Goal: Information Seeking & Learning: Learn about a topic

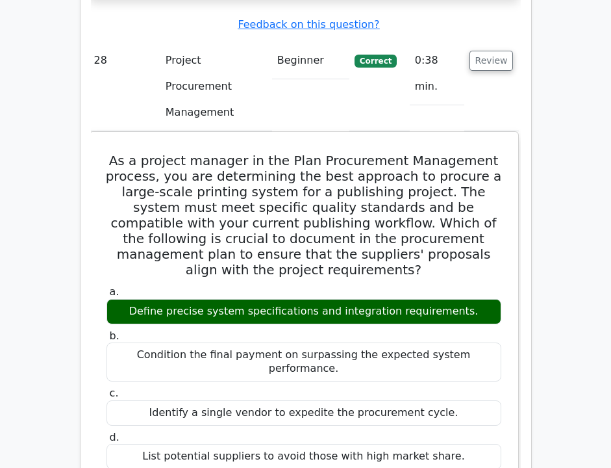
scroll to position [24299, 0]
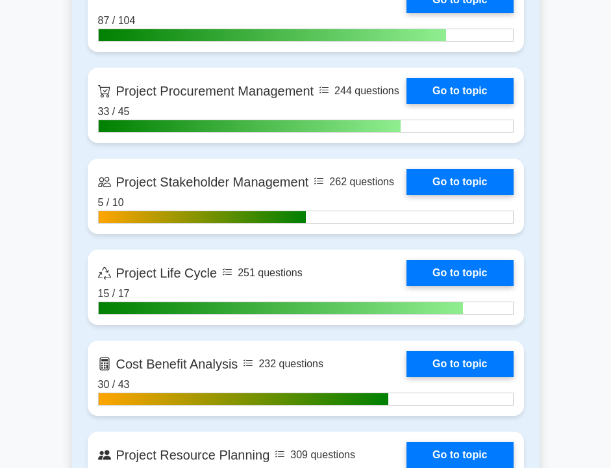
scroll to position [1640, 0]
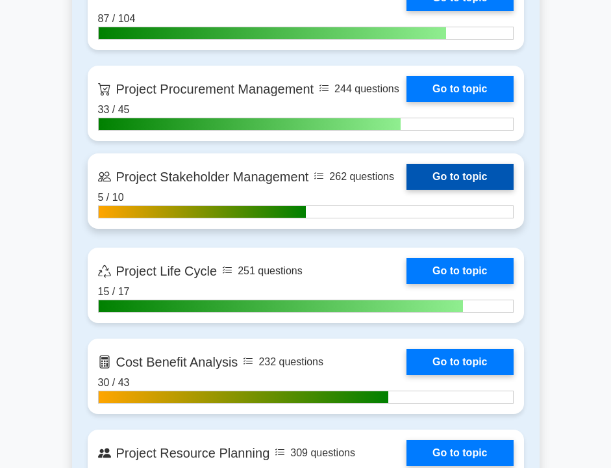
click at [451, 171] on link "Go to topic" at bounding box center [460, 177] width 107 height 26
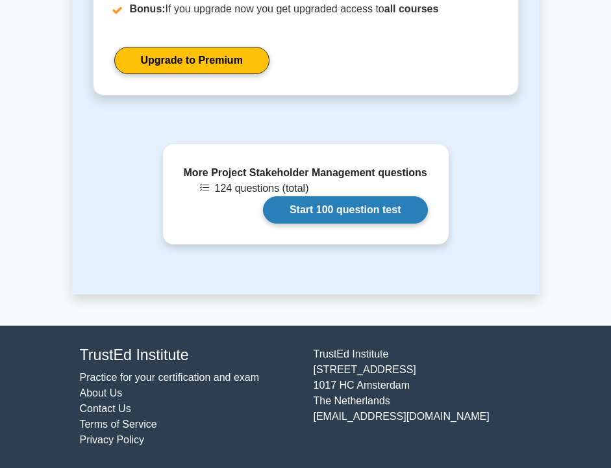
scroll to position [1217, 0]
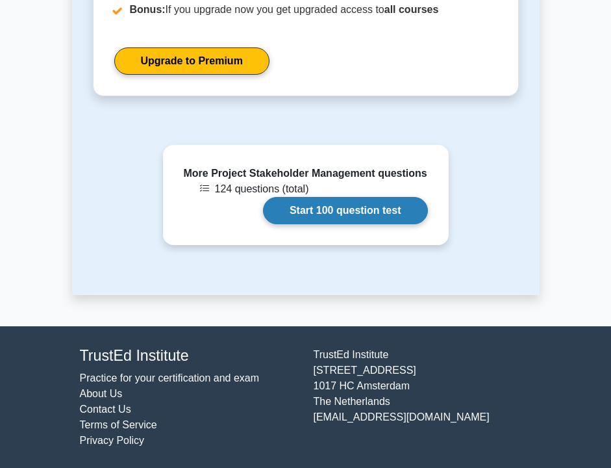
click at [370, 210] on link "Start 100 question test" at bounding box center [345, 210] width 165 height 27
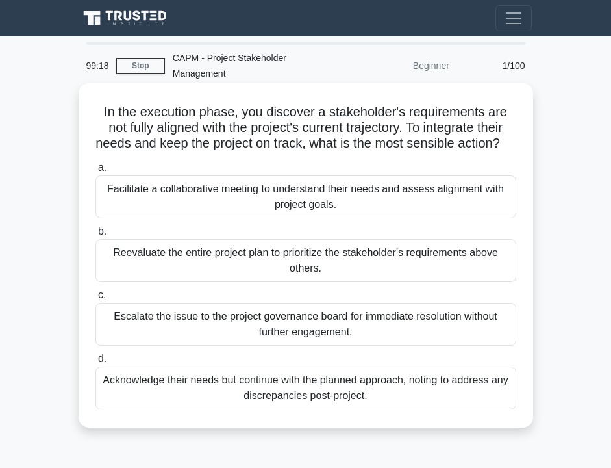
click at [254, 216] on div "Facilitate a collaborative meeting to understand their needs and assess alignme…" at bounding box center [305, 196] width 421 height 43
click at [95, 172] on input "a. Facilitate a collaborative meeting to understand their needs and assess alig…" at bounding box center [95, 168] width 0 height 8
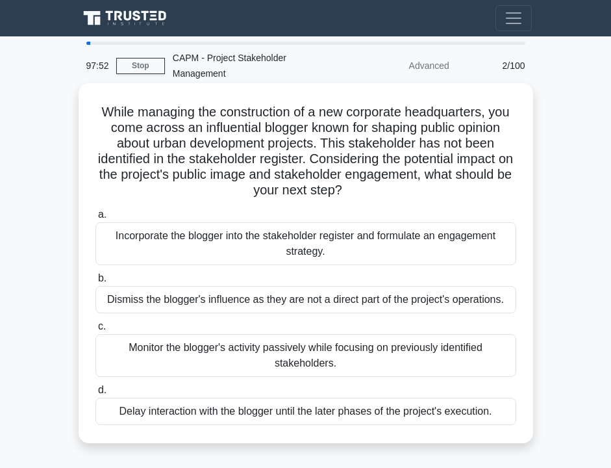
click at [250, 359] on div "Monitor the blogger's activity passively while focusing on previously identifie…" at bounding box center [305, 355] width 421 height 43
click at [95, 331] on input "c. Monitor the blogger's activity passively while focusing on previously identi…" at bounding box center [95, 326] width 0 height 8
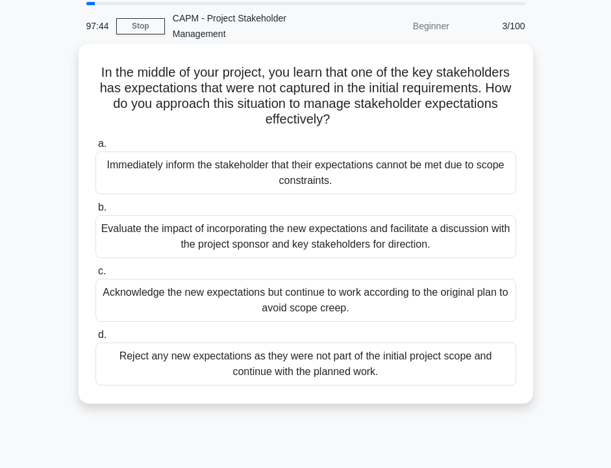
scroll to position [40, 0]
click at [216, 249] on div "Evaluate the impact of incorporating the new expectations and facilitate a disc…" at bounding box center [305, 236] width 421 height 43
click at [95, 212] on input "b. Evaluate the impact of incorporating the new expectations and facilitate a d…" at bounding box center [95, 207] width 0 height 8
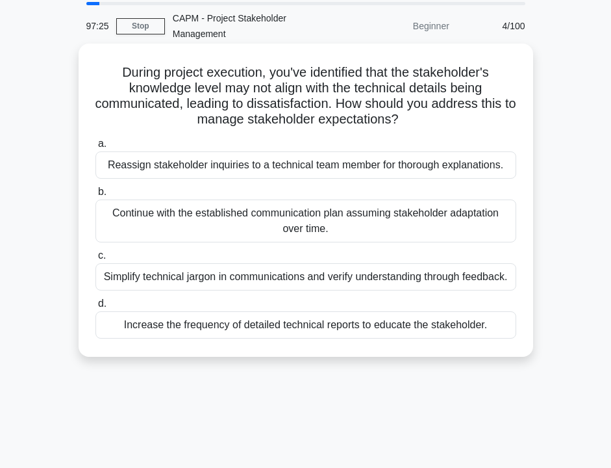
scroll to position [0, 0]
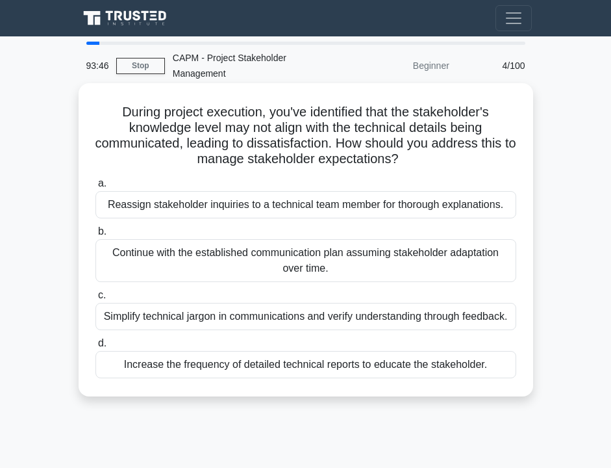
click at [267, 320] on div "Simplify technical jargon in communications and verify understanding through fe…" at bounding box center [305, 316] width 421 height 27
click at [95, 299] on input "c. Simplify technical jargon in communications and verify understanding through…" at bounding box center [95, 295] width 0 height 8
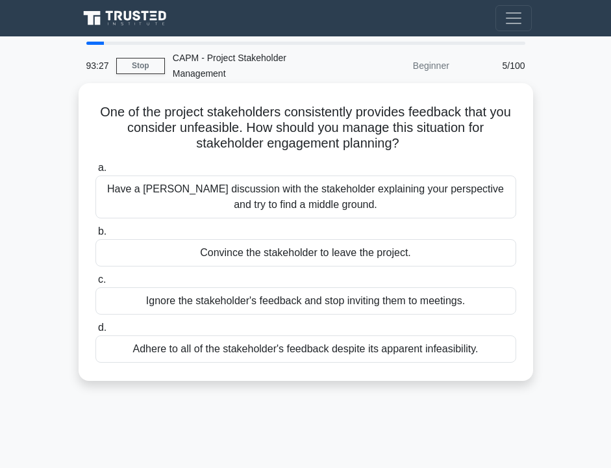
click at [214, 205] on div "Have a frank discussion with the stakeholder explaining your perspective and tr…" at bounding box center [305, 196] width 421 height 43
click at [95, 172] on input "a. Have a frank discussion with the stakeholder explaining your perspective and…" at bounding box center [95, 168] width 0 height 8
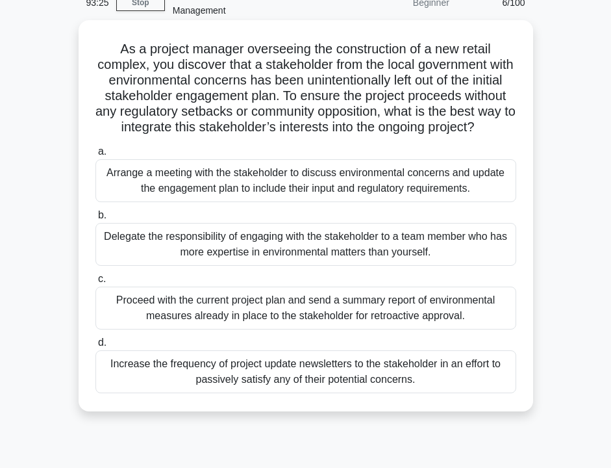
scroll to position [66, 0]
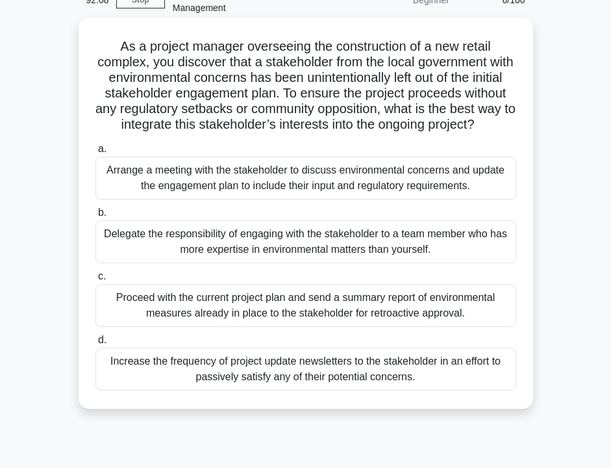
click at [217, 184] on div "Arrange a meeting with the stakeholder to discuss environmental concerns and up…" at bounding box center [305, 178] width 421 height 43
click at [95, 153] on input "a. Arrange a meeting with the stakeholder to discuss environmental concerns and…" at bounding box center [95, 149] width 0 height 8
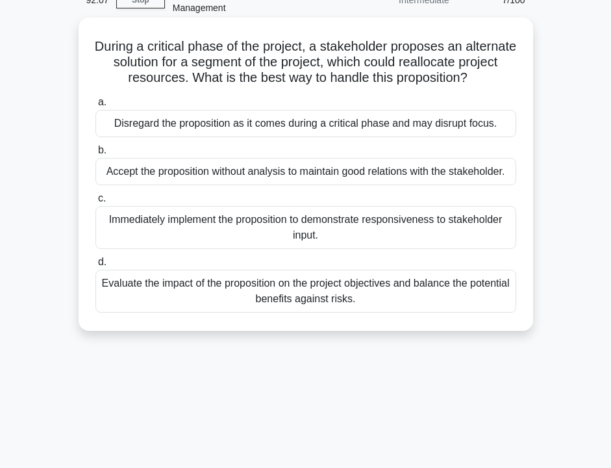
scroll to position [0, 0]
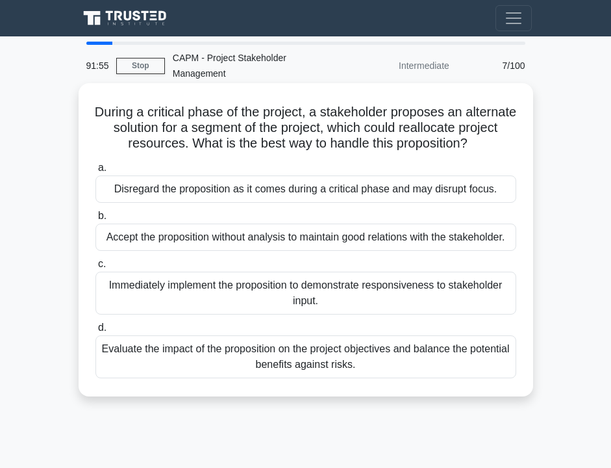
click at [234, 366] on div "Evaluate the impact of the proposition on the project objectives and balance th…" at bounding box center [305, 356] width 421 height 43
click at [95, 332] on input "d. Evaluate the impact of the proposition on the project objectives and balance…" at bounding box center [95, 327] width 0 height 8
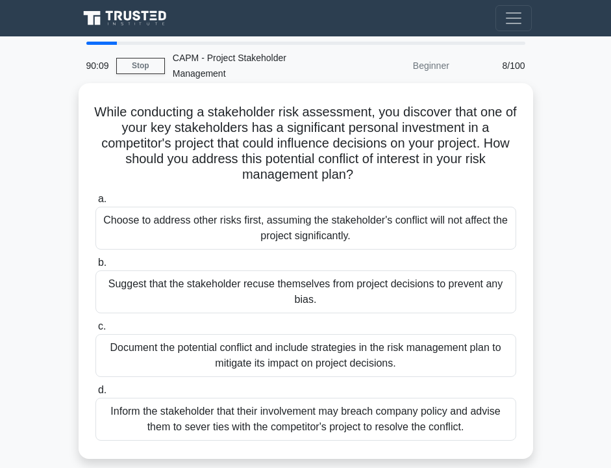
click at [281, 367] on div "Document the potential conflict and include strategies in the risk management p…" at bounding box center [305, 355] width 421 height 43
click at [95, 331] on input "c. Document the potential conflict and include strategies in the risk managemen…" at bounding box center [95, 326] width 0 height 8
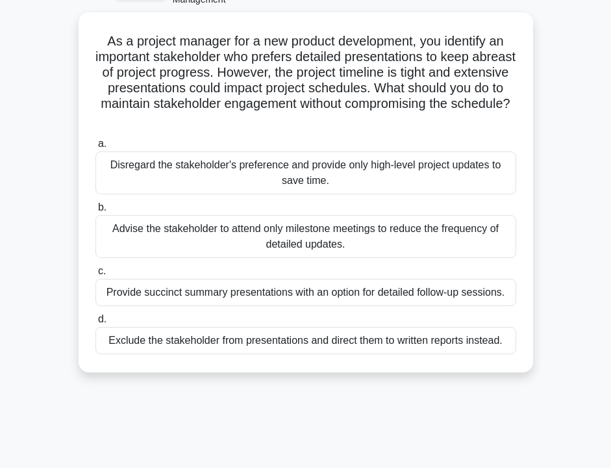
scroll to position [76, 0]
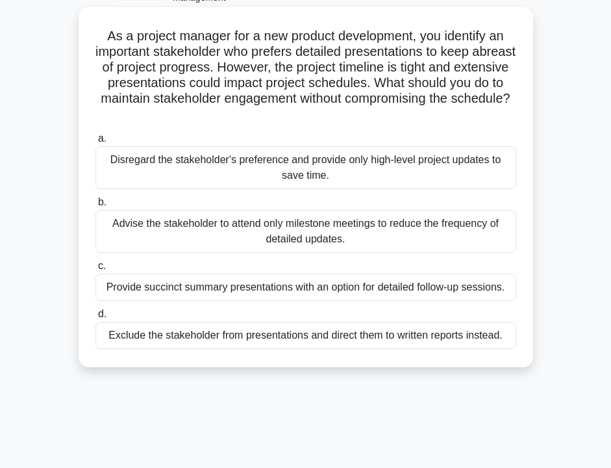
click at [166, 285] on div "Provide succinct summary presentations with an option for detailed follow-up se…" at bounding box center [305, 286] width 421 height 27
click at [95, 270] on input "c. Provide succinct summary presentations with an option for detailed follow-up…" at bounding box center [95, 266] width 0 height 8
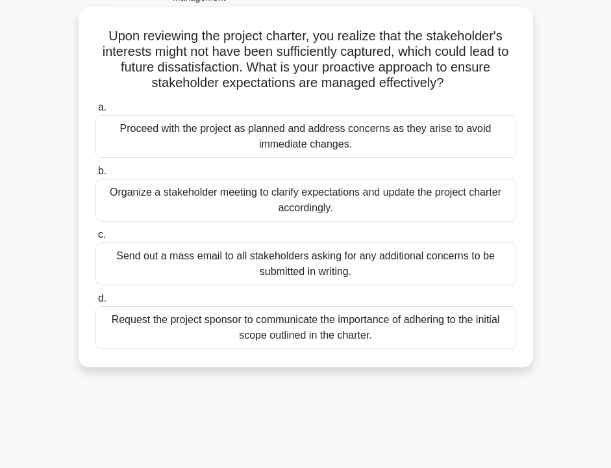
scroll to position [0, 0]
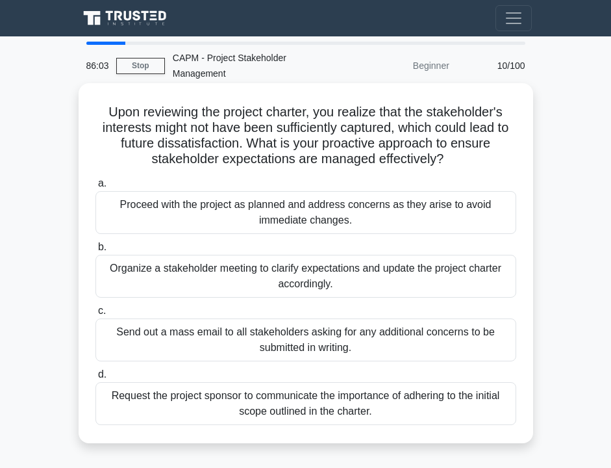
click at [125, 272] on div "Organize a stakeholder meeting to clarify expectations and update the project c…" at bounding box center [305, 276] width 421 height 43
click at [95, 251] on input "b. Organize a stakeholder meeting to clarify expectations and update the projec…" at bounding box center [95, 247] width 0 height 8
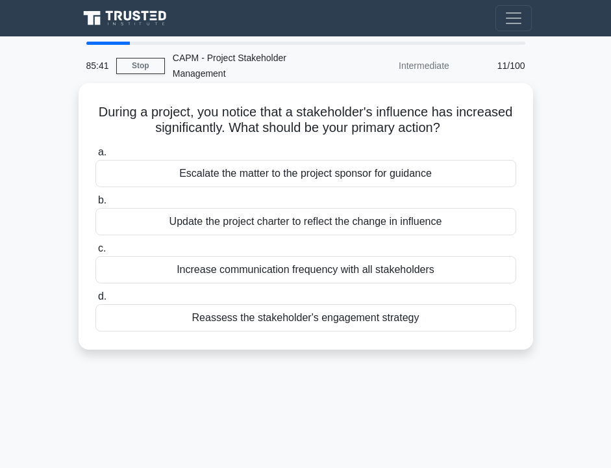
click at [211, 327] on div "Reassess the stakeholder's engagement strategy" at bounding box center [305, 317] width 421 height 27
click at [95, 301] on input "d. Reassess the stakeholder's engagement strategy" at bounding box center [95, 296] width 0 height 8
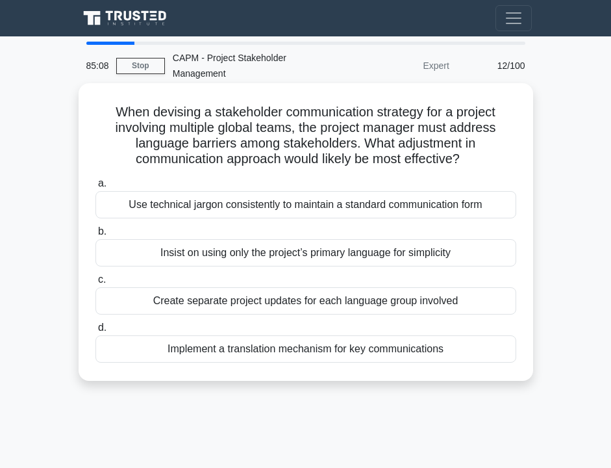
click at [228, 355] on div "Implement a translation mechanism for key communications" at bounding box center [305, 348] width 421 height 27
click at [95, 332] on input "d. Implement a translation mechanism for key communications" at bounding box center [95, 327] width 0 height 8
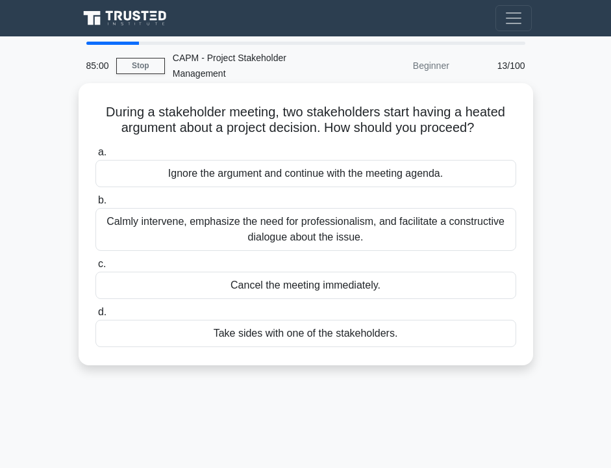
click at [195, 225] on div "Calmly intervene, emphasize the need for professionalism, and facilitate a cons…" at bounding box center [305, 229] width 421 height 43
click at [95, 205] on input "b. Calmly intervene, emphasize the need for professionalism, and facilitate a c…" at bounding box center [95, 200] width 0 height 8
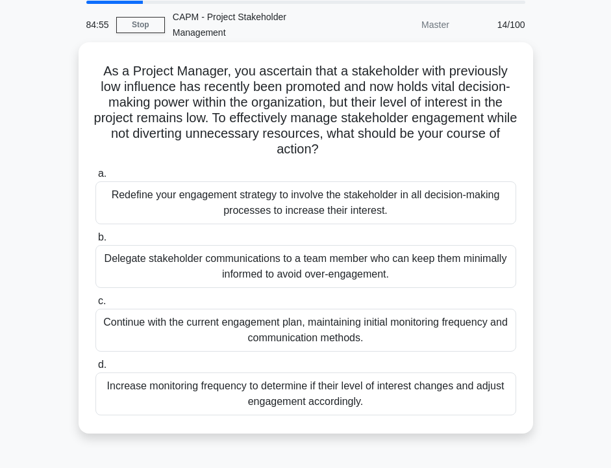
scroll to position [43, 0]
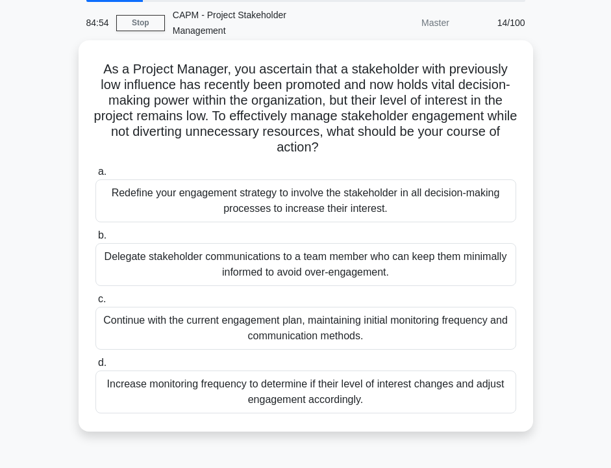
click at [174, 123] on h5 "As a Project Manager, you ascertain that a stakeholder with previously low infl…" at bounding box center [305, 108] width 423 height 95
click at [202, 148] on h5 "As a Project Manager, you ascertain that a stakeholder with previously low infl…" at bounding box center [305, 108] width 423 height 95
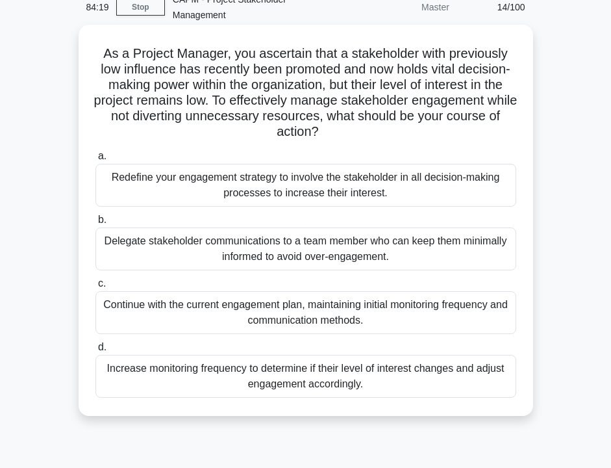
scroll to position [58, 0]
click at [223, 383] on div "Increase monitoring frequency to determine if their level of interest changes a…" at bounding box center [305, 376] width 421 height 43
click at [95, 351] on input "d. Increase monitoring frequency to determine if their level of interest change…" at bounding box center [95, 347] width 0 height 8
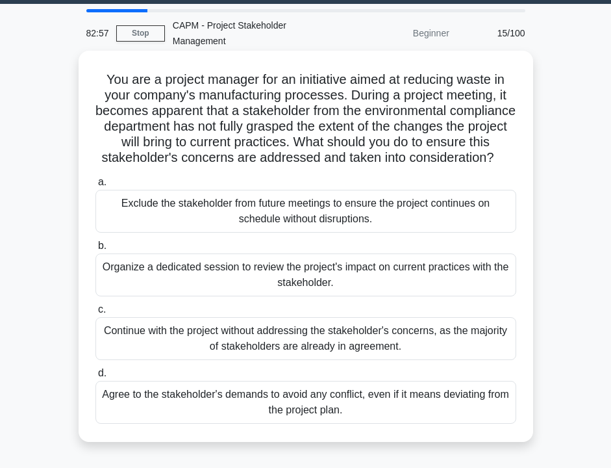
scroll to position [40, 0]
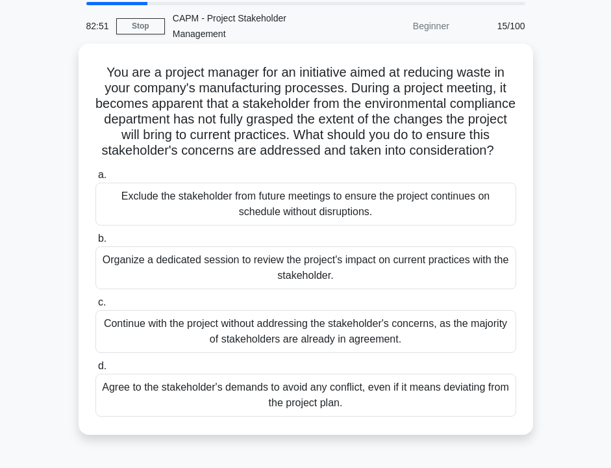
click at [205, 270] on div "Organize a dedicated session to review the project's impact on current practice…" at bounding box center [305, 267] width 421 height 43
click at [95, 243] on input "b. Organize a dedicated session to review the project's impact on current pract…" at bounding box center [95, 238] width 0 height 8
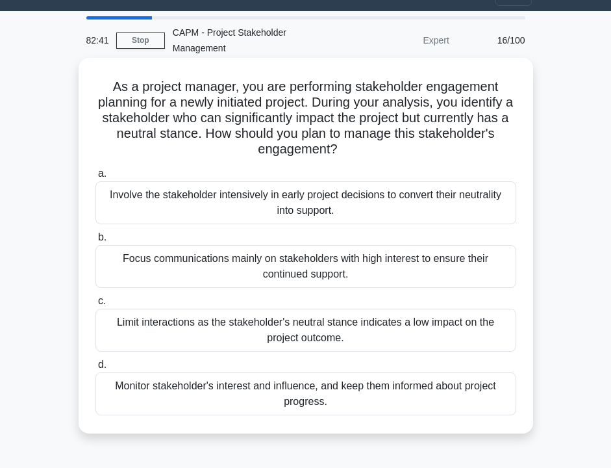
scroll to position [25, 0]
click at [236, 384] on div "Monitor stakeholder's interest and influence, and keep them informed about proj…" at bounding box center [305, 393] width 421 height 43
click at [95, 369] on input "d. Monitor stakeholder's interest and influence, and keep them informed about p…" at bounding box center [95, 364] width 0 height 8
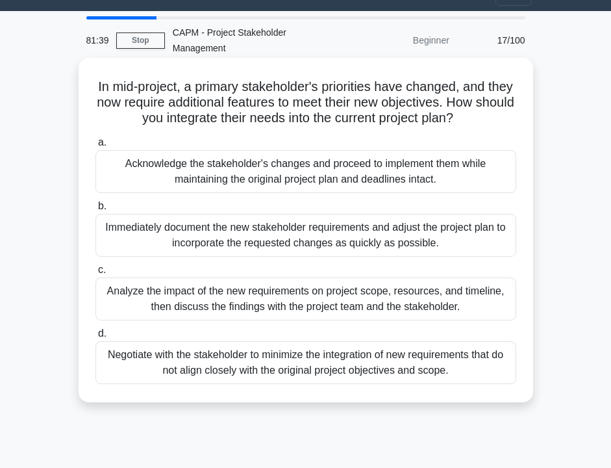
scroll to position [0, 0]
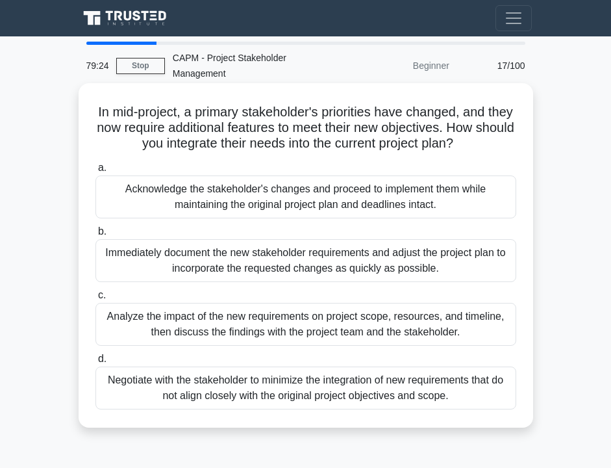
click at [146, 329] on div "Analyze the impact of the new requirements on project scope, resources, and tim…" at bounding box center [305, 324] width 421 height 43
click at [95, 299] on input "c. Analyze the impact of the new requirements on project scope, resources, and …" at bounding box center [95, 295] width 0 height 8
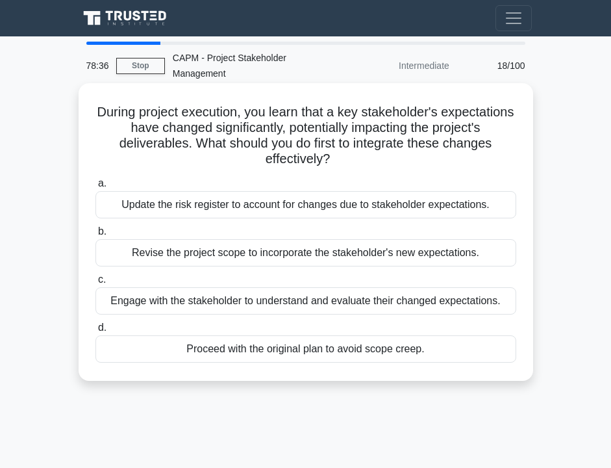
click at [225, 309] on div "Engage with the stakeholder to understand and evaluate their changed expectatio…" at bounding box center [305, 300] width 421 height 27
click at [95, 284] on input "c. Engage with the stakeholder to understand and evaluate their changed expecta…" at bounding box center [95, 279] width 0 height 8
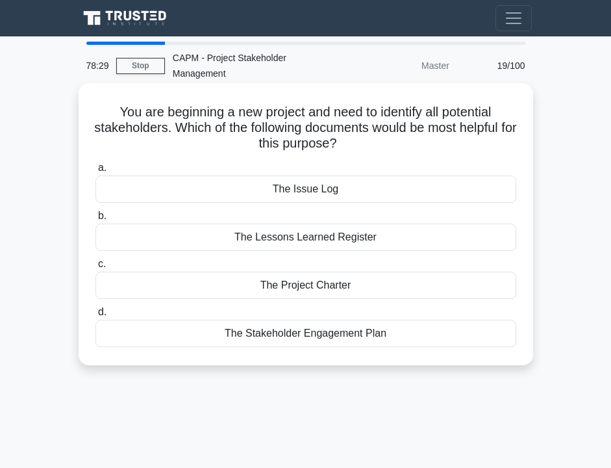
click at [268, 336] on div "The Stakeholder Engagement Plan" at bounding box center [305, 333] width 421 height 27
click at [95, 316] on input "d. The Stakeholder Engagement Plan" at bounding box center [95, 312] width 0 height 8
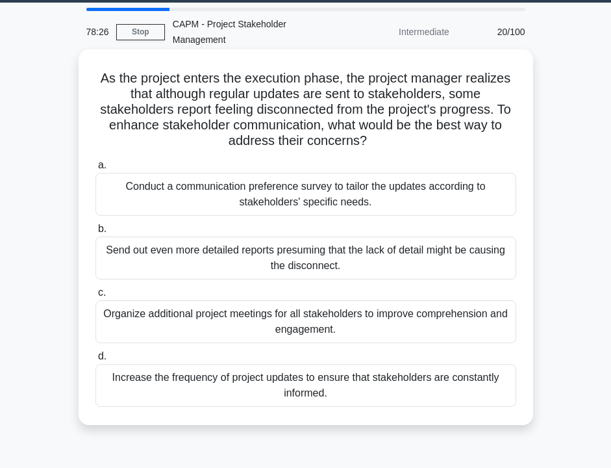
scroll to position [34, 0]
click at [259, 210] on div "Conduct a communication preference survey to tailor the updates according to st…" at bounding box center [305, 194] width 421 height 43
click at [95, 170] on input "a. Conduct a communication preference survey to tailor the updates according to…" at bounding box center [95, 165] width 0 height 8
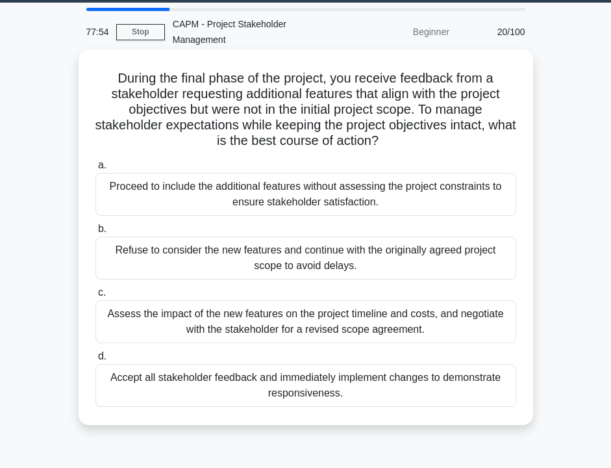
scroll to position [0, 0]
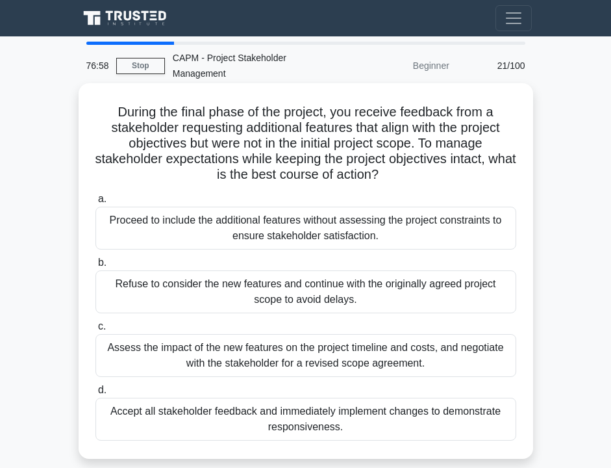
click at [268, 366] on div "Assess the impact of the new features on the project timeline and costs, and ne…" at bounding box center [305, 355] width 421 height 43
click at [95, 331] on input "c. Assess the impact of the new features on the project timeline and costs, and…" at bounding box center [95, 326] width 0 height 8
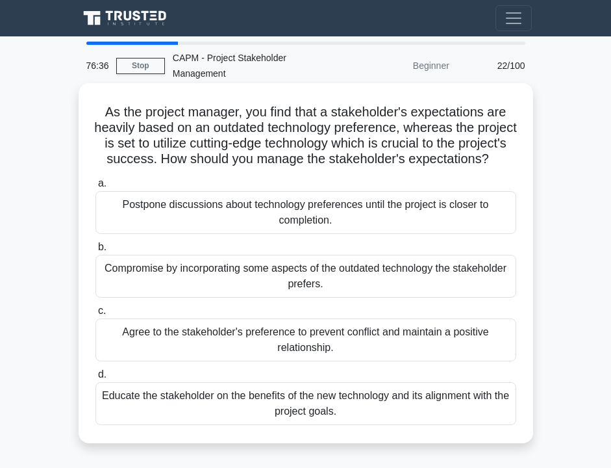
click at [212, 407] on div "Educate the stakeholder on the benefits of the new technology and its alignment…" at bounding box center [305, 403] width 421 height 43
click at [95, 379] on input "d. Educate the stakeholder on the benefits of the new technology and its alignm…" at bounding box center [95, 374] width 0 height 8
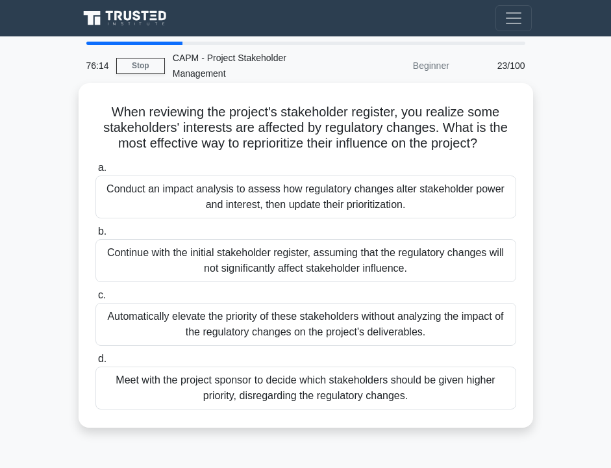
click at [160, 205] on div "Conduct an impact analysis to assess how regulatory changes alter stakeholder p…" at bounding box center [305, 196] width 421 height 43
click at [95, 172] on input "a. Conduct an impact analysis to assess how regulatory changes alter stakeholde…" at bounding box center [95, 168] width 0 height 8
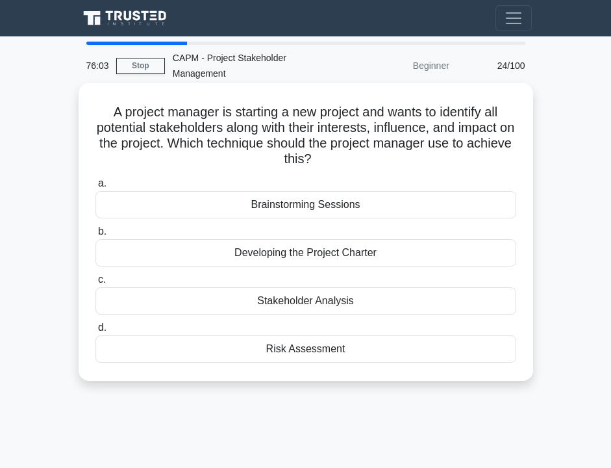
click at [392, 301] on div "Stakeholder Analysis" at bounding box center [305, 300] width 421 height 27
click at [95, 284] on input "c. Stakeholder Analysis" at bounding box center [95, 279] width 0 height 8
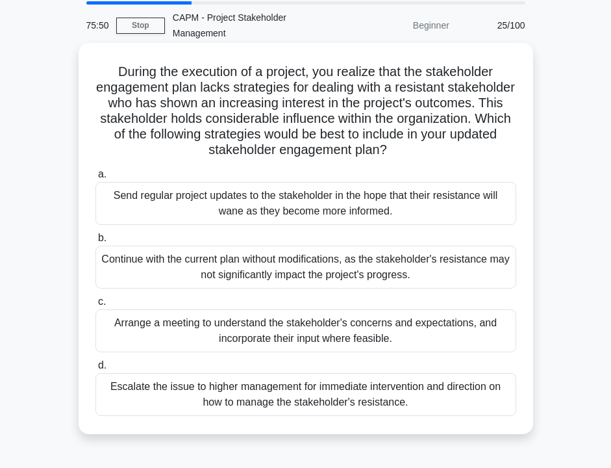
scroll to position [40, 0]
click at [185, 334] on div "Arrange a meeting to understand the stakeholder's concerns and expectations, an…" at bounding box center [305, 330] width 421 height 43
click at [95, 306] on input "c. Arrange a meeting to understand the stakeholder's concerns and expectations,…" at bounding box center [95, 301] width 0 height 8
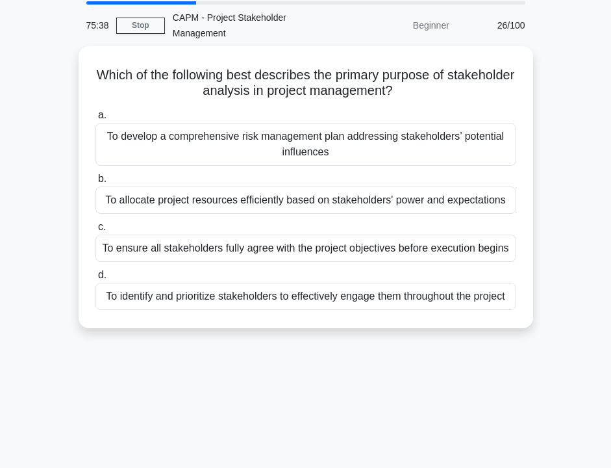
scroll to position [0, 0]
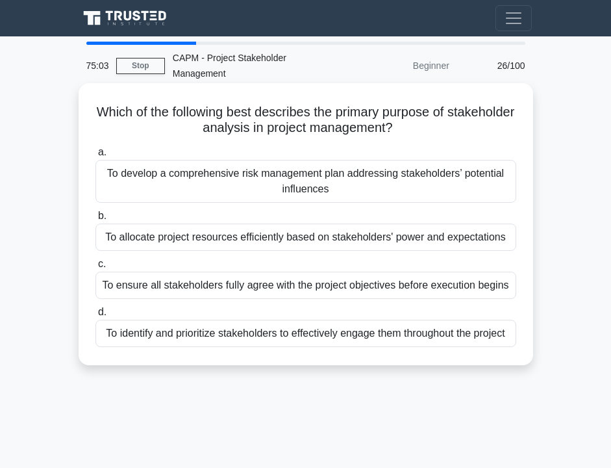
click at [214, 341] on div "To identify and prioritize stakeholders to effectively engage them throughout t…" at bounding box center [305, 333] width 421 height 27
click at [95, 316] on input "d. To identify and prioritize stakeholders to effectively engage them throughou…" at bounding box center [95, 312] width 0 height 8
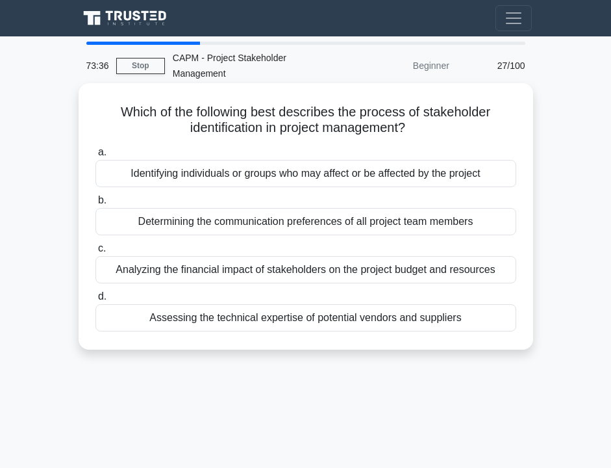
click at [206, 172] on div "Identifying individuals or groups who may affect or be affected by the project" at bounding box center [305, 173] width 421 height 27
click at [95, 157] on input "a. Identifying individuals or groups who may affect or be affected by the proje…" at bounding box center [95, 152] width 0 height 8
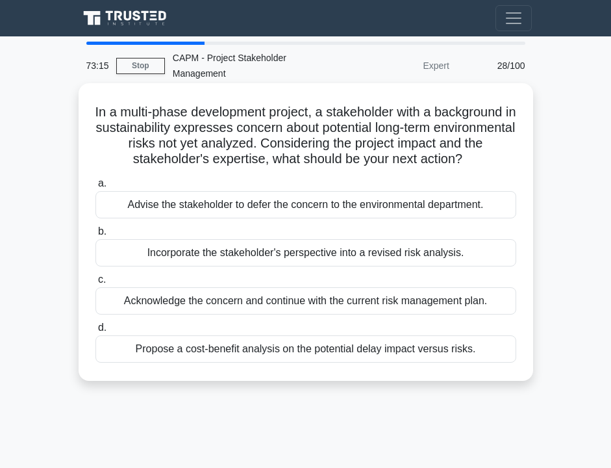
click at [228, 256] on div "Incorporate the stakeholder's perspective into a revised risk analysis." at bounding box center [305, 252] width 421 height 27
click at [95, 236] on input "b. Incorporate the stakeholder's perspective into a revised risk analysis." at bounding box center [95, 231] width 0 height 8
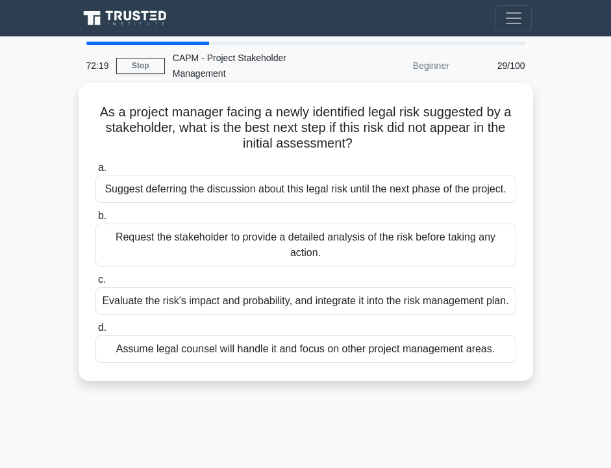
click at [267, 305] on div "Evaluate the risk's impact and probability, and integrate it into the risk mana…" at bounding box center [305, 300] width 421 height 27
click at [95, 284] on input "c. Evaluate the risk's impact and probability, and integrate it into the risk m…" at bounding box center [95, 279] width 0 height 8
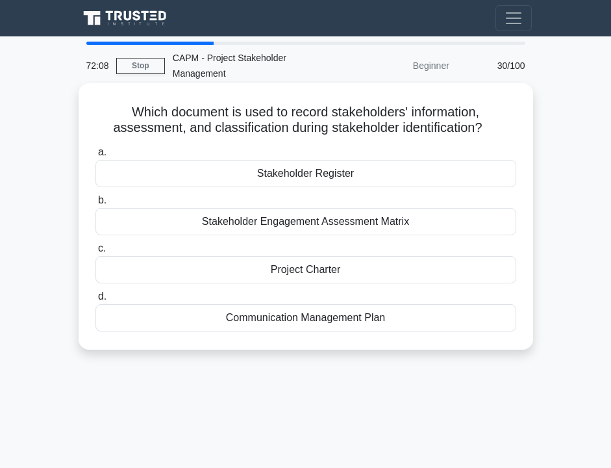
click at [262, 175] on div "Stakeholder Register" at bounding box center [305, 173] width 421 height 27
click at [95, 157] on input "a. Stakeholder Register" at bounding box center [95, 152] width 0 height 8
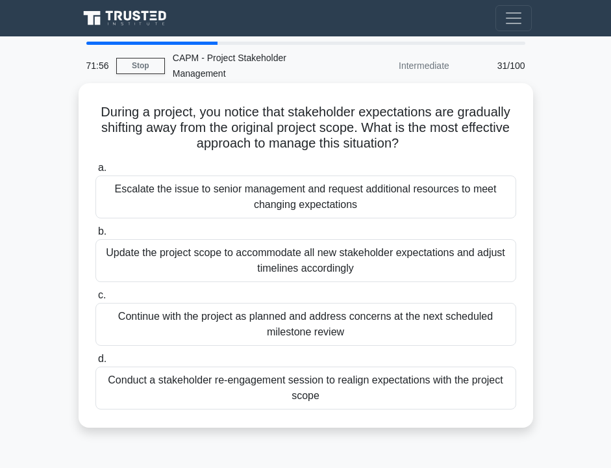
click at [291, 402] on div "Conduct a stakeholder re-engagement session to realign expectations with the pr…" at bounding box center [305, 387] width 421 height 43
click at [95, 363] on input "d. Conduct a stakeholder re-engagement session to realign expectations with the…" at bounding box center [95, 359] width 0 height 8
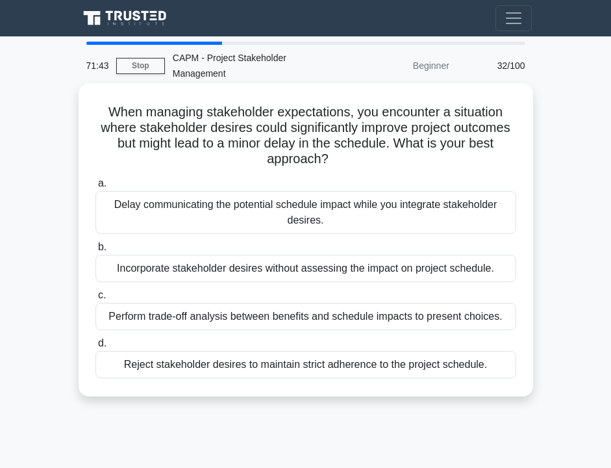
click at [262, 318] on div "Perform trade-off analysis between benefits and schedule impacts to present cho…" at bounding box center [305, 316] width 421 height 27
click at [95, 299] on input "c. Perform trade-off analysis between benefits and schedule impacts to present …" at bounding box center [95, 295] width 0 height 8
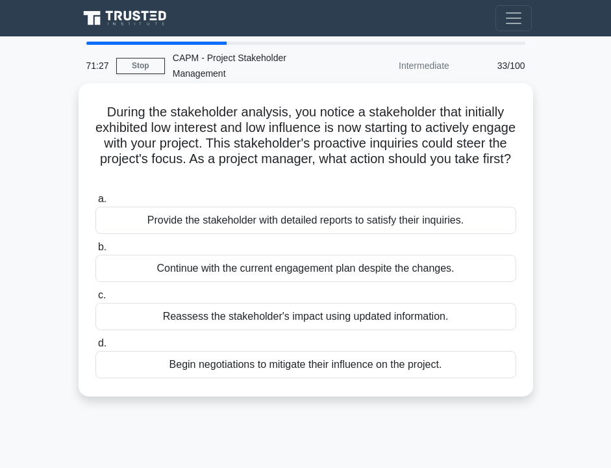
click at [246, 320] on div "Reassess the stakeholder's impact using updated information." at bounding box center [305, 316] width 421 height 27
click at [95, 299] on input "c. Reassess the stakeholder's impact using updated information." at bounding box center [95, 295] width 0 height 8
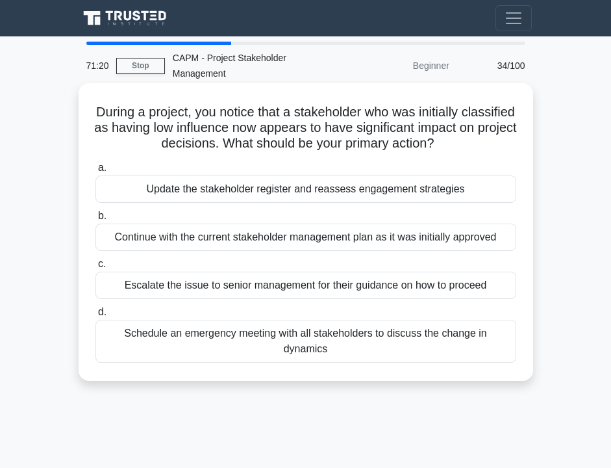
click at [200, 190] on div "Update the stakeholder register and reassess engagement strategies" at bounding box center [305, 188] width 421 height 27
click at [95, 172] on input "a. Update the stakeholder register and reassess engagement strategies" at bounding box center [95, 168] width 0 height 8
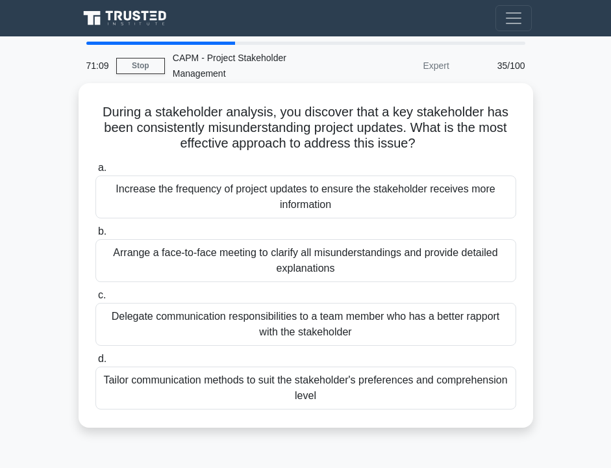
click at [200, 262] on div "Arrange a face-to-face meeting to clarify all misunderstandings and provide det…" at bounding box center [305, 260] width 421 height 43
click at [95, 236] on input "b. Arrange a face-to-face meeting to clarify all misunderstandings and provide …" at bounding box center [95, 231] width 0 height 8
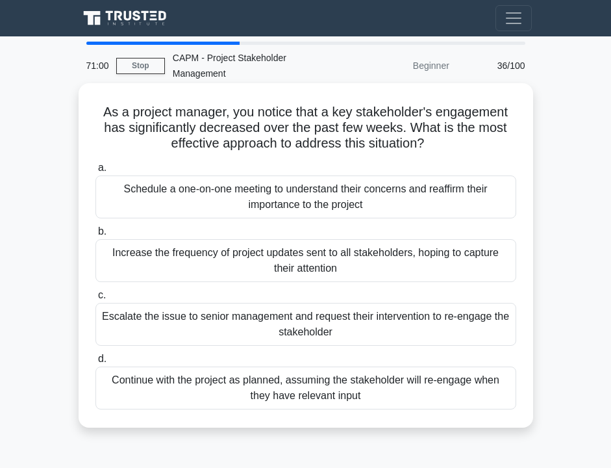
click at [178, 213] on div "Schedule a one-on-one meeting to understand their concerns and reaffirm their i…" at bounding box center [305, 196] width 421 height 43
click at [95, 172] on input "a. Schedule a one-on-one meeting to understand their concerns and reaffirm thei…" at bounding box center [95, 168] width 0 height 8
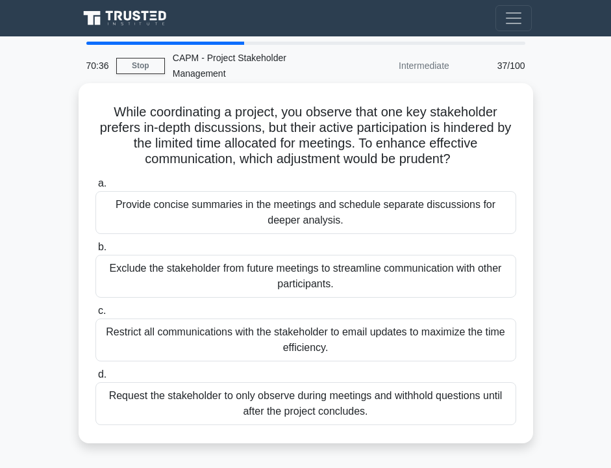
click at [177, 216] on div "Provide concise summaries in the meetings and schedule separate discussions for…" at bounding box center [305, 212] width 421 height 43
click at [95, 188] on input "a. Provide concise summaries in the meetings and schedule separate discussions …" at bounding box center [95, 183] width 0 height 8
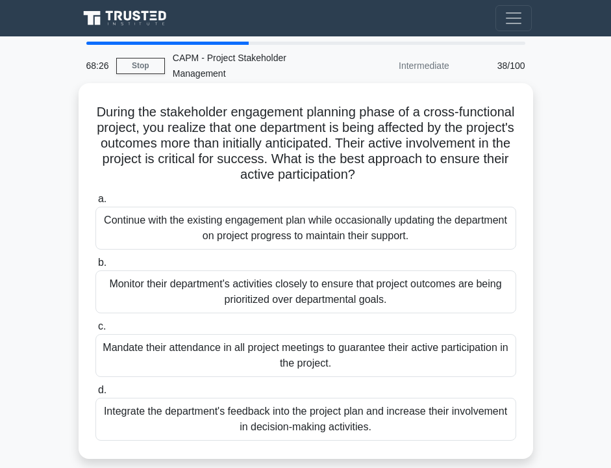
click at [210, 212] on div "Continue with the existing engagement plan while occasionally updating the depa…" at bounding box center [305, 228] width 421 height 43
click at [95, 203] on input "a. Continue with the existing engagement plan while occasionally updating the d…" at bounding box center [95, 199] width 0 height 8
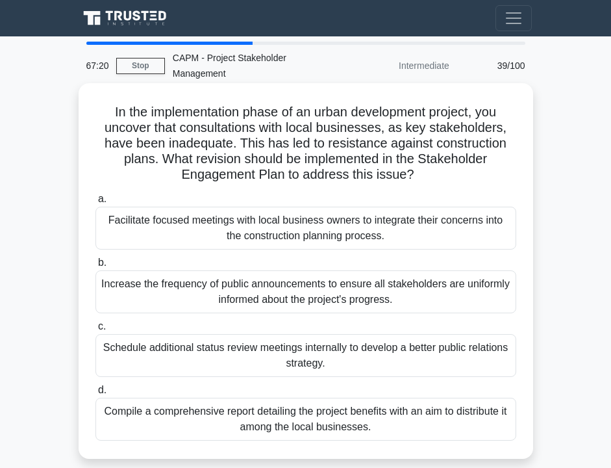
click at [221, 235] on div "Facilitate focused meetings with local business owners to integrate their conce…" at bounding box center [305, 228] width 421 height 43
click at [95, 203] on input "a. Facilitate focused meetings with local business owners to integrate their co…" at bounding box center [95, 199] width 0 height 8
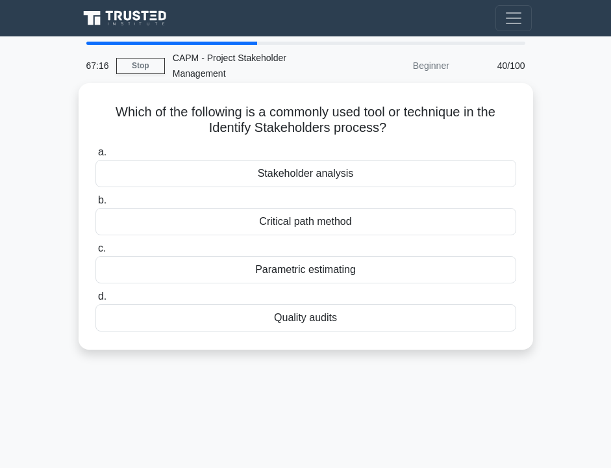
click at [216, 181] on div "Stakeholder analysis" at bounding box center [305, 173] width 421 height 27
click at [95, 157] on input "a. Stakeholder analysis" at bounding box center [95, 152] width 0 height 8
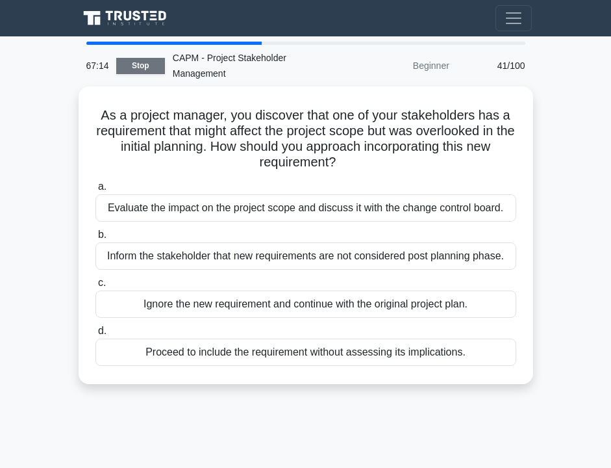
click at [146, 63] on link "Stop" at bounding box center [140, 66] width 49 height 16
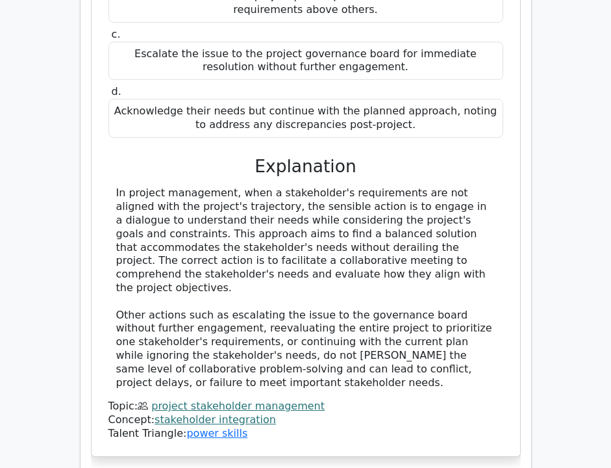
scroll to position [1496, 0]
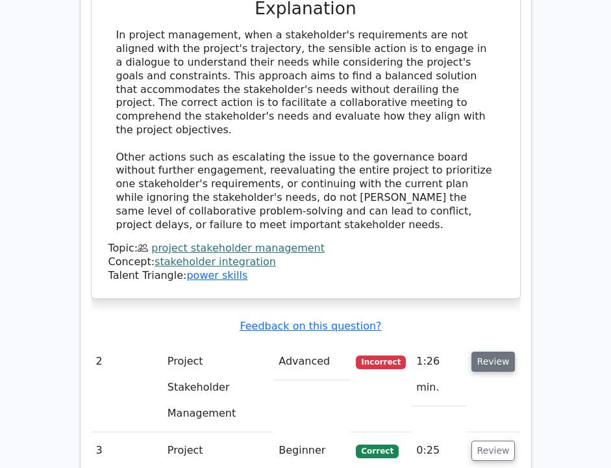
click at [501, 351] on button "Review" at bounding box center [494, 361] width 44 height 20
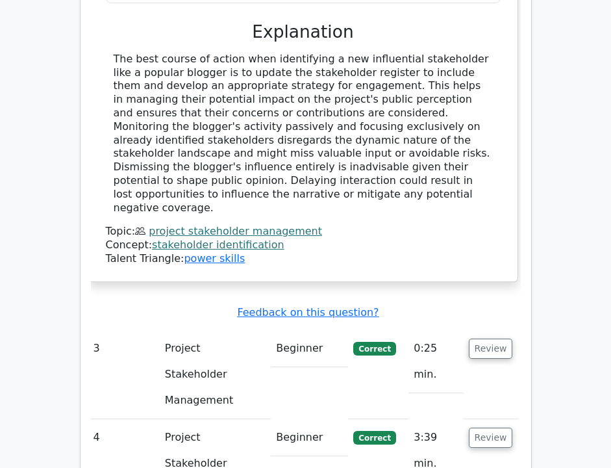
scroll to position [2271, 0]
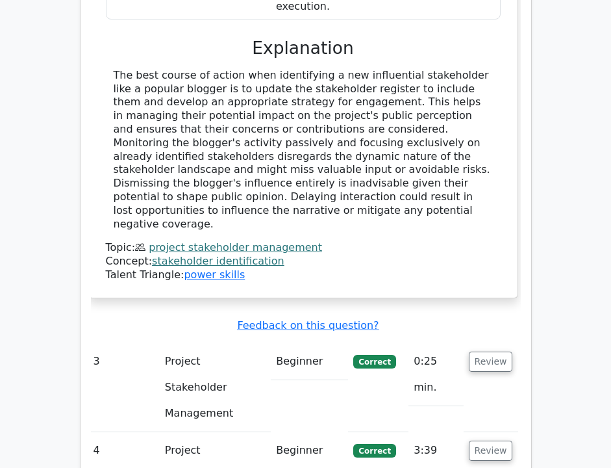
click at [495, 343] on td "Review" at bounding box center [491, 387] width 55 height 89
click at [492, 351] on button "Review" at bounding box center [491, 361] width 44 height 20
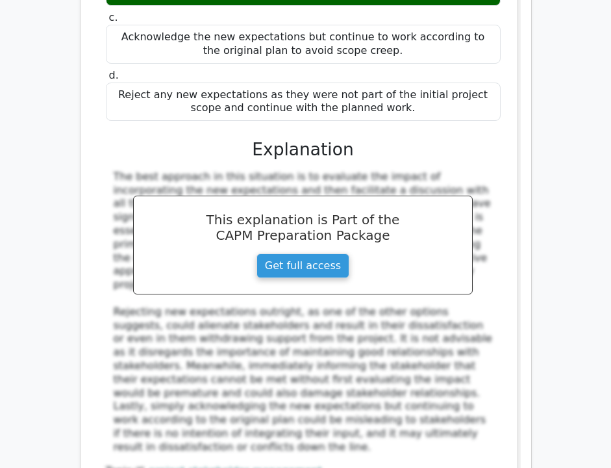
scroll to position [3034, 0]
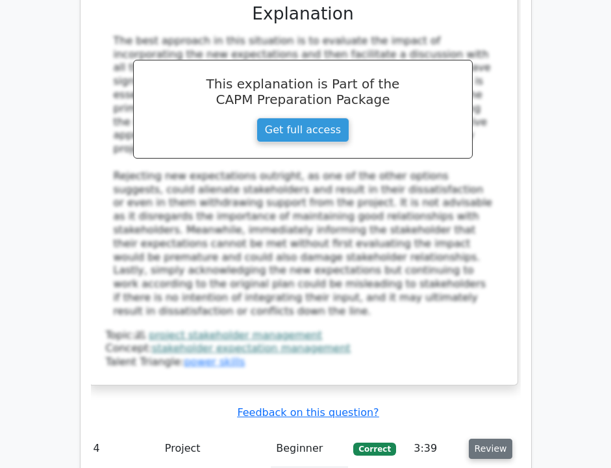
click at [490, 438] on button "Review" at bounding box center [491, 448] width 44 height 20
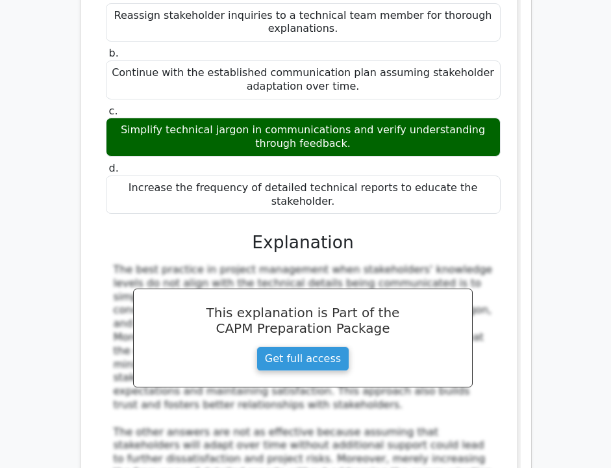
scroll to position [3769, 0]
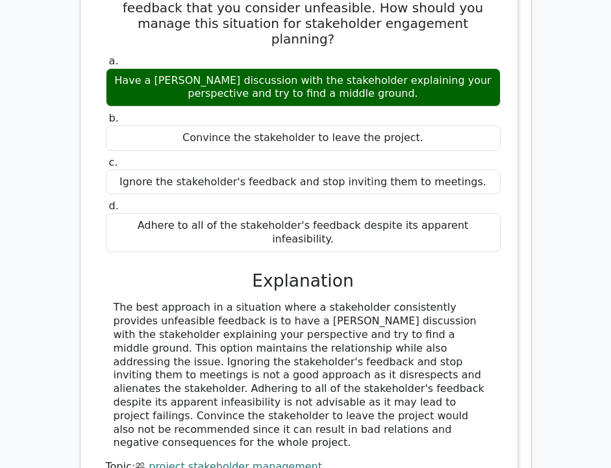
scroll to position [4505, 0]
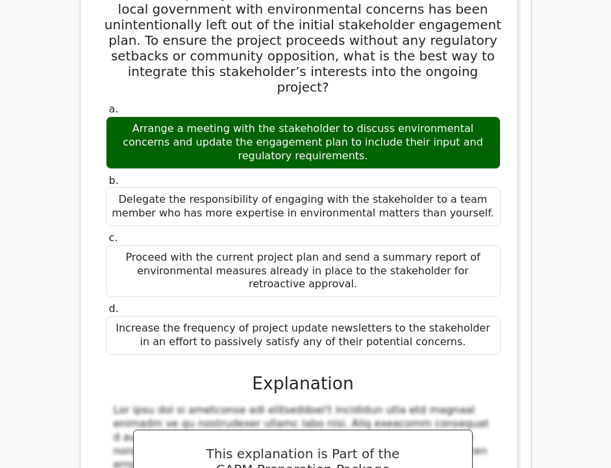
scroll to position [5176, 0]
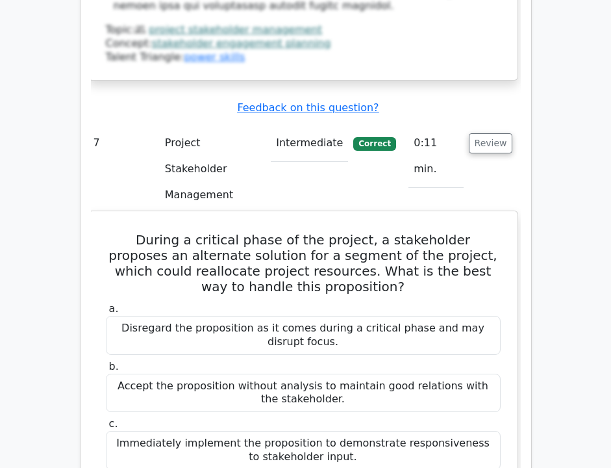
scroll to position [6047, 0]
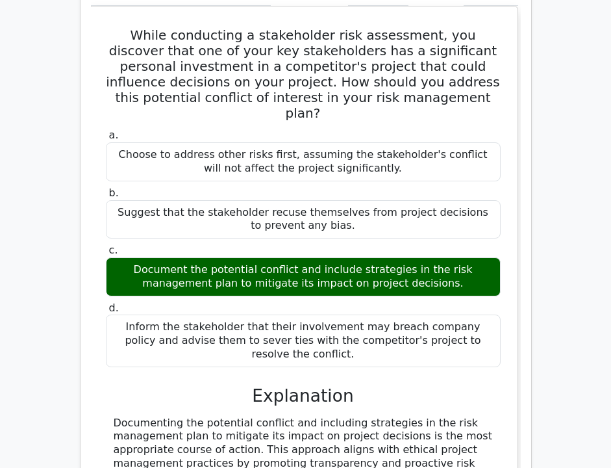
scroll to position [6846, 0]
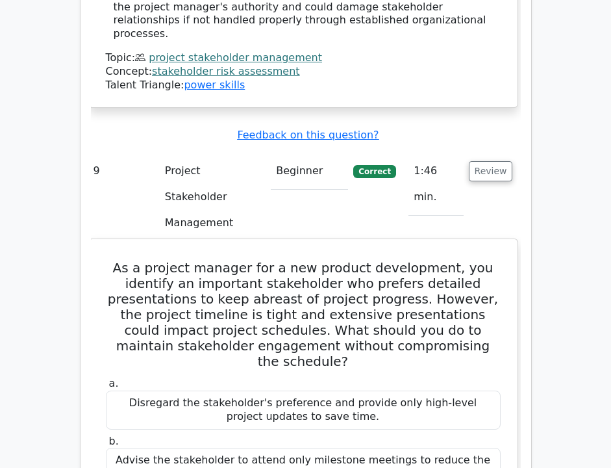
scroll to position [7409, 0]
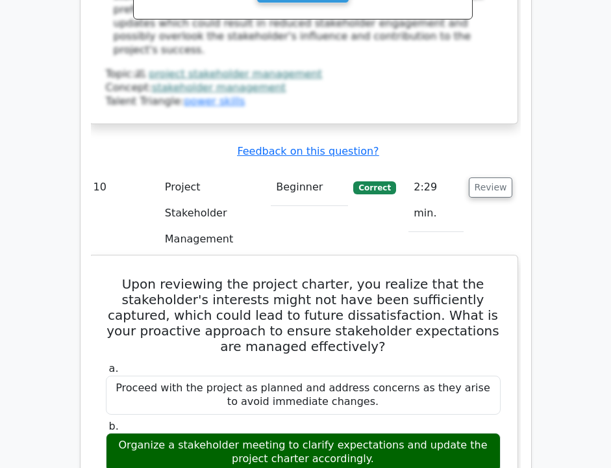
scroll to position [8397, 0]
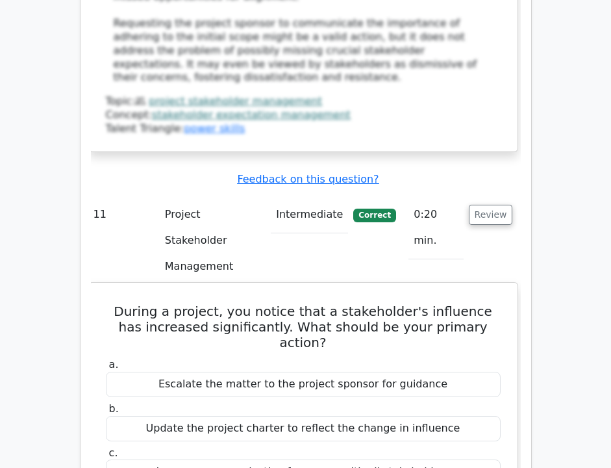
scroll to position [9050, 0]
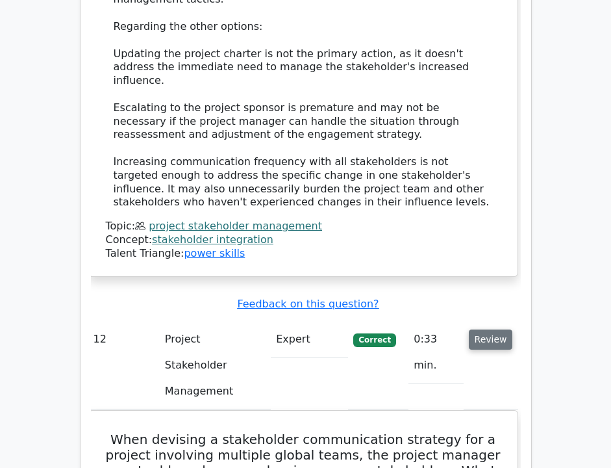
scroll to position [9829, 0]
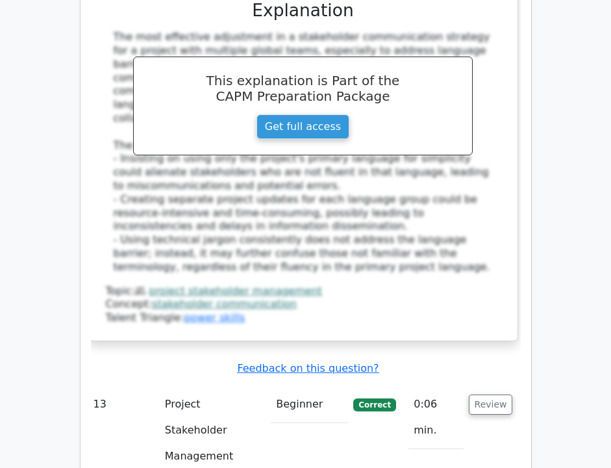
scroll to position [10500, 0]
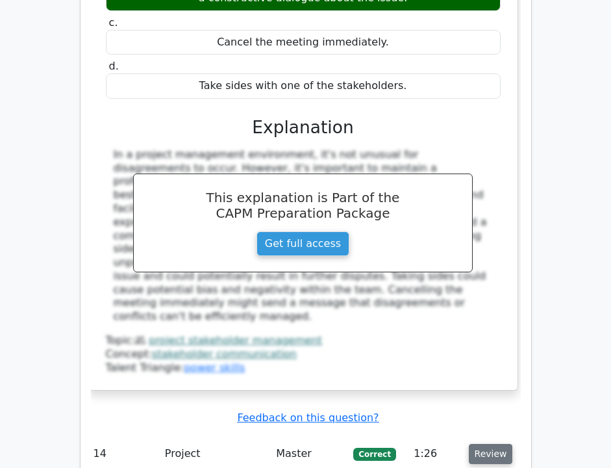
scroll to position [11180, 0]
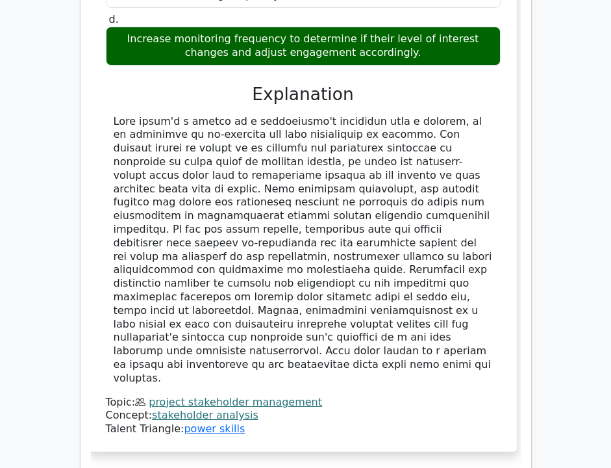
scroll to position [11963, 0]
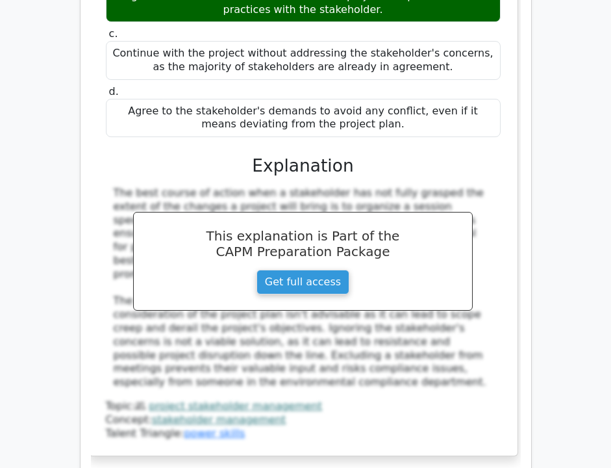
scroll to position [12775, 0]
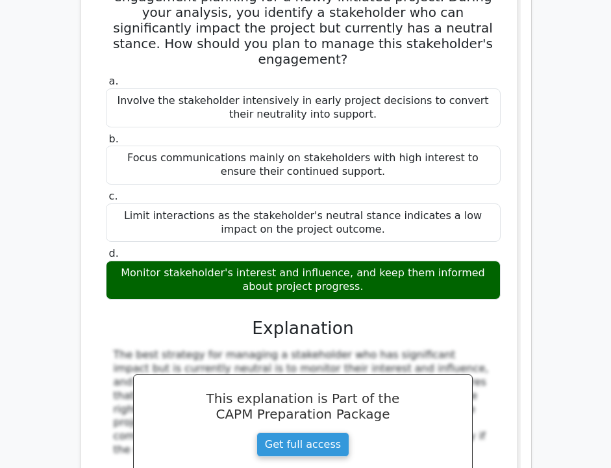
scroll to position [13415, 0]
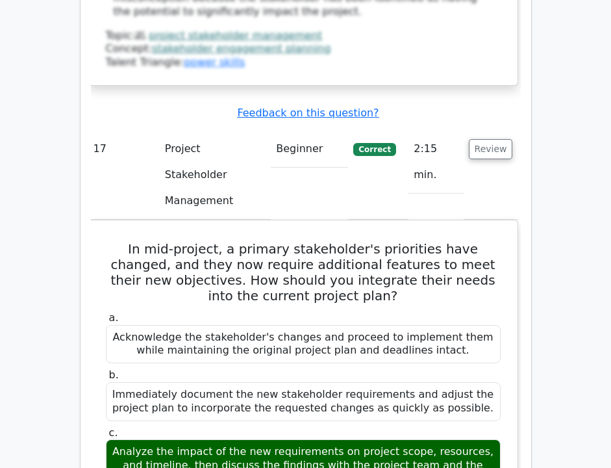
scroll to position [14002, 0]
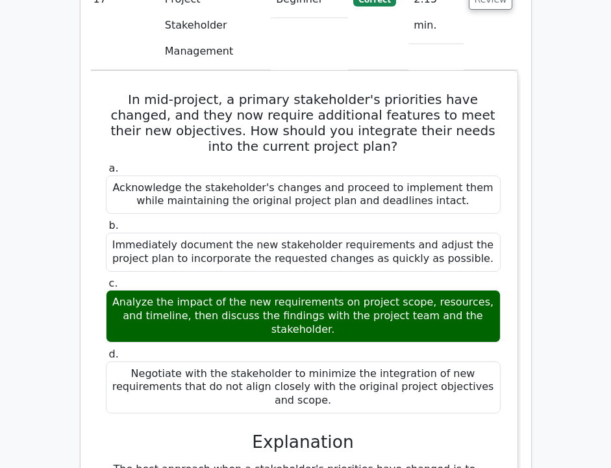
scroll to position [14151, 0]
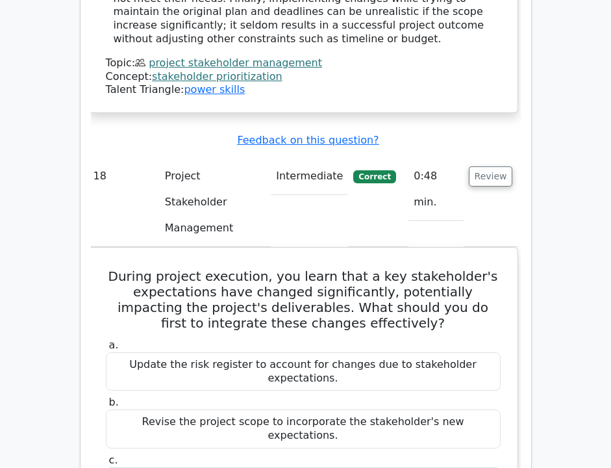
scroll to position [14866, 0]
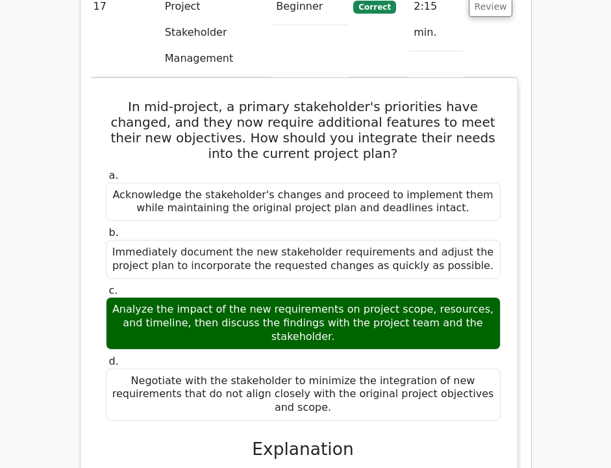
scroll to position [14135, 0]
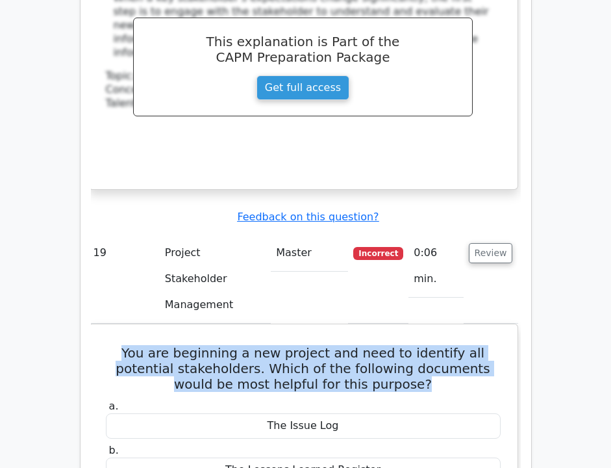
scroll to position [15431, 0]
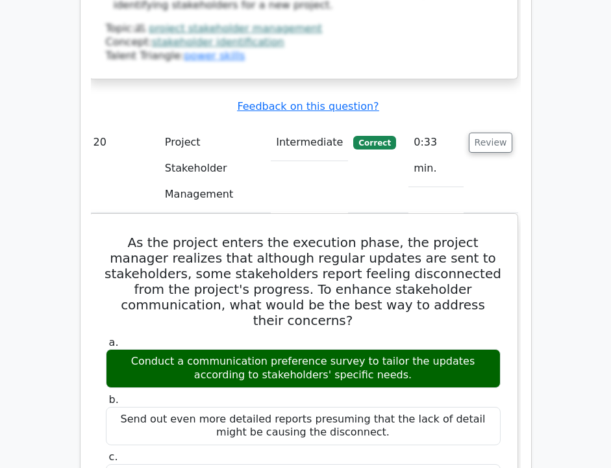
scroll to position [16370, 0]
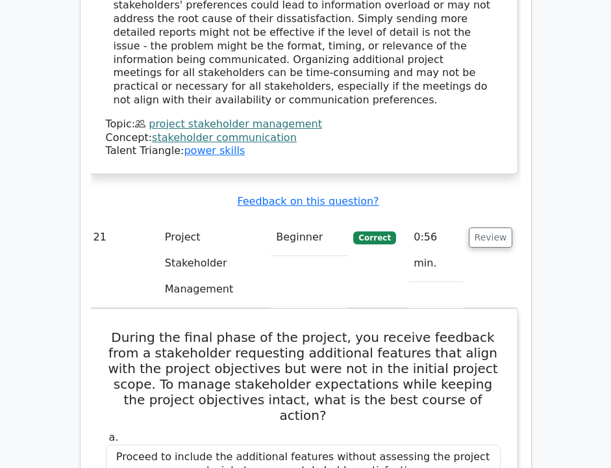
scroll to position [17079, 0]
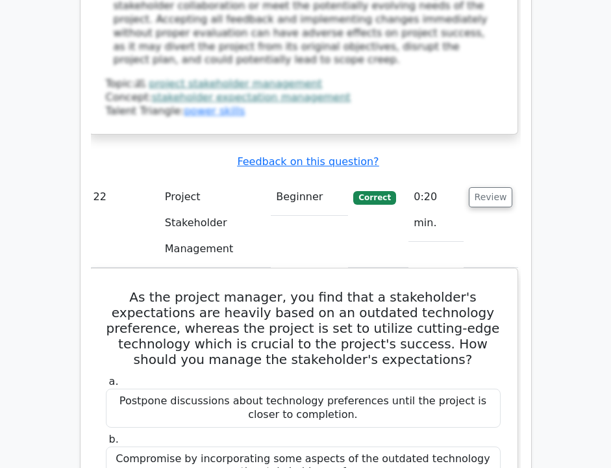
scroll to position [17976, 0]
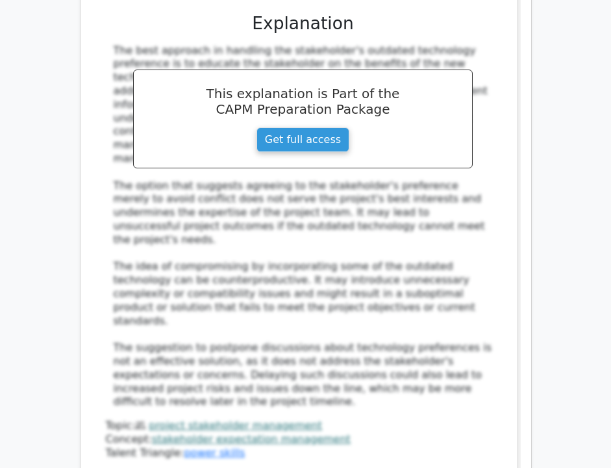
scroll to position [18670, 0]
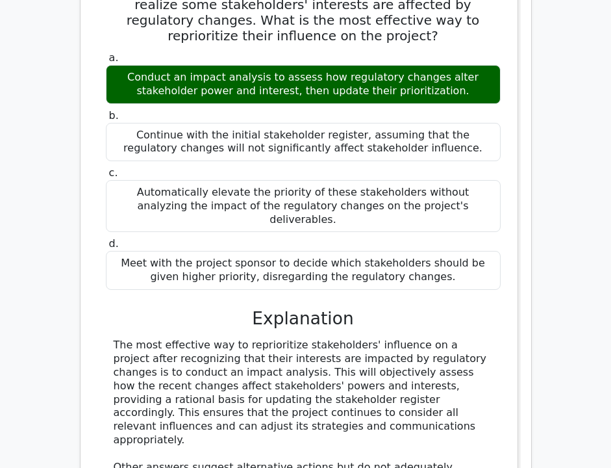
scroll to position [19513, 0]
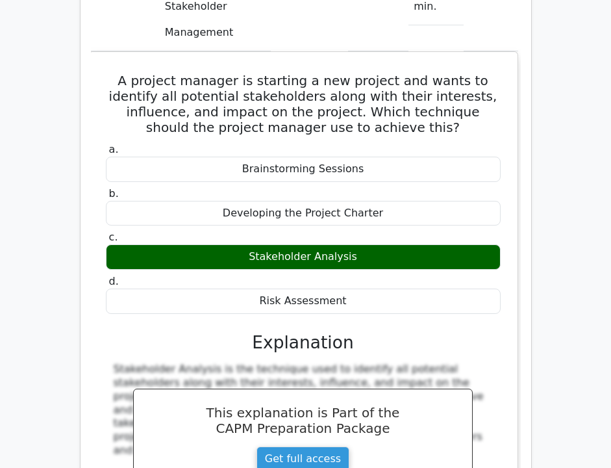
scroll to position [20050, 0]
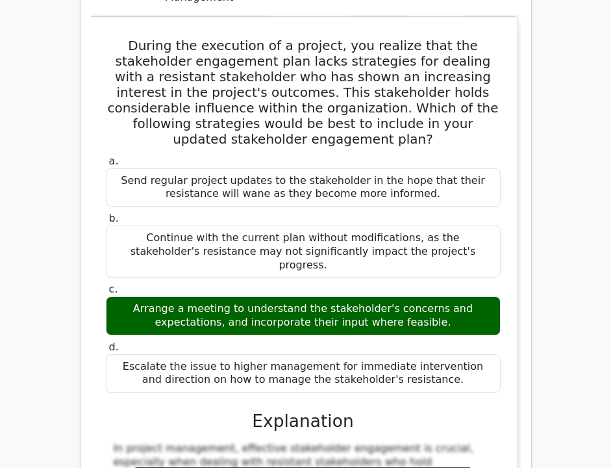
scroll to position [20814, 0]
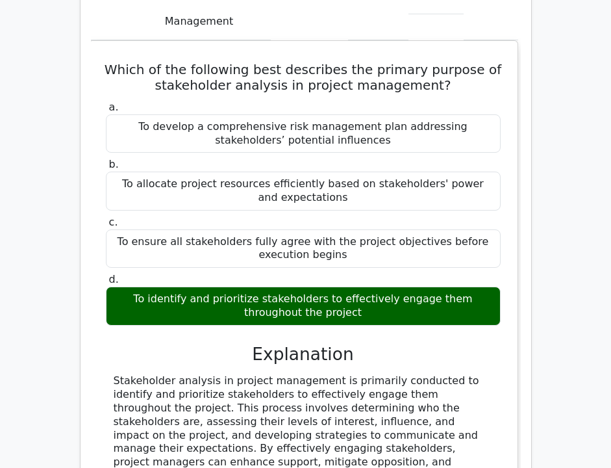
scroll to position [21659, 0]
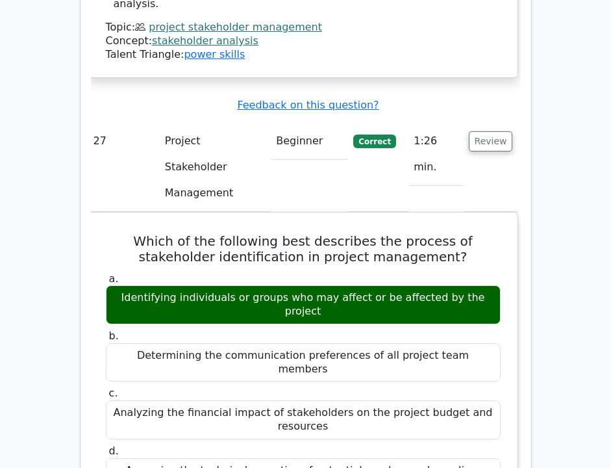
scroll to position [22311, 0]
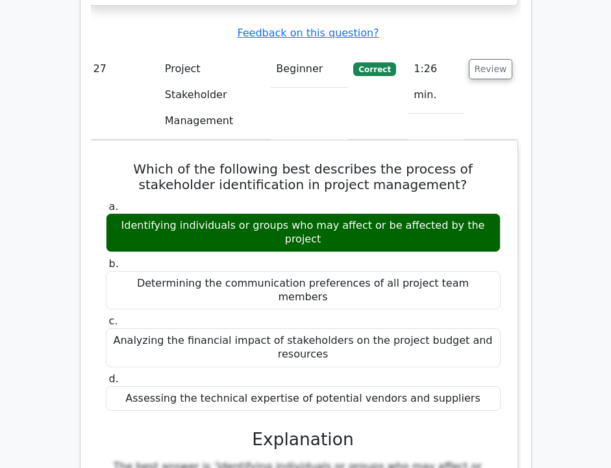
scroll to position [0, 0]
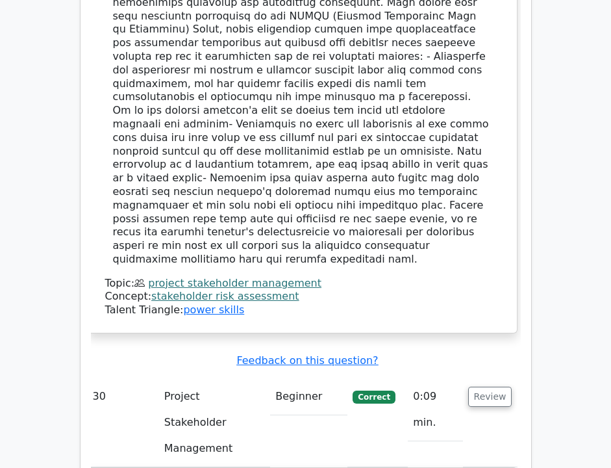
scroll to position [24679, 0]
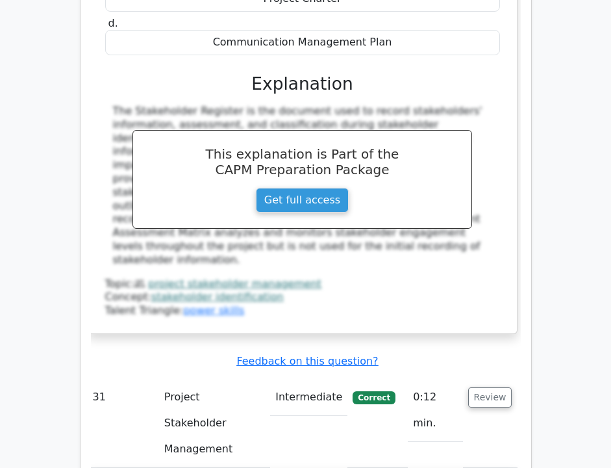
scroll to position [25324, 0]
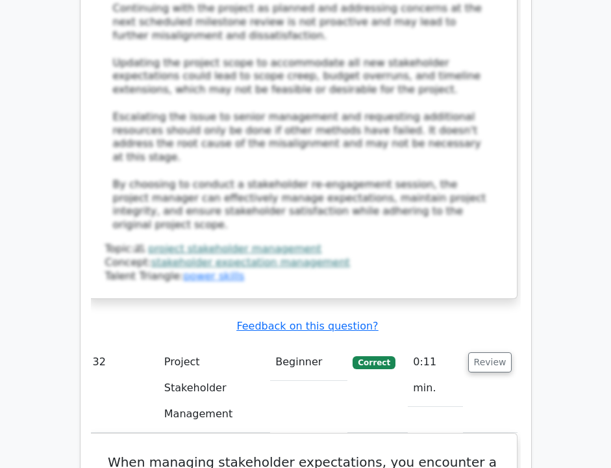
scroll to position [26315, 0]
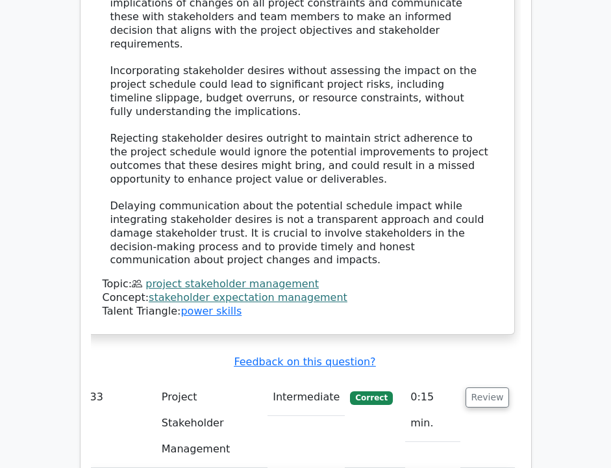
scroll to position [27212, 0]
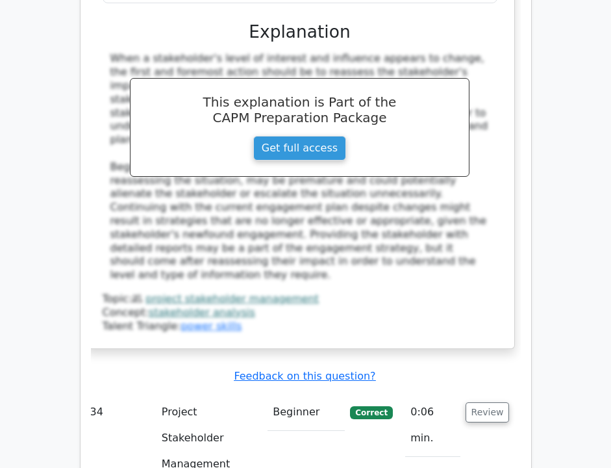
scroll to position [28004, 1]
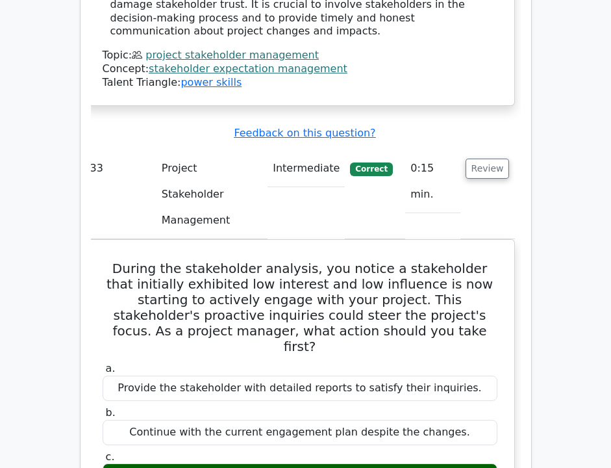
scroll to position [27438, 0]
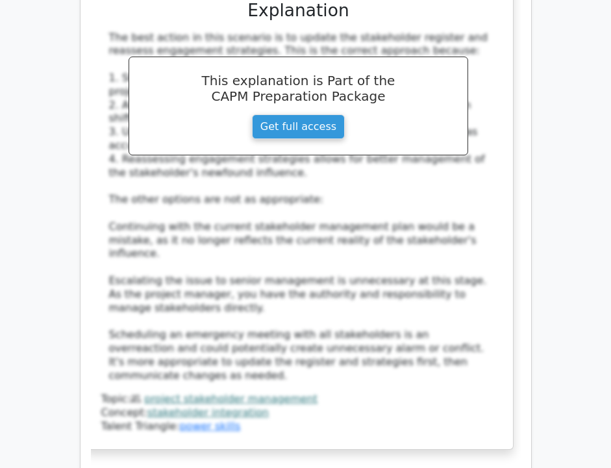
scroll to position [28750, 0]
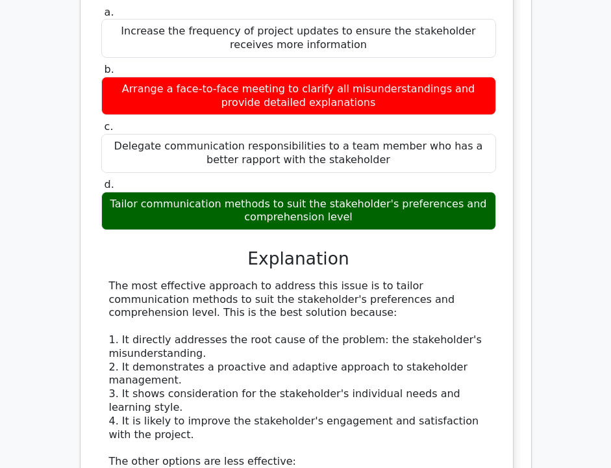
scroll to position [29491, 0]
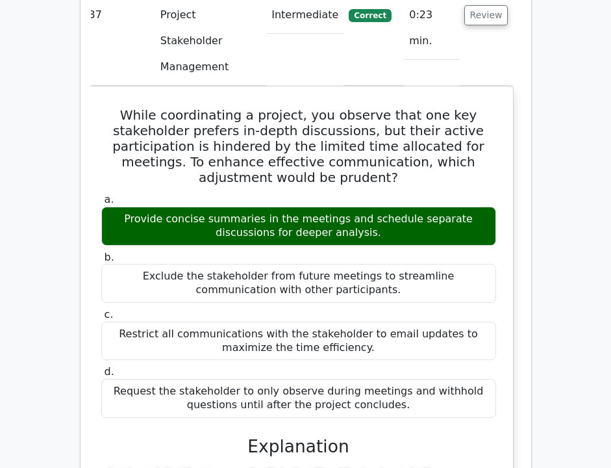
scroll to position [30435, 0]
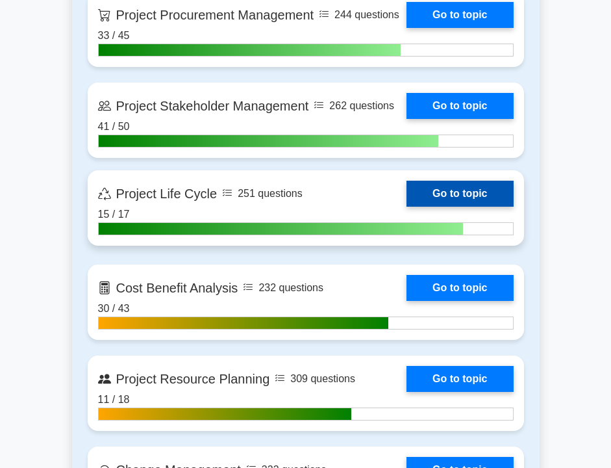
scroll to position [1721, 0]
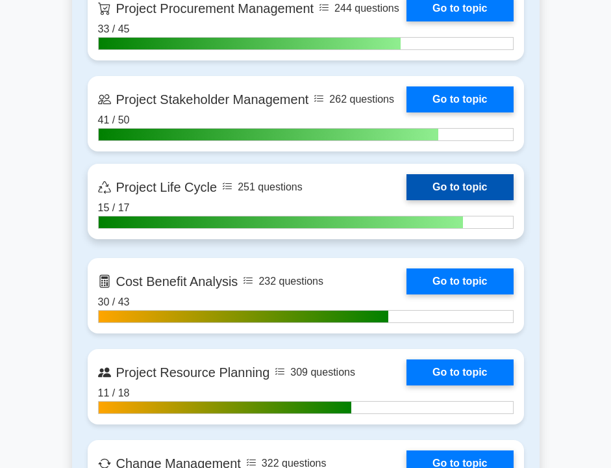
click at [443, 186] on link "Go to topic" at bounding box center [460, 187] width 107 height 26
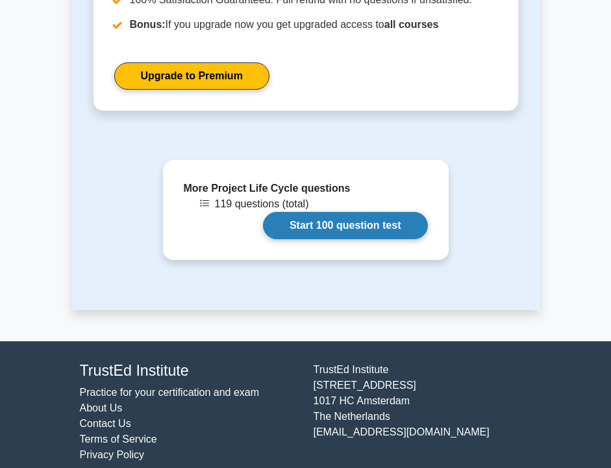
scroll to position [1111, 0]
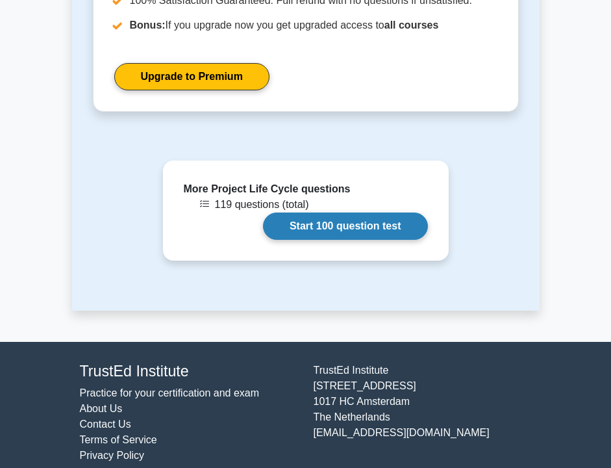
click at [362, 219] on link "Start 100 question test" at bounding box center [345, 225] width 165 height 27
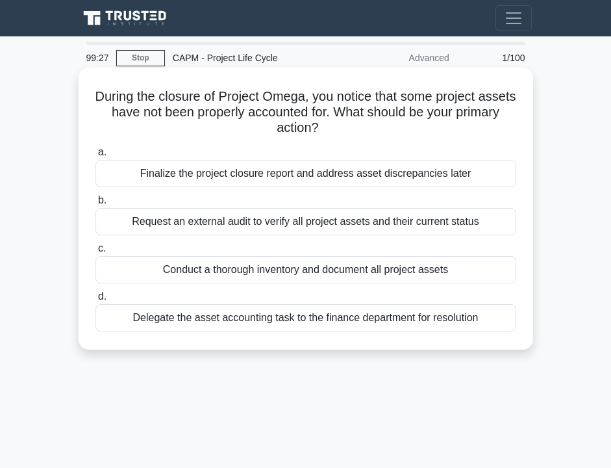
click at [259, 277] on div "Conduct a thorough inventory and document all project assets" at bounding box center [305, 269] width 421 height 27
click at [95, 253] on input "c. Conduct a thorough inventory and document all project assets" at bounding box center [95, 248] width 0 height 8
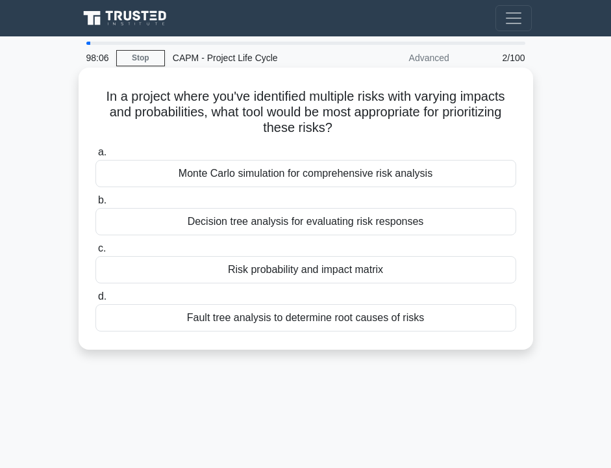
click at [297, 272] on div "Risk probability and impact matrix" at bounding box center [305, 269] width 421 height 27
click at [95, 253] on input "c. Risk probability and impact matrix" at bounding box center [95, 248] width 0 height 8
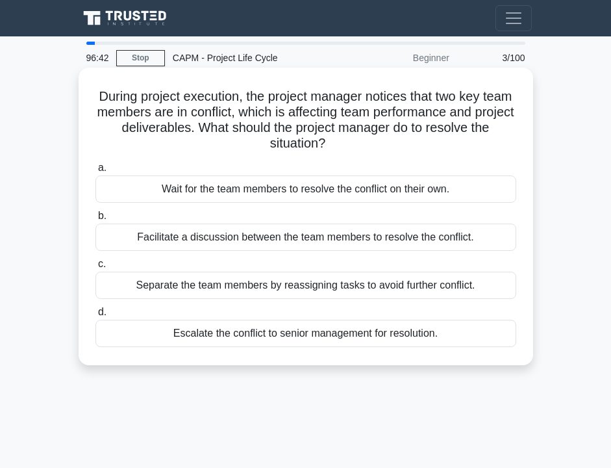
click at [260, 242] on div "Facilitate a discussion between the team members to resolve the conflict." at bounding box center [305, 236] width 421 height 27
click at [95, 220] on input "b. Facilitate a discussion between the team members to resolve the conflict." at bounding box center [95, 216] width 0 height 8
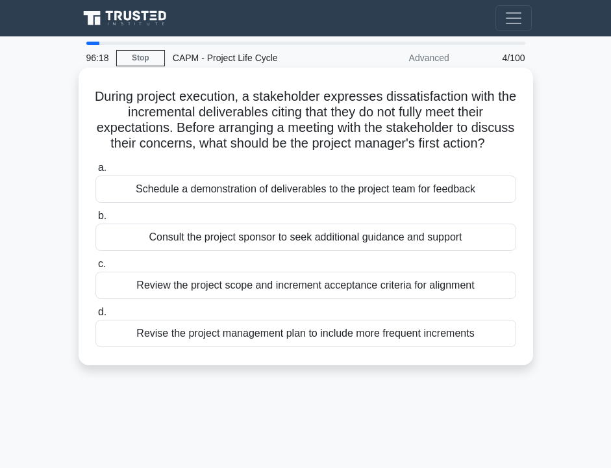
click at [262, 290] on div "Review the project scope and increment acceptance criteria for alignment" at bounding box center [305, 284] width 421 height 27
click at [95, 268] on input "c. Review the project scope and increment acceptance criteria for alignment" at bounding box center [95, 264] width 0 height 8
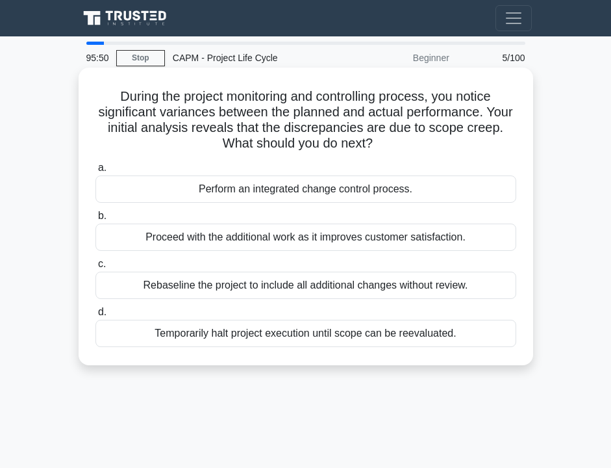
click at [252, 189] on div "Perform an integrated change control process." at bounding box center [305, 188] width 421 height 27
click at [95, 172] on input "a. Perform an integrated change control process." at bounding box center [95, 168] width 0 height 8
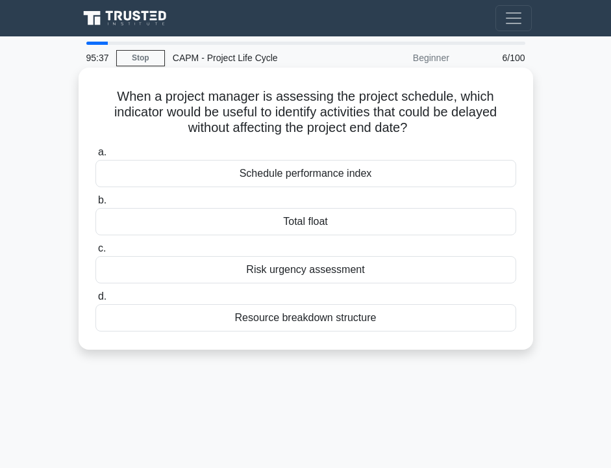
click at [275, 220] on div "Total float" at bounding box center [305, 221] width 421 height 27
click at [95, 205] on input "b. Total float" at bounding box center [95, 200] width 0 height 8
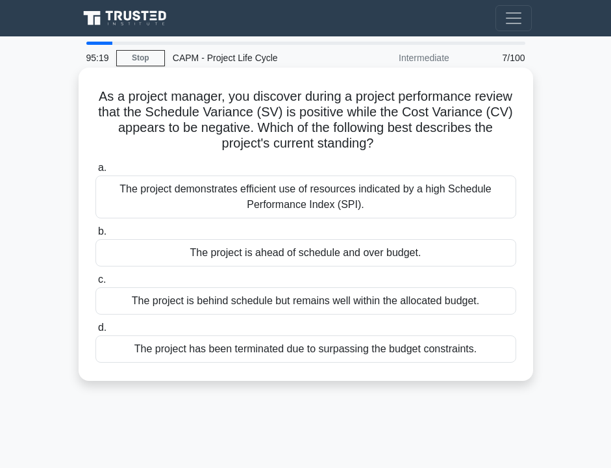
click at [281, 251] on div "The project is ahead of schedule and over budget." at bounding box center [305, 252] width 421 height 27
click at [95, 236] on input "b. The project is ahead of schedule and over budget." at bounding box center [95, 231] width 0 height 8
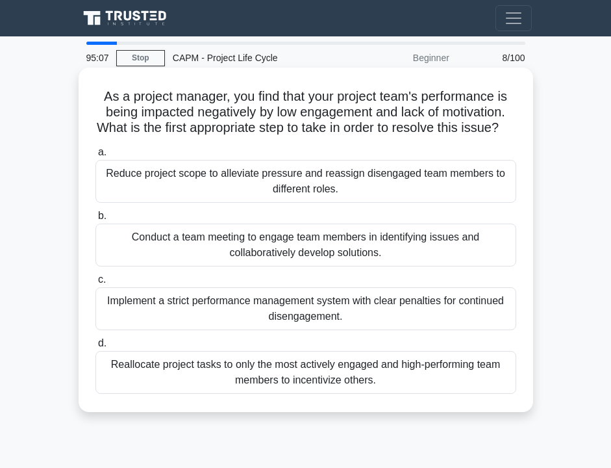
click at [275, 156] on div "As a project manager, you find that your project team's performance is being im…" at bounding box center [306, 240] width 444 height 334
click at [270, 259] on div "Conduct a team meeting to engage team members in identifying issues and collabo…" at bounding box center [305, 244] width 421 height 43
click at [95, 220] on input "b. Conduct a team meeting to engage team members in identifying issues and coll…" at bounding box center [95, 216] width 0 height 8
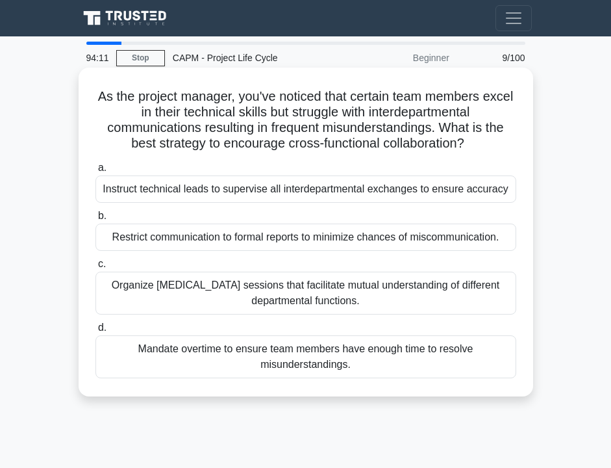
click at [255, 297] on div "Organize [MEDICAL_DATA] sessions that facilitate mutual understanding of differ…" at bounding box center [305, 292] width 421 height 43
click at [95, 268] on input "c. Organize cross-training sessions that facilitate mutual understanding of dif…" at bounding box center [95, 264] width 0 height 8
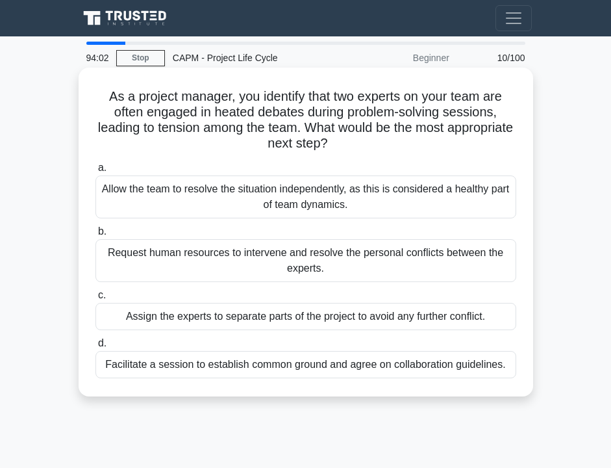
click at [224, 366] on div "Facilitate a session to establish common ground and agree on collaboration guid…" at bounding box center [305, 364] width 421 height 27
click at [95, 347] on input "d. Facilitate a session to establish common ground and agree on collaboration g…" at bounding box center [95, 343] width 0 height 8
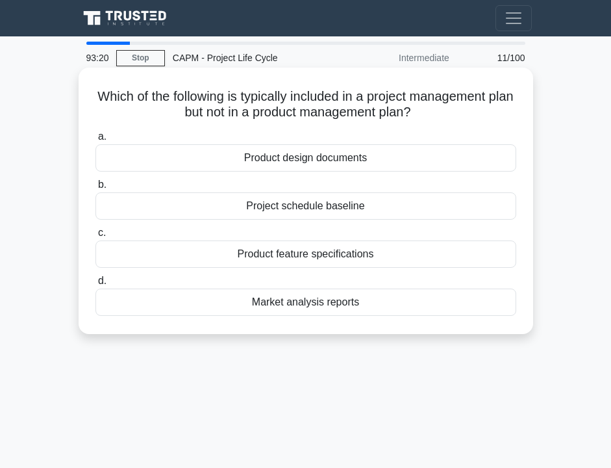
click at [244, 208] on div "Project schedule baseline" at bounding box center [305, 205] width 421 height 27
click at [95, 189] on input "b. Project schedule baseline" at bounding box center [95, 185] width 0 height 8
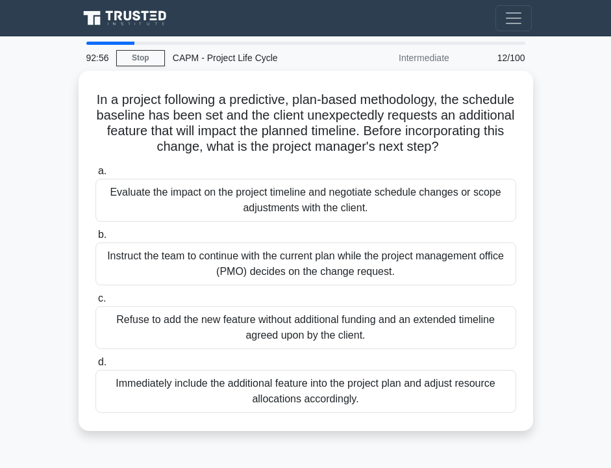
click at [244, 208] on div "Evaluate the impact on the project timeline and negotiate schedule changes or s…" at bounding box center [305, 200] width 421 height 43
click at [95, 175] on input "a. Evaluate the impact on the project timeline and negotiate schedule changes o…" at bounding box center [95, 171] width 0 height 8
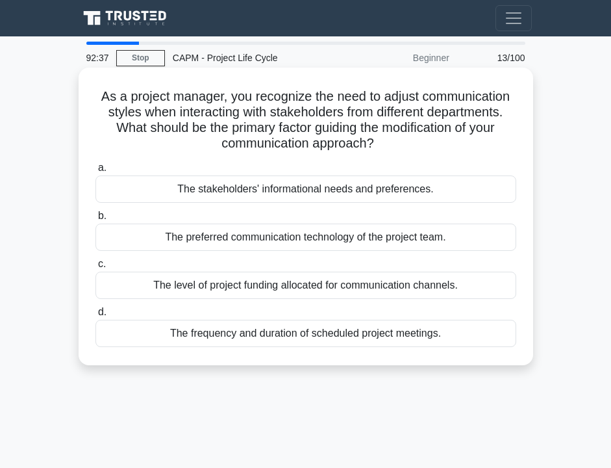
click at [268, 194] on div "The stakeholders' informational needs and preferences." at bounding box center [305, 188] width 421 height 27
click at [95, 172] on input "a. The stakeholders' informational needs and preferences." at bounding box center [95, 168] width 0 height 8
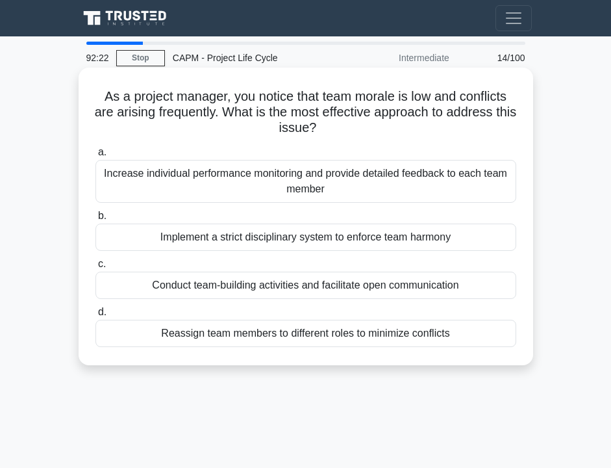
click at [281, 285] on div "Conduct team-building activities and facilitate open communication" at bounding box center [305, 284] width 421 height 27
click at [95, 268] on input "c. Conduct team-building activities and facilitate open communication" at bounding box center [95, 264] width 0 height 8
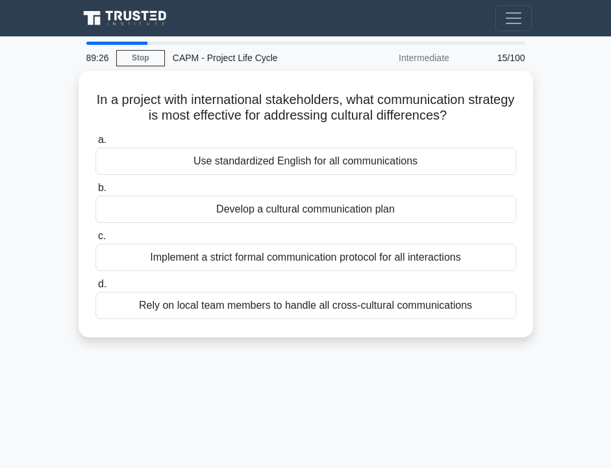
click at [145, 164] on div "Use standardized English for all communications" at bounding box center [305, 160] width 421 height 27
click at [95, 144] on input "a. Use standardized English for all communications" at bounding box center [95, 140] width 0 height 8
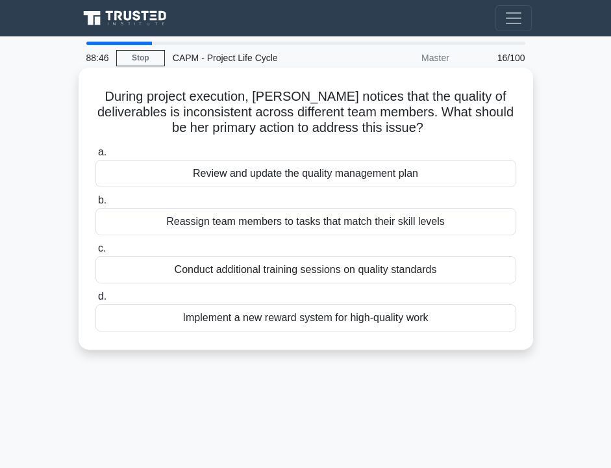
click at [189, 175] on div "Review and update the quality management plan" at bounding box center [305, 173] width 421 height 27
click at [95, 157] on input "a. Review and update the quality management plan" at bounding box center [95, 152] width 0 height 8
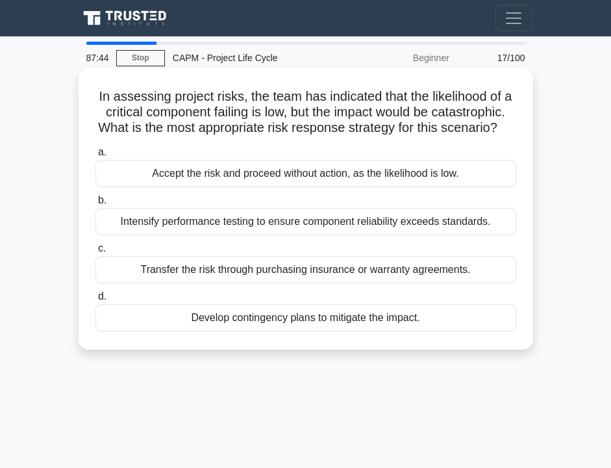
click at [271, 316] on div "Develop contingency plans to mitigate the impact." at bounding box center [305, 317] width 421 height 27
click at [95, 301] on input "d. Develop contingency plans to mitigate the impact." at bounding box center [95, 296] width 0 height 8
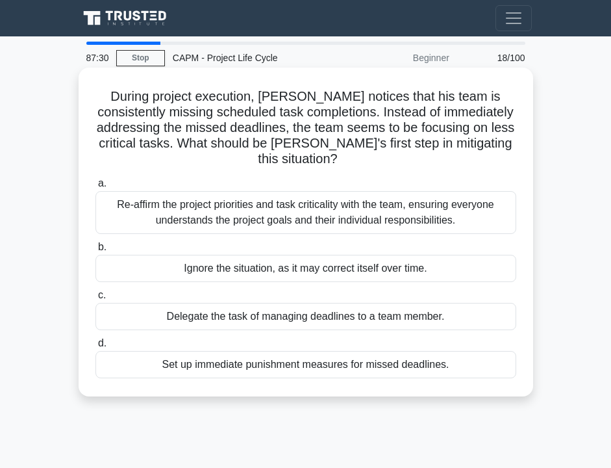
click at [249, 204] on div "Re-affirm the project priorities and task criticality with the team, ensuring e…" at bounding box center [305, 212] width 421 height 43
click at [95, 188] on input "a. Re-affirm the project priorities and task criticality with the team, ensurin…" at bounding box center [95, 183] width 0 height 8
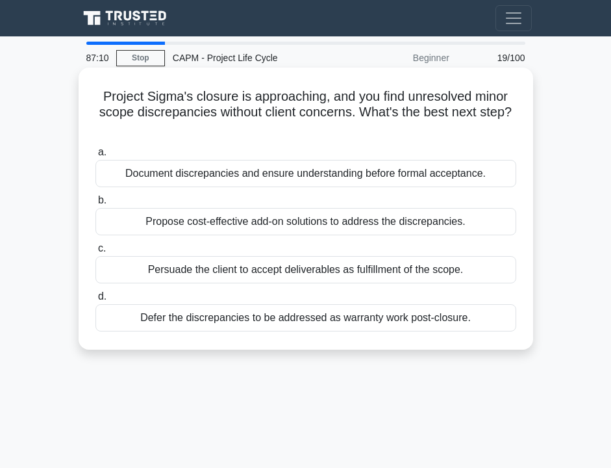
click at [234, 180] on div "Document discrepancies and ensure understanding before formal acceptance." at bounding box center [305, 173] width 421 height 27
click at [95, 157] on input "a. Document discrepancies and ensure understanding before formal acceptance." at bounding box center [95, 152] width 0 height 8
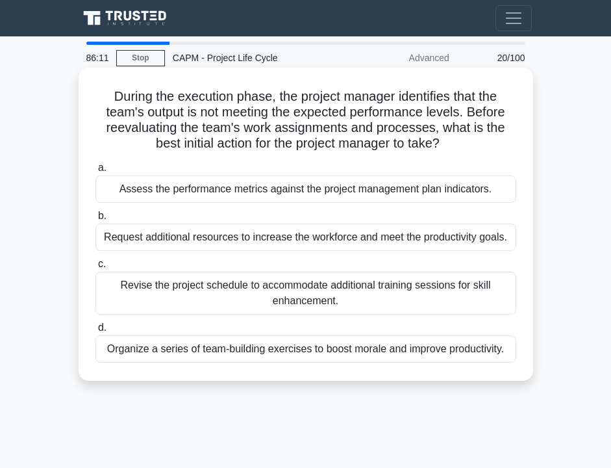
click at [223, 192] on div "Assess the performance metrics against the project management plan indicators." at bounding box center [305, 188] width 421 height 27
click at [95, 172] on input "a. Assess the performance metrics against the project management plan indicator…" at bounding box center [95, 168] width 0 height 8
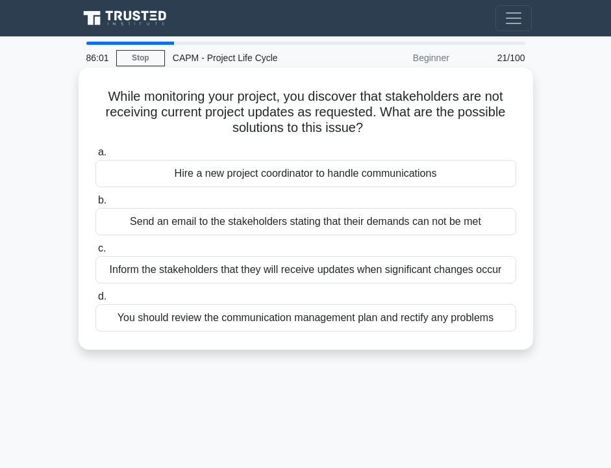
click at [220, 313] on div "You should review the communication management plan and rectify any problems" at bounding box center [305, 317] width 421 height 27
click at [95, 301] on input "d. You should review the communication management plan and rectify any problems" at bounding box center [95, 296] width 0 height 8
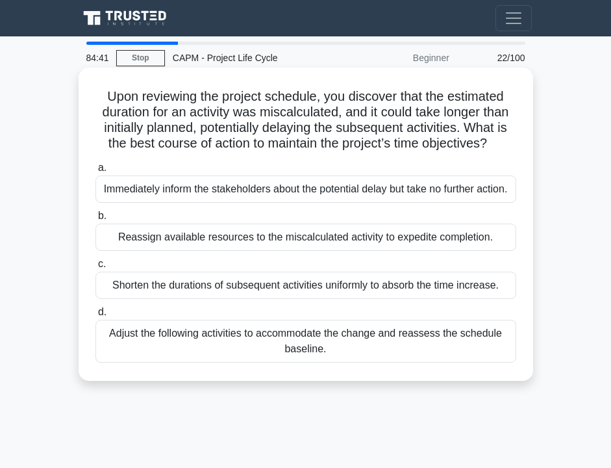
click at [219, 359] on div "Adjust the following activities to accommodate the change and reassess the sche…" at bounding box center [305, 341] width 421 height 43
click at [95, 316] on input "d. Adjust the following activities to accommodate the change and reassess the s…" at bounding box center [95, 312] width 0 height 8
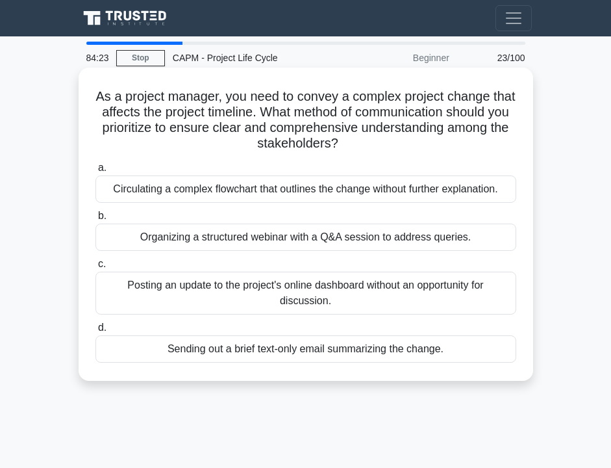
click at [246, 239] on div "Organizing a structured webinar with a Q&A session to address queries." at bounding box center [305, 236] width 421 height 27
click at [95, 220] on input "b. Organizing a structured webinar with a Q&A session to address queries." at bounding box center [95, 216] width 0 height 8
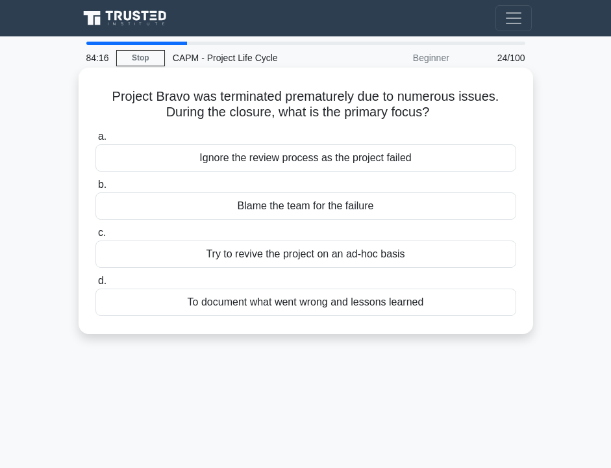
click at [258, 305] on div "To document what went wrong and lessons learned" at bounding box center [305, 301] width 421 height 27
click at [95, 285] on input "d. To document what went wrong and lessons learned" at bounding box center [95, 281] width 0 height 8
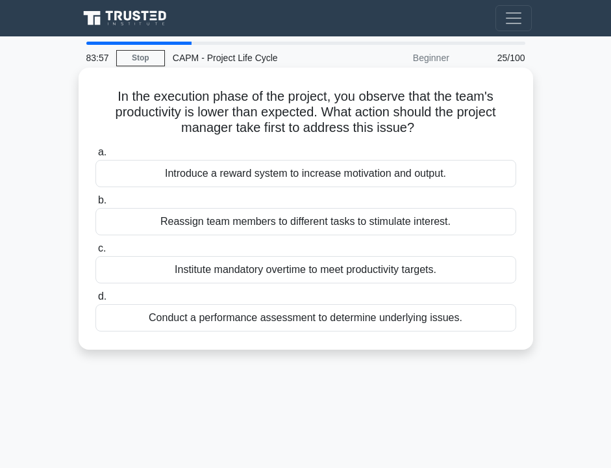
click at [223, 323] on div "Conduct a performance assessment to determine underlying issues." at bounding box center [305, 317] width 421 height 27
click at [95, 301] on input "d. Conduct a performance assessment to determine underlying issues." at bounding box center [95, 296] width 0 height 8
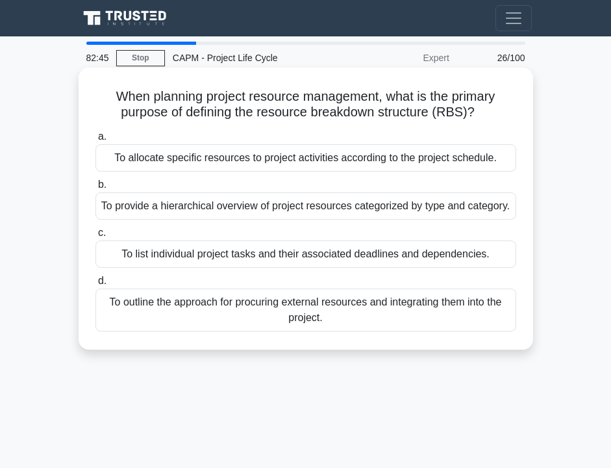
click at [305, 205] on div "To provide a hierarchical overview of project resources categorized by type and…" at bounding box center [305, 205] width 421 height 27
click at [95, 189] on input "b. To provide a hierarchical overview of project resources categorized by type …" at bounding box center [95, 185] width 0 height 8
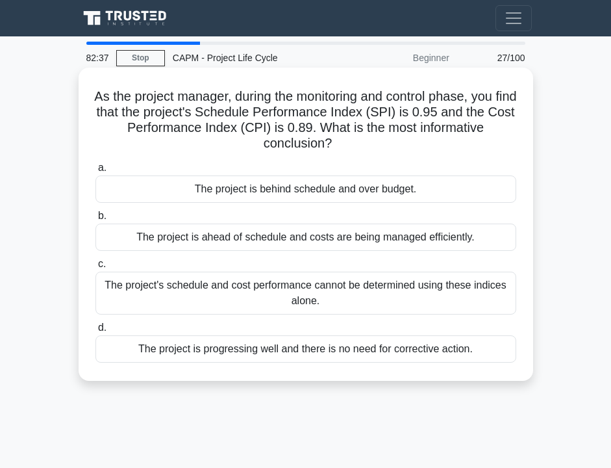
click at [261, 192] on div "The project is behind schedule and over budget." at bounding box center [305, 188] width 421 height 27
click at [95, 172] on input "a. The project is behind schedule and over budget." at bounding box center [95, 168] width 0 height 8
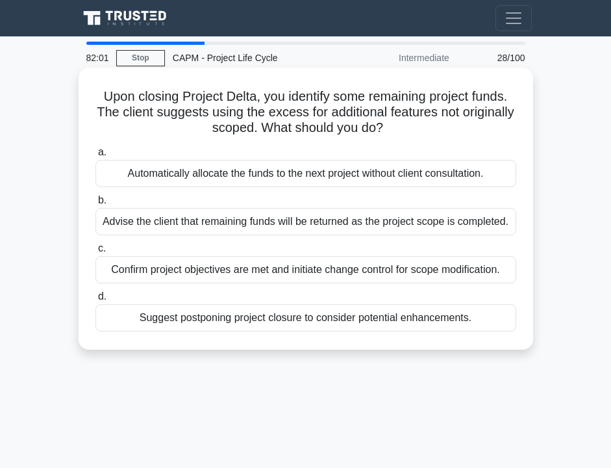
click at [229, 226] on div "Advise the client that remaining funds will be returned as the project scope is…" at bounding box center [305, 221] width 421 height 27
click at [95, 205] on input "b. Advise the client that remaining funds will be returned as the project scope…" at bounding box center [95, 200] width 0 height 8
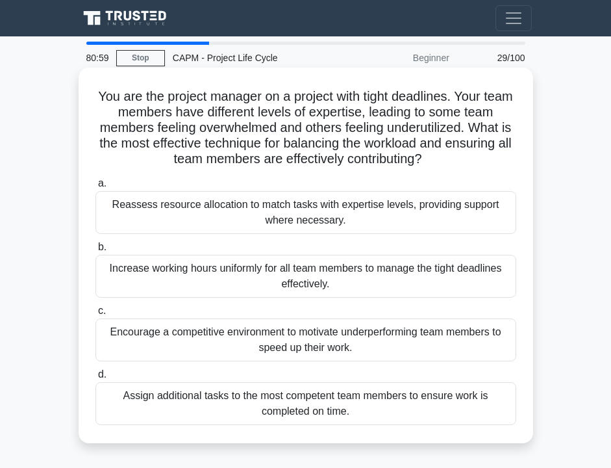
click at [179, 207] on div "Reassess resource allocation to match tasks with expertise levels, providing su…" at bounding box center [305, 212] width 421 height 43
click at [95, 188] on input "a. Reassess resource allocation to match tasks with expertise levels, providing…" at bounding box center [95, 183] width 0 height 8
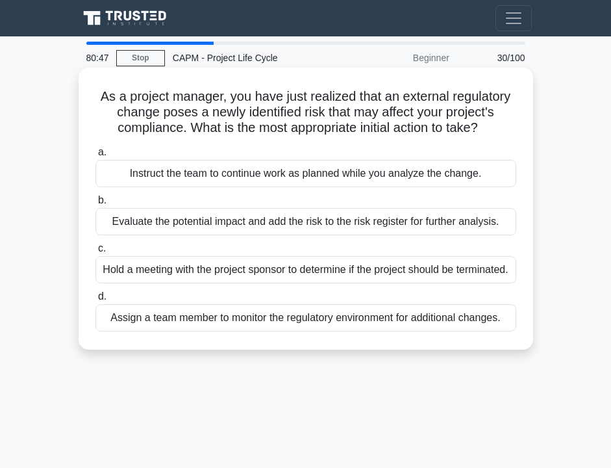
click at [191, 224] on div "Evaluate the potential impact and add the risk to the risk register for further…" at bounding box center [305, 221] width 421 height 27
click at [95, 205] on input "b. Evaluate the potential impact and add the risk to the risk register for furt…" at bounding box center [95, 200] width 0 height 8
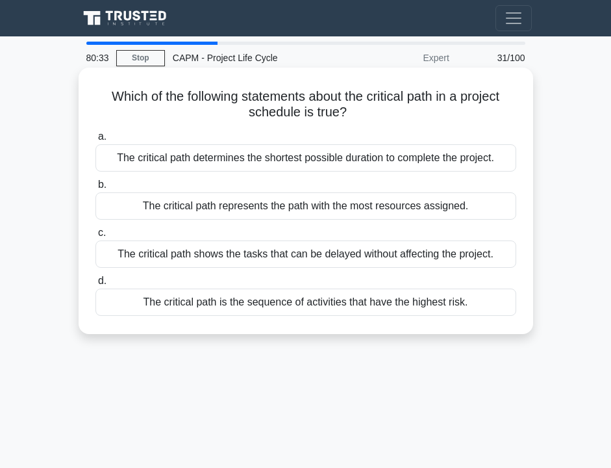
click at [201, 262] on div "The critical path shows the tasks that can be delayed without affecting the pro…" at bounding box center [305, 253] width 421 height 27
click at [95, 237] on input "c. The critical path shows the tasks that can be delayed without affecting the …" at bounding box center [95, 233] width 0 height 8
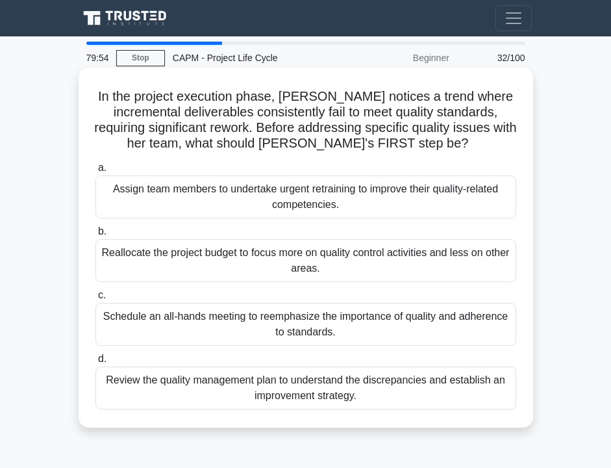
click at [212, 396] on div "Review the quality management plan to understand the discrepancies and establis…" at bounding box center [305, 387] width 421 height 43
click at [95, 363] on input "d. Review the quality management plan to understand the discrepancies and estab…" at bounding box center [95, 359] width 0 height 8
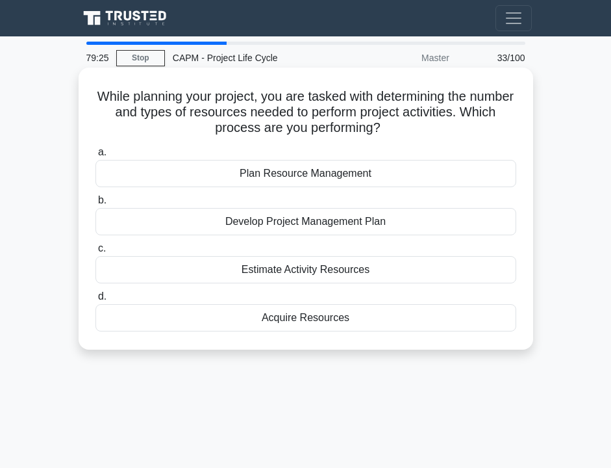
click at [239, 271] on div "Estimate Activity Resources" at bounding box center [305, 269] width 421 height 27
click at [95, 253] on input "c. Estimate Activity Resources" at bounding box center [95, 248] width 0 height 8
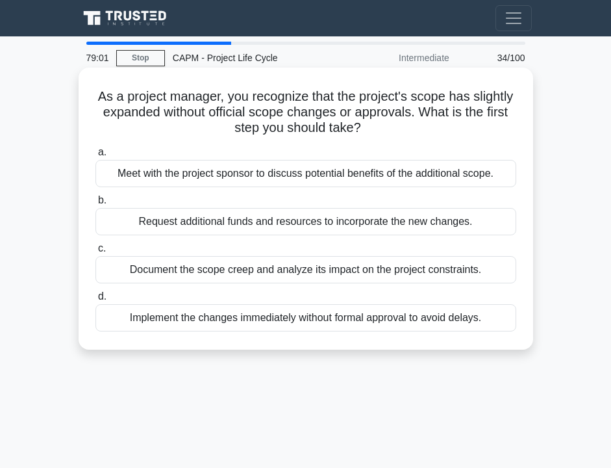
click at [258, 276] on div "Document the scope creep and analyze its impact on the project constraints." at bounding box center [305, 269] width 421 height 27
click at [95, 253] on input "c. Document the scope creep and analyze its impact on the project constraints." at bounding box center [95, 248] width 0 height 8
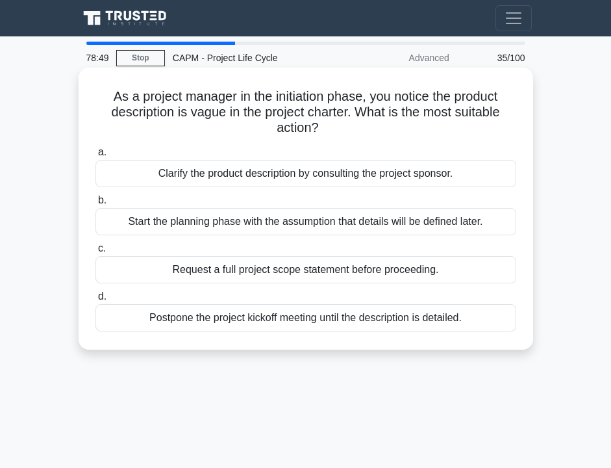
click at [224, 177] on div "Clarify the product description by consulting the project sponsor." at bounding box center [305, 173] width 421 height 27
click at [95, 157] on input "a. Clarify the product description by consulting the project sponsor." at bounding box center [95, 152] width 0 height 8
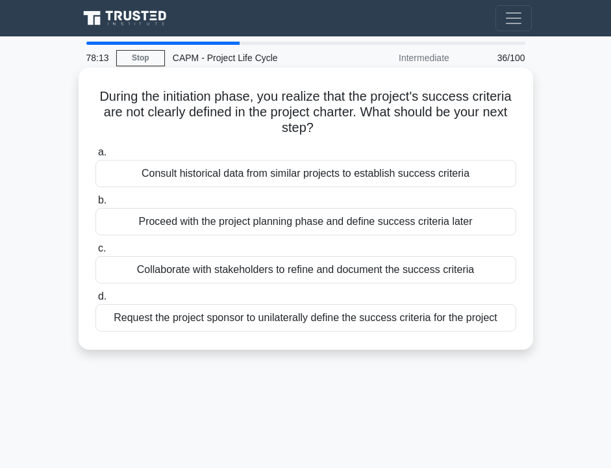
click at [208, 319] on div "Request the project sponsor to unilaterally define the success criteria for the…" at bounding box center [305, 317] width 421 height 27
click at [95, 301] on input "d. Request the project sponsor to unilaterally define the success criteria for …" at bounding box center [95, 296] width 0 height 8
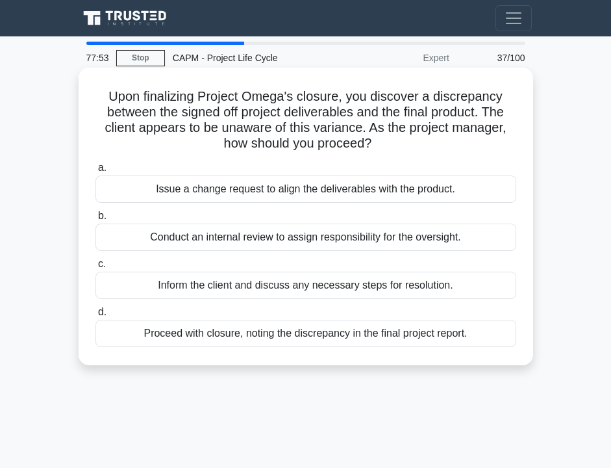
click at [232, 188] on div "Issue a change request to align the deliverables with the product." at bounding box center [305, 188] width 421 height 27
click at [95, 172] on input "a. Issue a change request to align the deliverables with the product." at bounding box center [95, 168] width 0 height 8
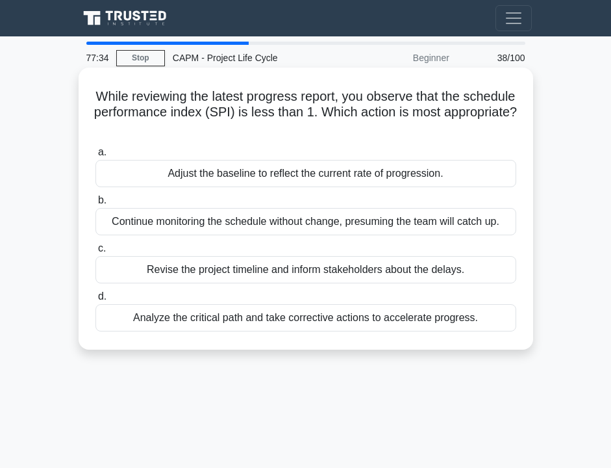
click at [252, 318] on div "Analyze the critical path and take corrective actions to accelerate progress." at bounding box center [305, 317] width 421 height 27
click at [95, 301] on input "d. Analyze the critical path and take corrective actions to accelerate progress." at bounding box center [95, 296] width 0 height 8
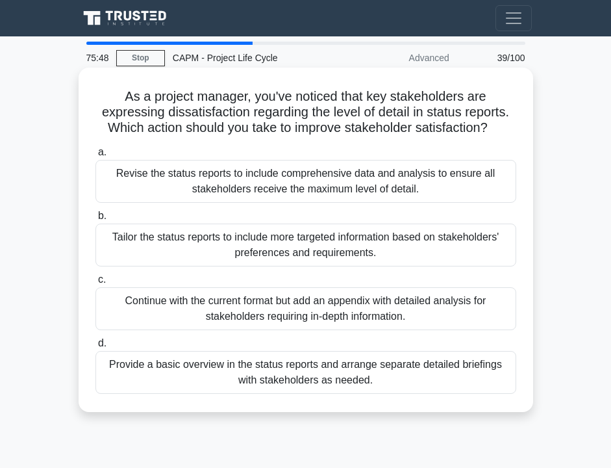
click at [410, 311] on div "Continue with the current format but add an appendix with detailed analysis for…" at bounding box center [305, 308] width 421 height 43
click at [95, 284] on input "c. Continue with the current format but add an appendix with detailed analysis …" at bounding box center [95, 279] width 0 height 8
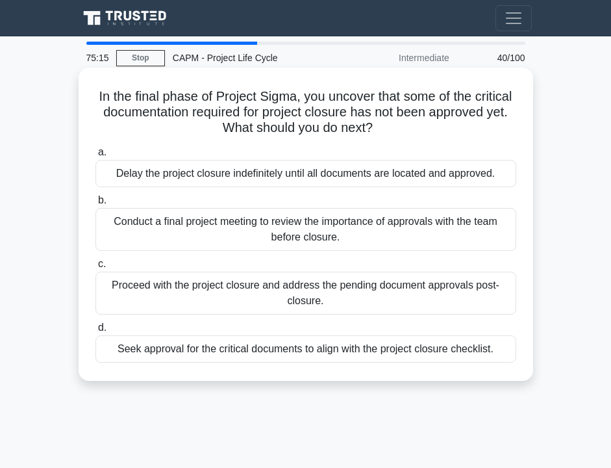
click at [319, 359] on div "Seek approval for the critical documents to align with the project closure chec…" at bounding box center [305, 348] width 421 height 27
click at [95, 332] on input "d. Seek approval for the critical documents to align with the project closure c…" at bounding box center [95, 327] width 0 height 8
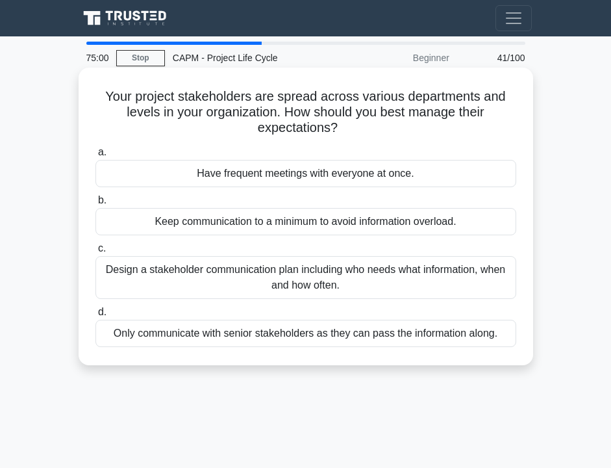
click at [263, 270] on div "Design a stakeholder communication plan including who needs what information, w…" at bounding box center [305, 277] width 421 height 43
click at [95, 253] on input "c. Design a stakeholder communication plan including who needs what information…" at bounding box center [95, 248] width 0 height 8
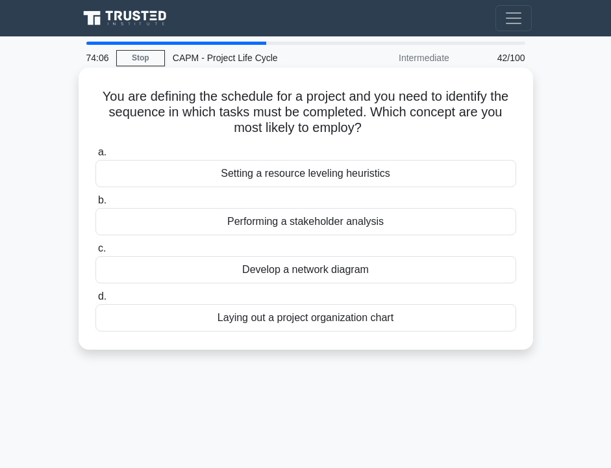
click at [301, 277] on div "Develop a network diagram" at bounding box center [305, 269] width 421 height 27
click at [95, 253] on input "c. Develop a network diagram" at bounding box center [95, 248] width 0 height 8
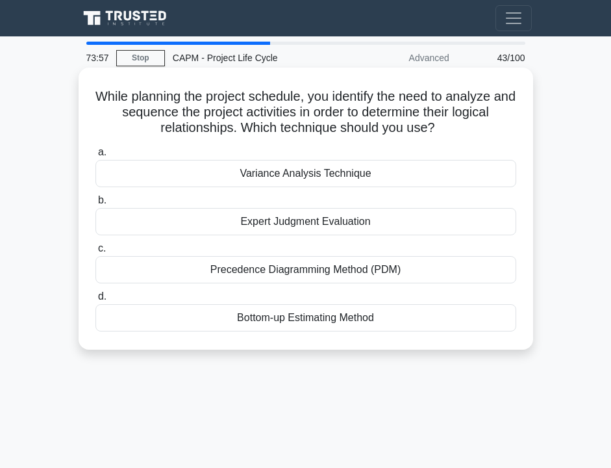
click at [246, 272] on div "Precedence Diagramming Method (PDM)" at bounding box center [305, 269] width 421 height 27
click at [95, 253] on input "c. Precedence Diagramming Method (PDM)" at bounding box center [95, 248] width 0 height 8
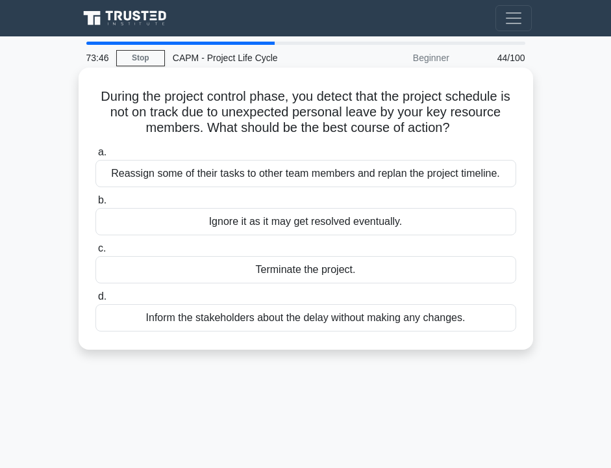
click at [216, 179] on div "Reassign some of their tasks to other team members and replan the project timel…" at bounding box center [305, 173] width 421 height 27
click at [95, 157] on input "a. Reassign some of their tasks to other team members and replan the project ti…" at bounding box center [95, 152] width 0 height 8
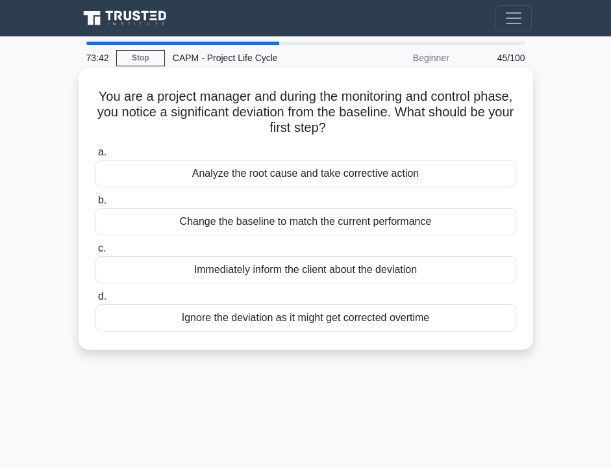
click at [245, 112] on h5 "You are a project manager and during the monitoring and control phase, you noti…" at bounding box center [305, 112] width 423 height 48
click at [247, 147] on label "a. Analyze the root cause and take corrective action" at bounding box center [305, 165] width 421 height 43
click at [95, 148] on input "a. Analyze the root cause and take corrective action" at bounding box center [95, 152] width 0 height 8
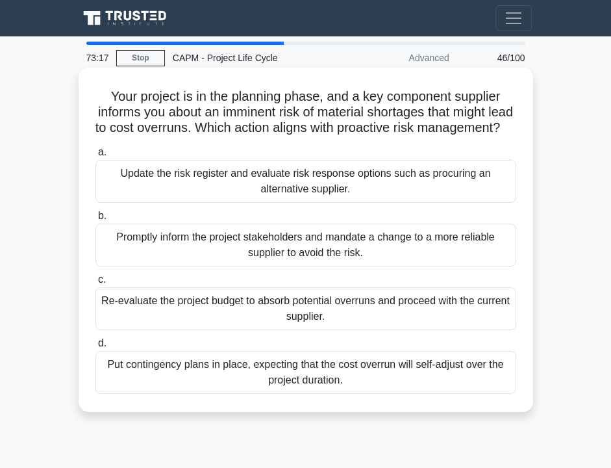
click at [251, 203] on div "Update the risk register and evaluate risk response options such as procuring a…" at bounding box center [305, 181] width 421 height 43
click at [95, 157] on input "a. Update the risk register and evaluate risk response options such as procurin…" at bounding box center [95, 152] width 0 height 8
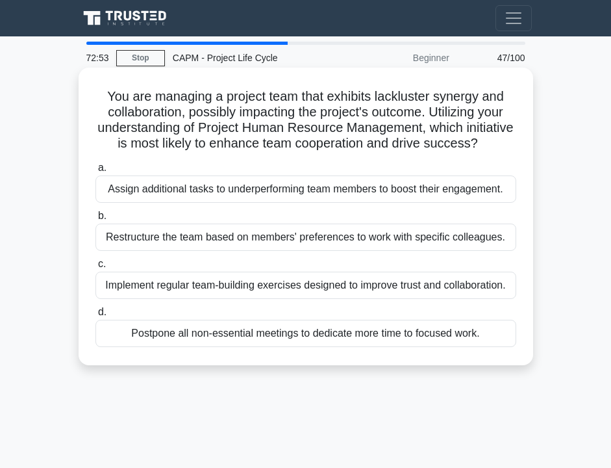
click at [242, 284] on div "Implement regular team-building exercises designed to improve trust and collabo…" at bounding box center [305, 284] width 421 height 27
click at [95, 268] on input "c. Implement regular team-building exercises designed to improve trust and coll…" at bounding box center [95, 264] width 0 height 8
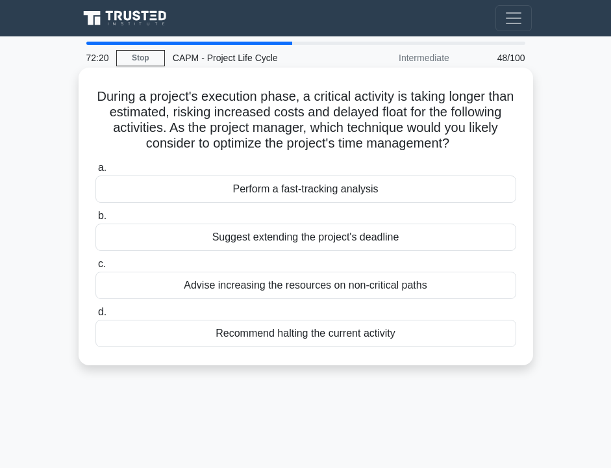
click at [224, 187] on div "Perform a fast-tracking analysis" at bounding box center [305, 188] width 421 height 27
click at [95, 172] on input "a. Perform a fast-tracking analysis" at bounding box center [95, 168] width 0 height 8
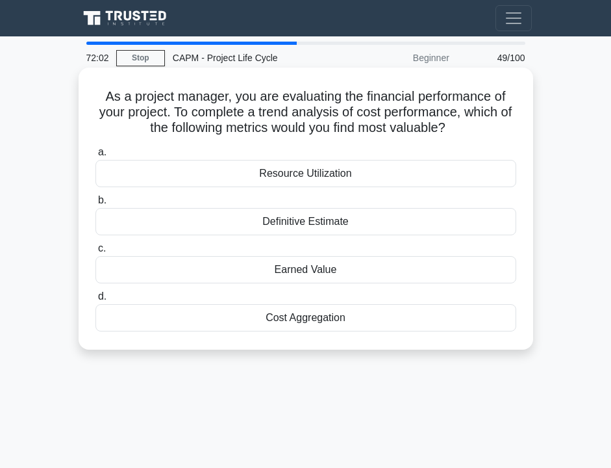
click at [221, 272] on div "Earned Value" at bounding box center [305, 269] width 421 height 27
click at [95, 253] on input "c. Earned Value" at bounding box center [95, 248] width 0 height 8
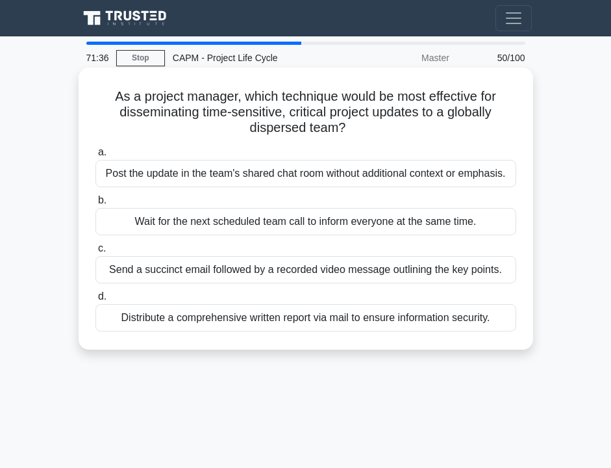
click at [275, 264] on div "Send a succinct email followed by a recorded video message outlining the key po…" at bounding box center [305, 269] width 421 height 27
click at [95, 253] on input "c. Send a succinct email followed by a recorded video message outlining the key…" at bounding box center [95, 248] width 0 height 8
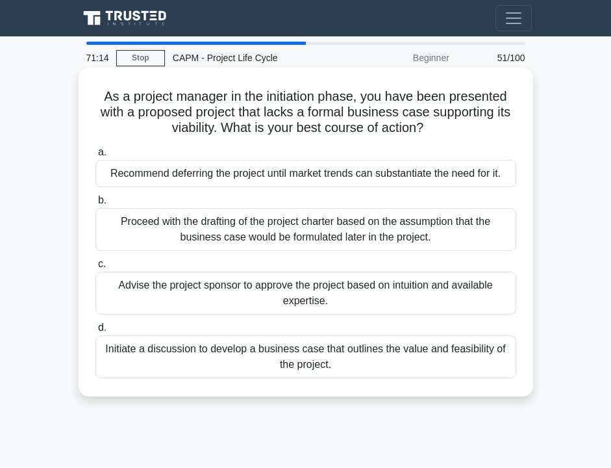
click at [254, 365] on div "Initiate a discussion to develop a business case that outlines the value and fe…" at bounding box center [305, 356] width 421 height 43
click at [95, 332] on input "d. Initiate a discussion to develop a business case that outlines the value and…" at bounding box center [95, 327] width 0 height 8
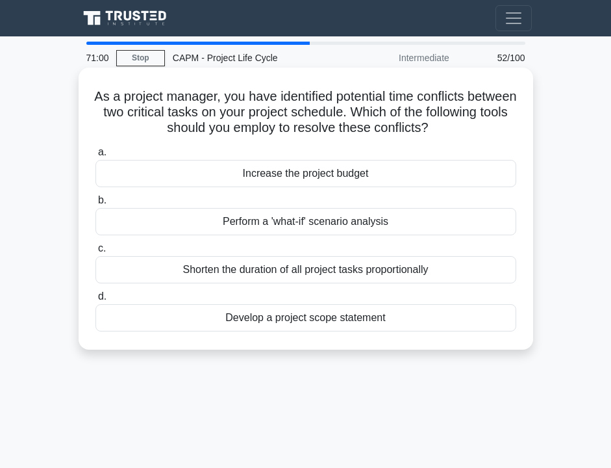
click at [218, 227] on div "Perform a 'what-if' scenario analysis" at bounding box center [305, 221] width 421 height 27
click at [95, 205] on input "b. Perform a 'what-if' scenario analysis" at bounding box center [95, 200] width 0 height 8
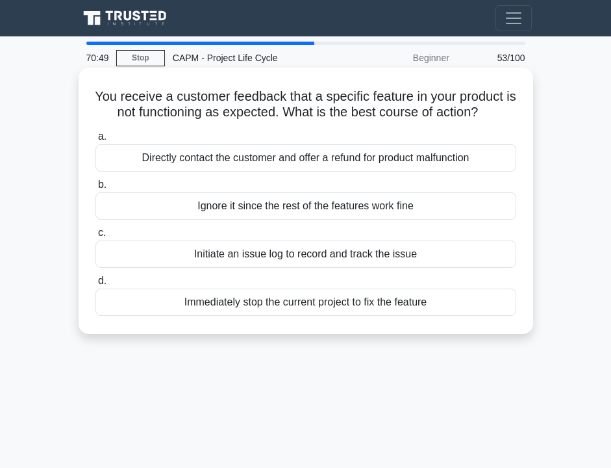
click at [246, 259] on div "Initiate an issue log to record and track the issue" at bounding box center [305, 253] width 421 height 27
click at [95, 237] on input "c. Initiate an issue log to record and track the issue" at bounding box center [95, 233] width 0 height 8
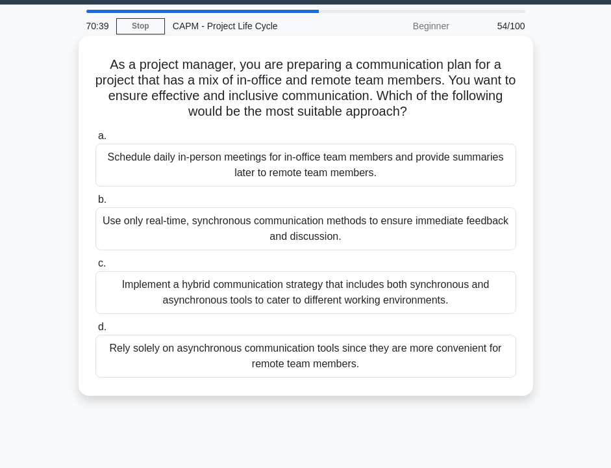
scroll to position [32, 0]
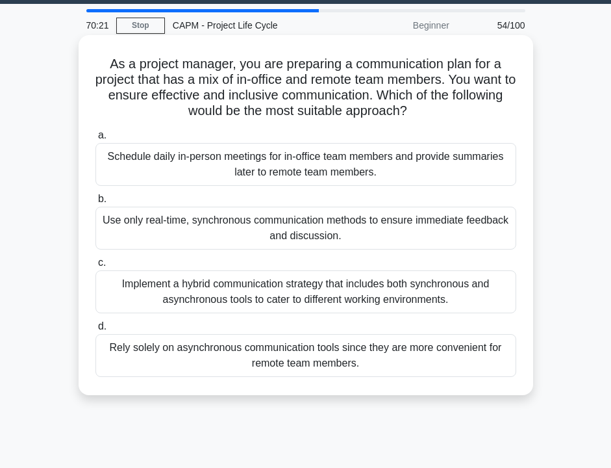
click at [195, 303] on div "Implement a hybrid communication strategy that includes both synchronous and as…" at bounding box center [305, 291] width 421 height 43
click at [95, 267] on input "c. Implement a hybrid communication strategy that includes both synchronous and…" at bounding box center [95, 262] width 0 height 8
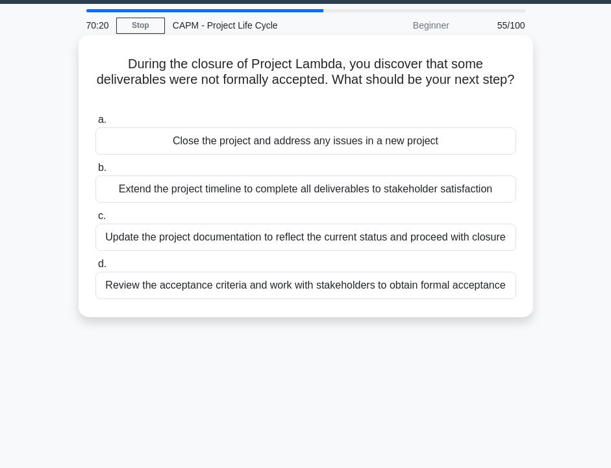
scroll to position [0, 0]
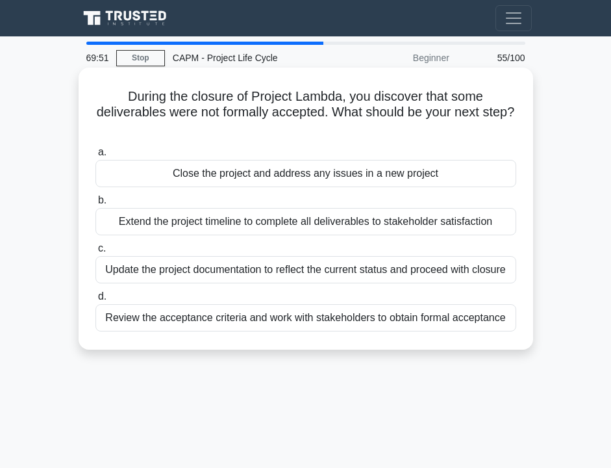
click at [175, 321] on div "Review the acceptance criteria and work with stakeholders to obtain formal acce…" at bounding box center [305, 317] width 421 height 27
click at [95, 301] on input "d. Review the acceptance criteria and work with stakeholders to obtain formal a…" at bounding box center [95, 296] width 0 height 8
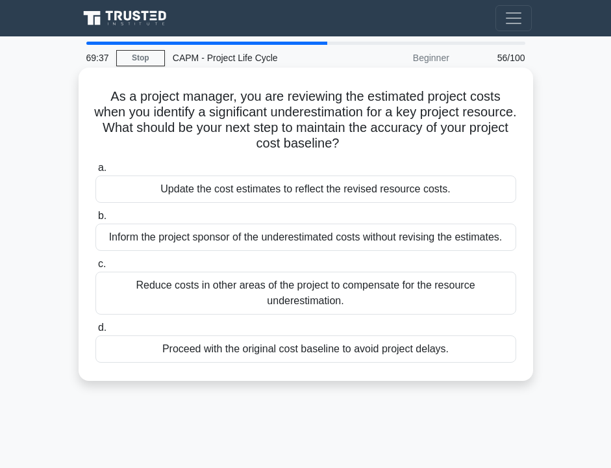
click at [251, 190] on div "Update the cost estimates to reflect the revised resource costs." at bounding box center [305, 188] width 421 height 27
click at [95, 172] on input "a. Update the cost estimates to reflect the revised resource costs." at bounding box center [95, 168] width 0 height 8
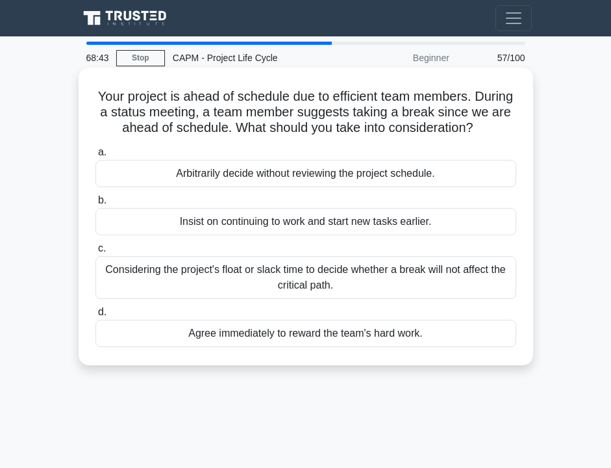
click at [260, 287] on div "Considering the project's float or slack time to decide whether a break will no…" at bounding box center [305, 277] width 421 height 43
click at [95, 253] on input "c. Considering the project's float or slack time to decide whether a break will…" at bounding box center [95, 248] width 0 height 8
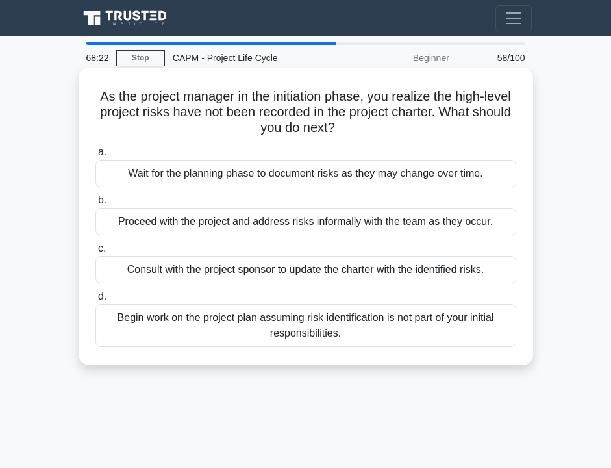
click at [229, 269] on div "Consult with the project sponsor to update the charter with the identified risk…" at bounding box center [305, 269] width 421 height 27
click at [95, 253] on input "c. Consult with the project sponsor to update the charter with the identified r…" at bounding box center [95, 248] width 0 height 8
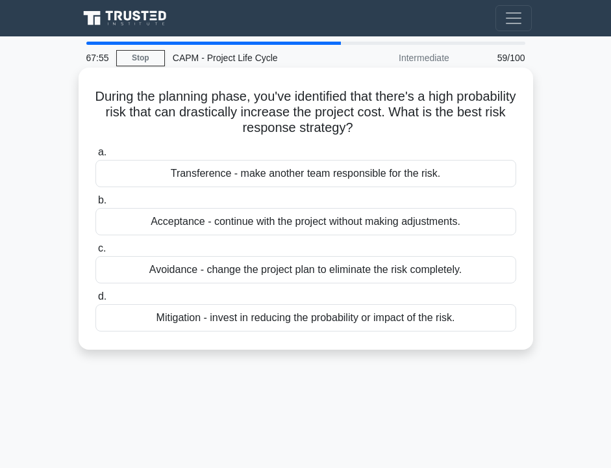
click at [200, 325] on div "Mitigation - invest in reducing the probability or impact of the risk." at bounding box center [305, 317] width 421 height 27
click at [95, 301] on input "d. Mitigation - invest in reducing the probability or impact of the risk." at bounding box center [95, 296] width 0 height 8
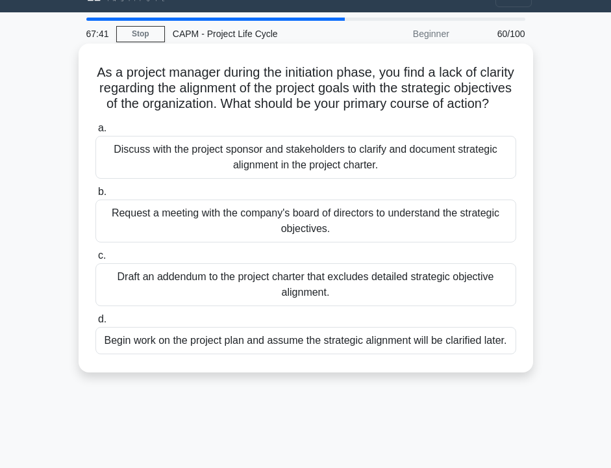
scroll to position [25, 0]
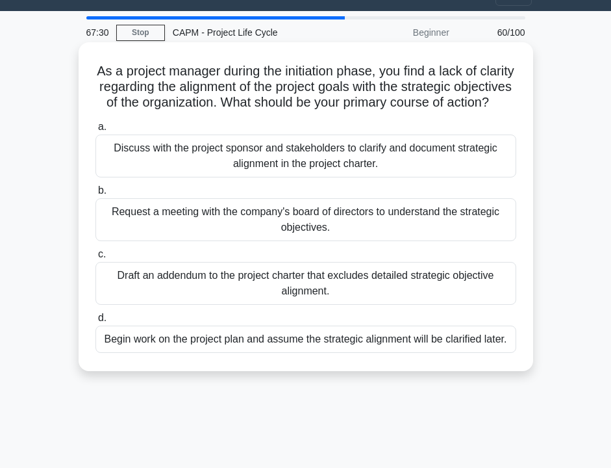
click at [193, 158] on div "Discuss with the project sponsor and stakeholders to clarify and document strat…" at bounding box center [305, 155] width 421 height 43
click at [95, 131] on input "a. Discuss with the project sponsor and stakeholders to clarify and document st…" at bounding box center [95, 127] width 0 height 8
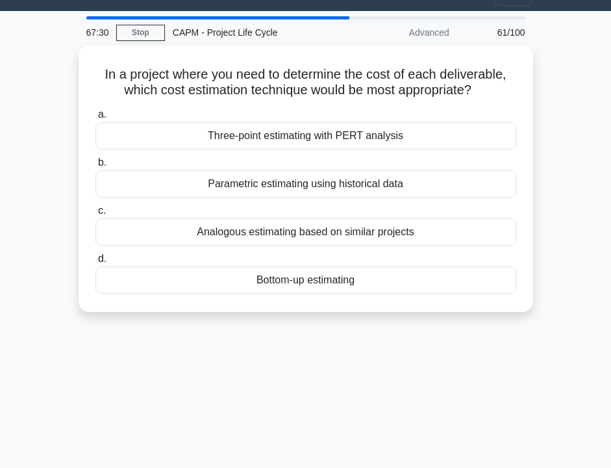
scroll to position [0, 0]
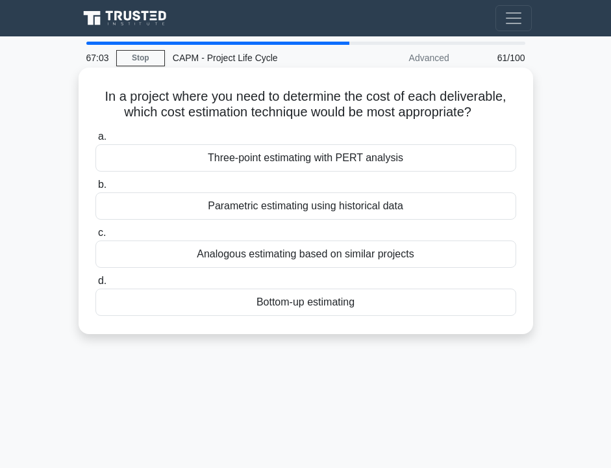
click at [297, 163] on div "Three-point estimating with PERT analysis" at bounding box center [305, 157] width 421 height 27
click at [95, 141] on input "a. Three-point estimating with PERT analysis" at bounding box center [95, 136] width 0 height 8
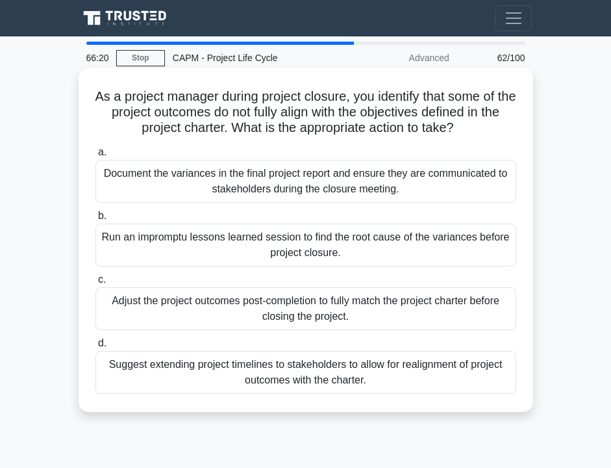
click at [185, 251] on div "Run an impromptu lessons learned session to find the root cause of the variance…" at bounding box center [305, 244] width 421 height 43
click at [95, 220] on input "b. Run an impromptu lessons learned session to find the root cause of the varia…" at bounding box center [95, 216] width 0 height 8
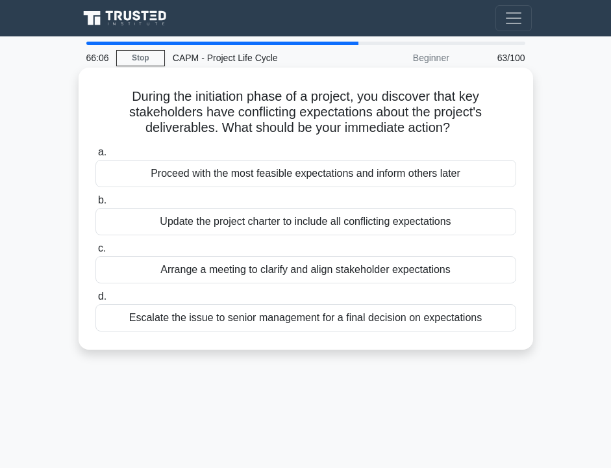
click at [183, 277] on div "Arrange a meeting to clarify and align stakeholder expectations" at bounding box center [305, 269] width 421 height 27
click at [95, 253] on input "c. Arrange a meeting to clarify and align stakeholder expectations" at bounding box center [95, 248] width 0 height 8
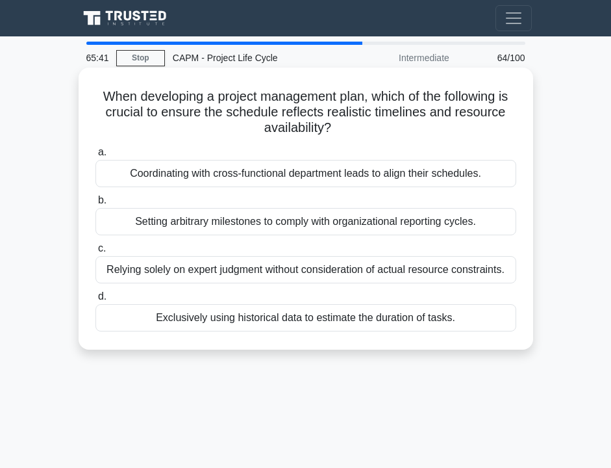
click at [154, 320] on div "Exclusively using historical data to estimate the duration of tasks." at bounding box center [305, 317] width 421 height 27
click at [95, 301] on input "d. Exclusively using historical data to estimate the duration of tasks." at bounding box center [95, 296] width 0 height 8
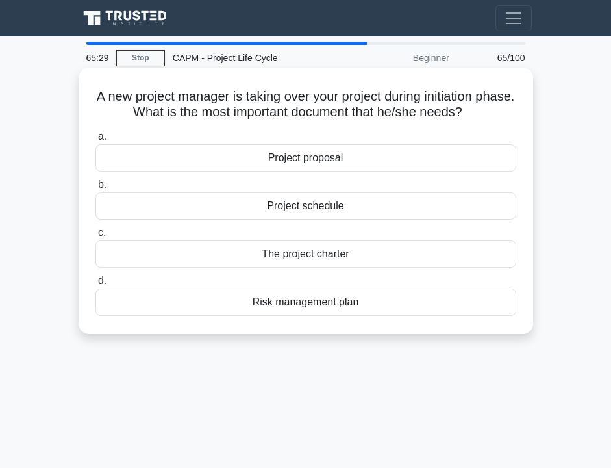
click at [165, 254] on div "The project charter" at bounding box center [305, 253] width 421 height 27
click at [95, 237] on input "c. The project charter" at bounding box center [95, 233] width 0 height 8
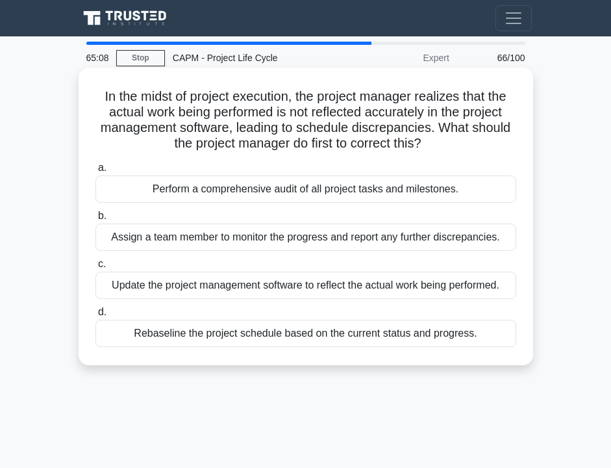
click at [184, 343] on div "Rebaseline the project schedule based on the current status and progress." at bounding box center [305, 333] width 421 height 27
click at [95, 316] on input "d. Rebaseline the project schedule based on the current status and progress." at bounding box center [95, 312] width 0 height 8
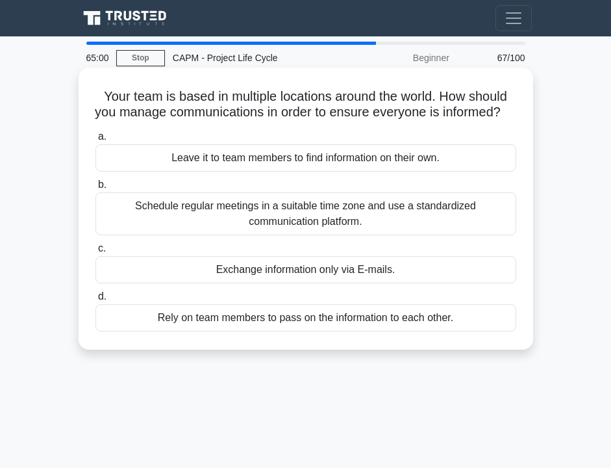
click at [170, 235] on div "Schedule regular meetings in a suitable time zone and use a standardized commun…" at bounding box center [305, 213] width 421 height 43
click at [95, 189] on input "b. Schedule regular meetings in a suitable time zone and use a standardized com…" at bounding box center [95, 185] width 0 height 8
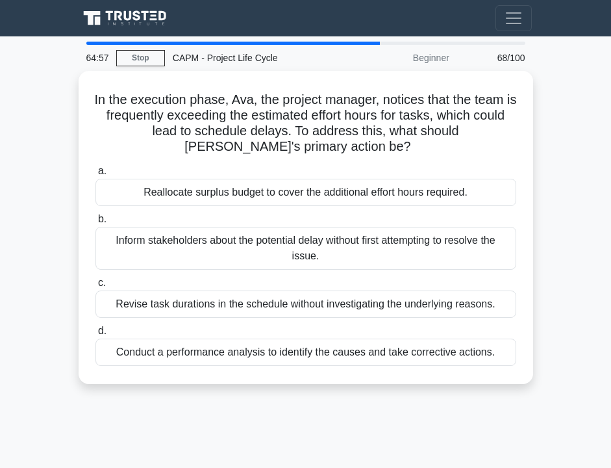
click at [145, 67] on div "64:57 Stop CAPM - Project Life Cycle Beginner 68/100" at bounding box center [306, 58] width 455 height 26
click at [147, 57] on link "Stop" at bounding box center [140, 58] width 49 height 16
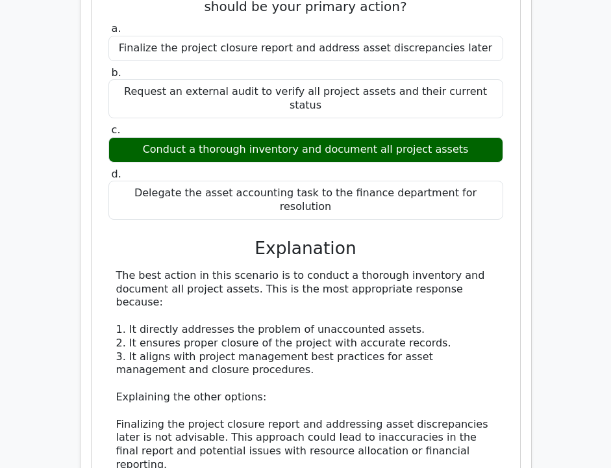
scroll to position [1430, 0]
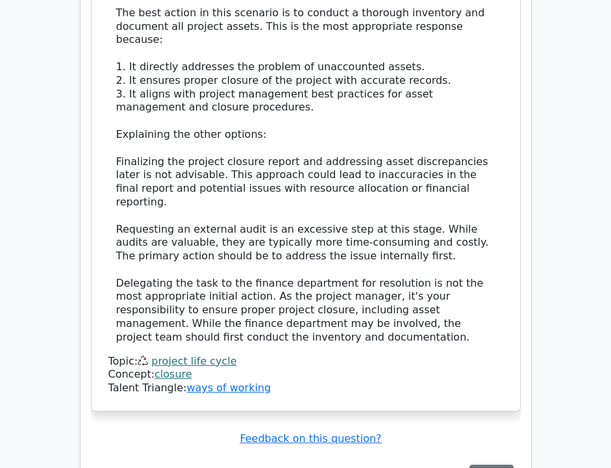
click at [491, 464] on button "Review" at bounding box center [492, 474] width 44 height 20
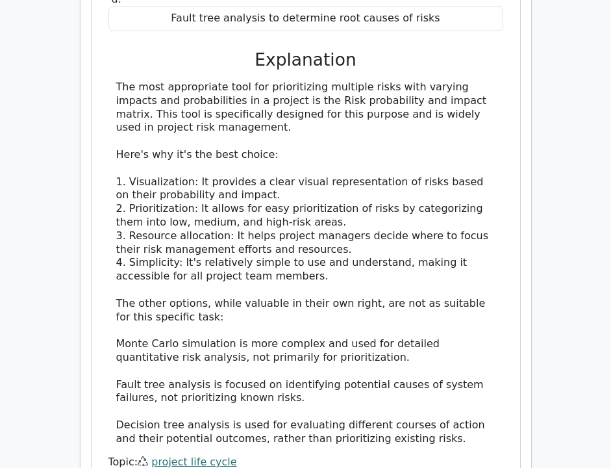
scroll to position [2162, 0]
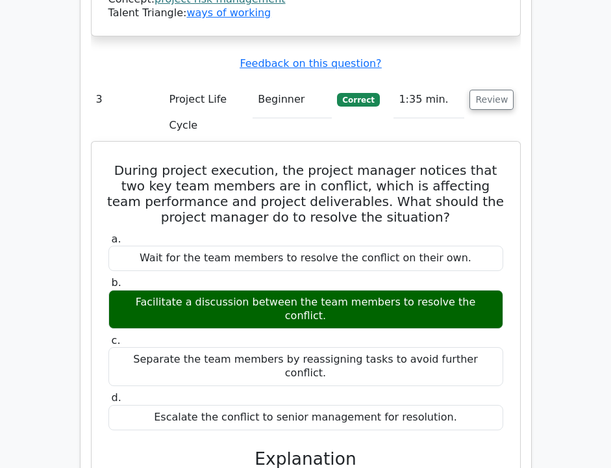
scroll to position [2859, 0]
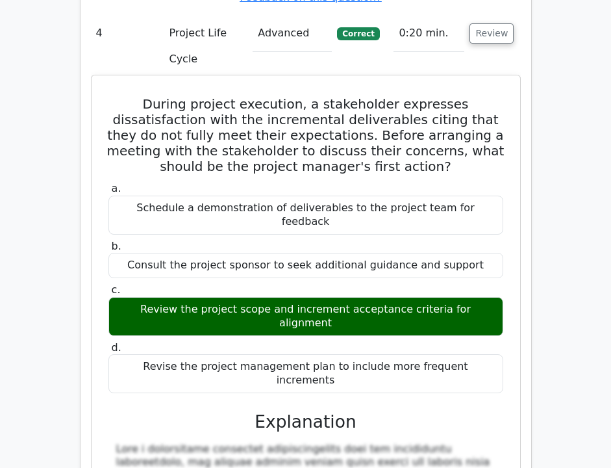
scroll to position [3585, 0]
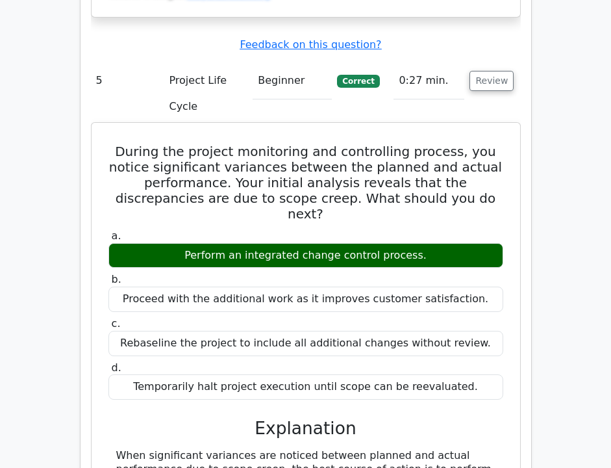
scroll to position [4124, 0]
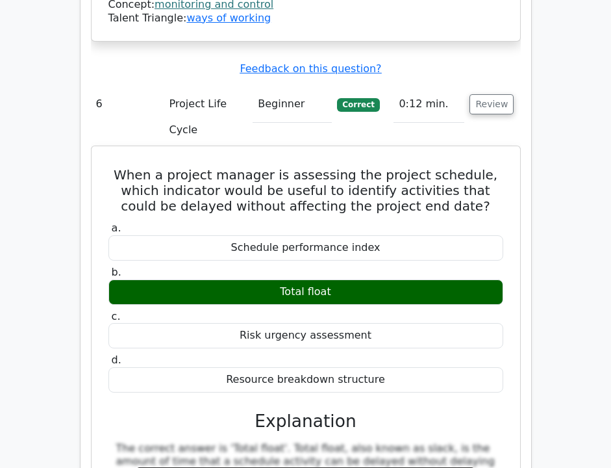
scroll to position [4845, 0]
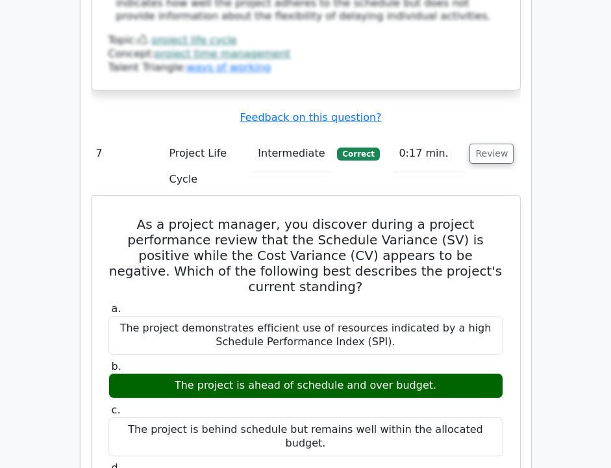
scroll to position [5582, 0]
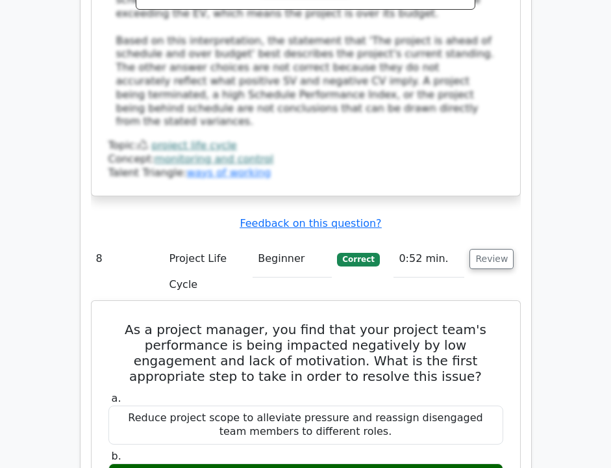
scroll to position [6216, 0]
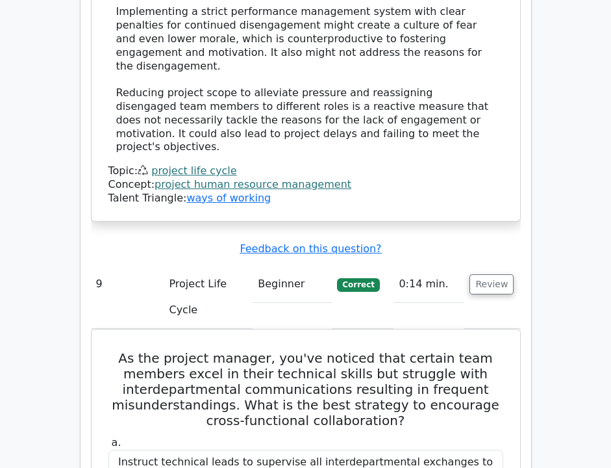
scroll to position [7070, 0]
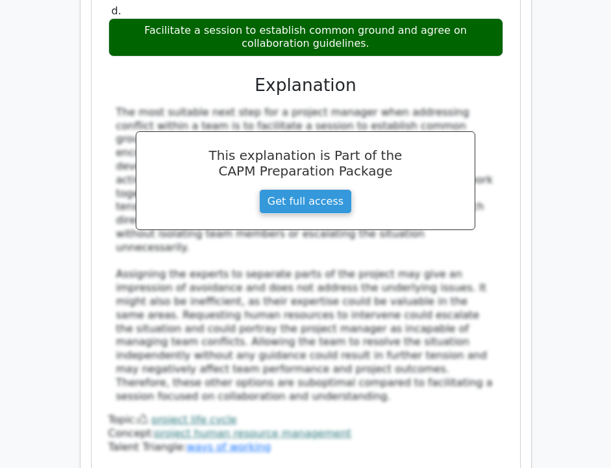
scroll to position [8486, 0]
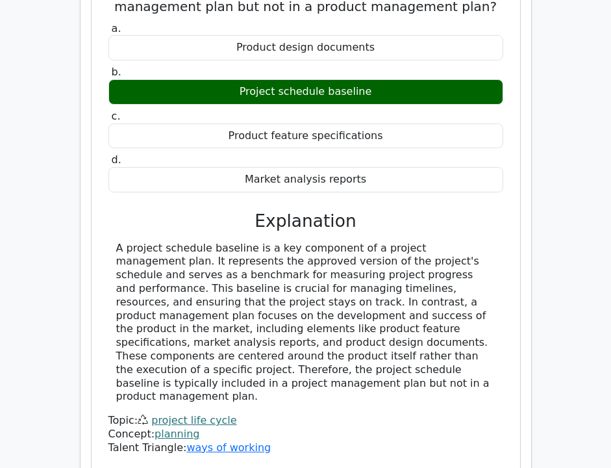
scroll to position [9083, 0]
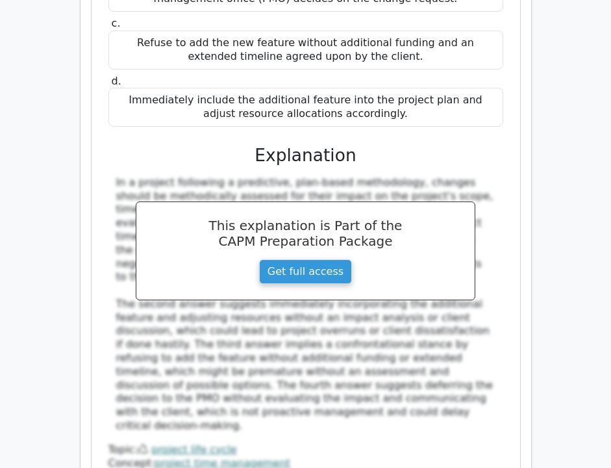
scroll to position [9808, 0]
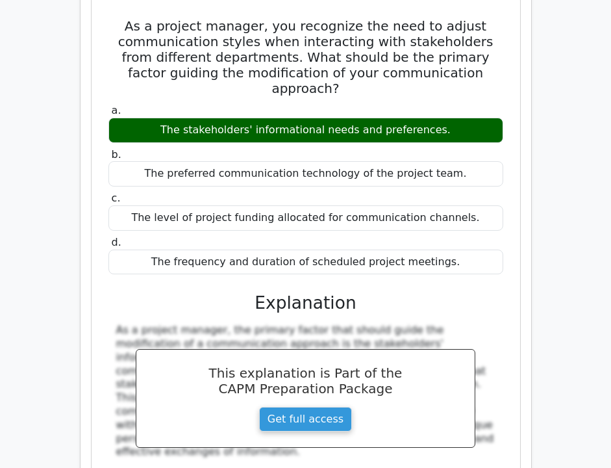
scroll to position [10473, 0]
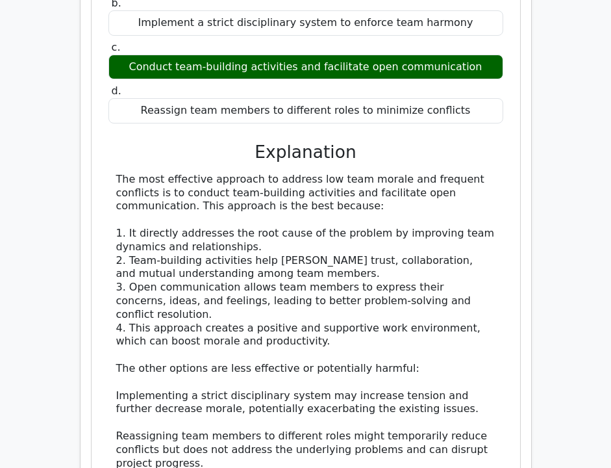
scroll to position [11351, 0]
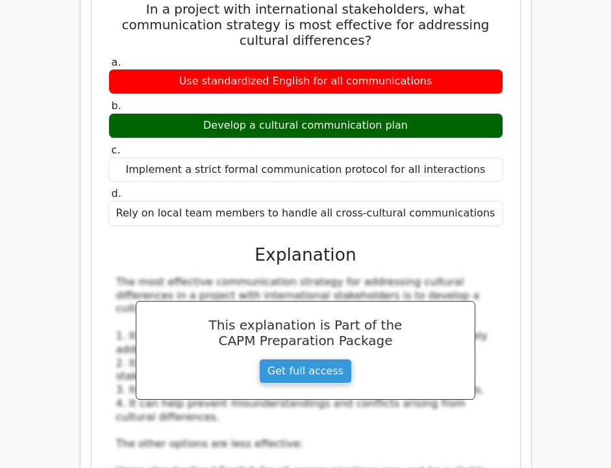
scroll to position [12142, 0]
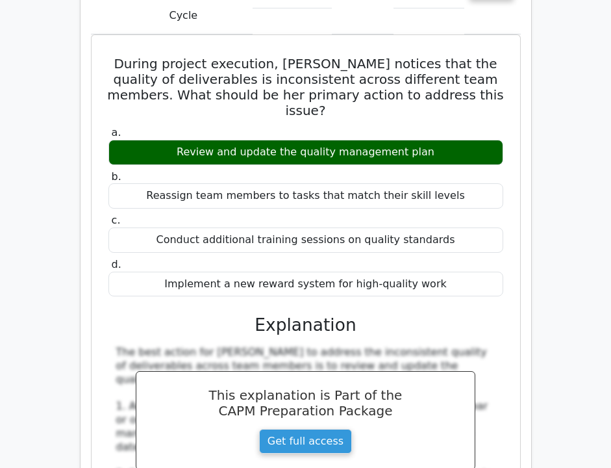
scroll to position [12992, 0]
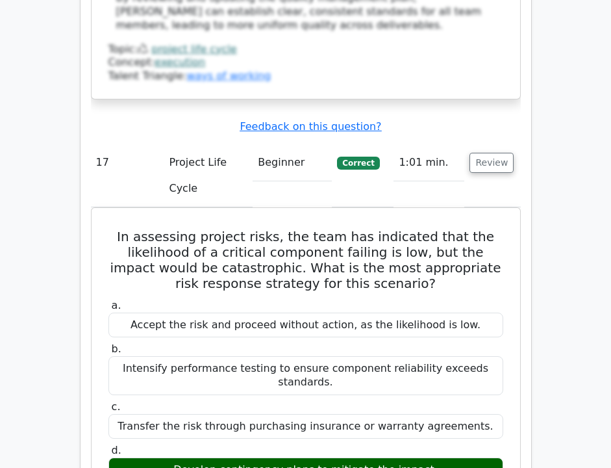
scroll to position [13778, 0]
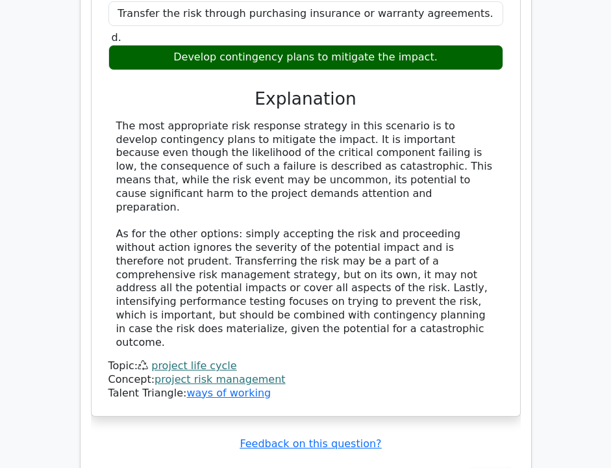
scroll to position [14215, 0]
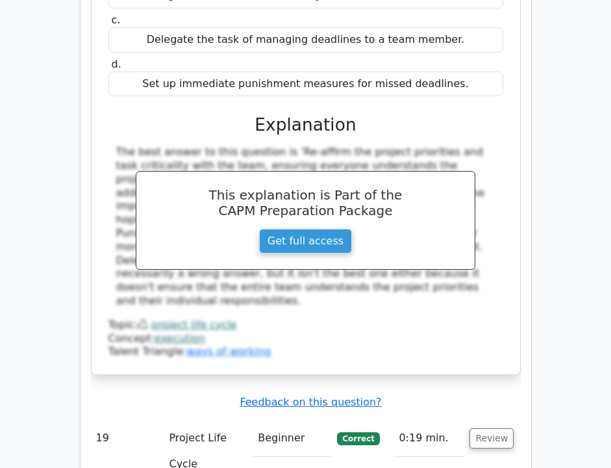
scroll to position [14958, 0]
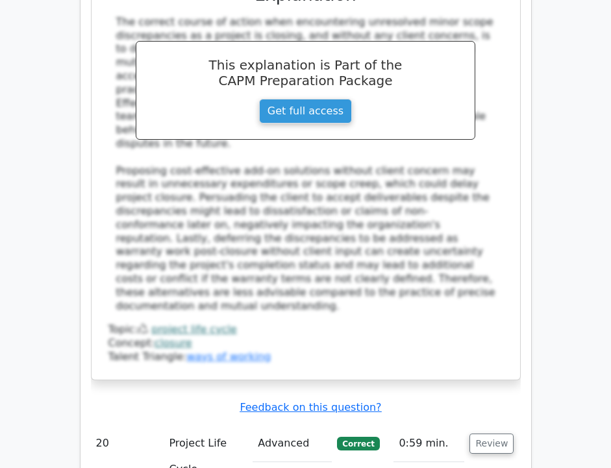
scroll to position [15705, 0]
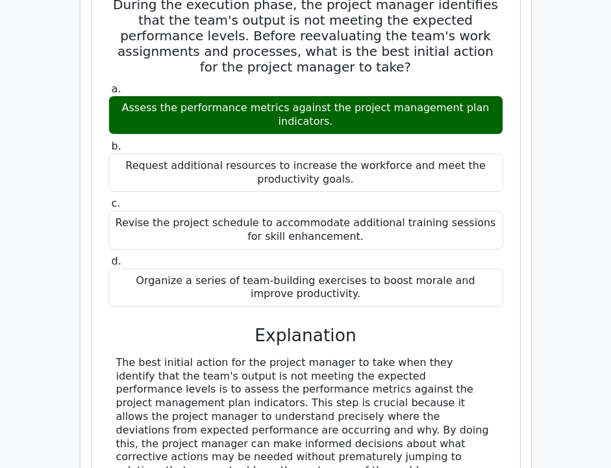
scroll to position [16228, 0]
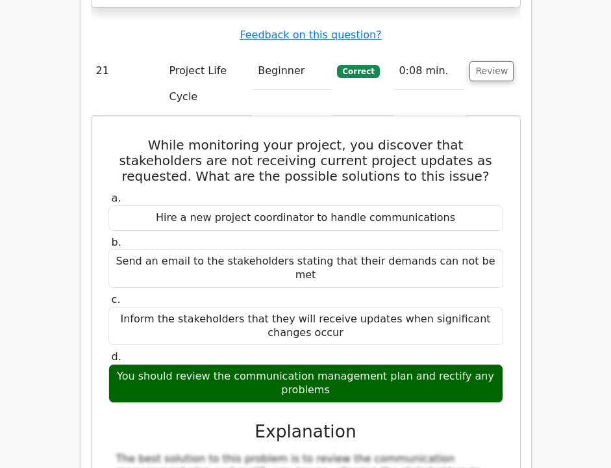
scroll to position [16929, 0]
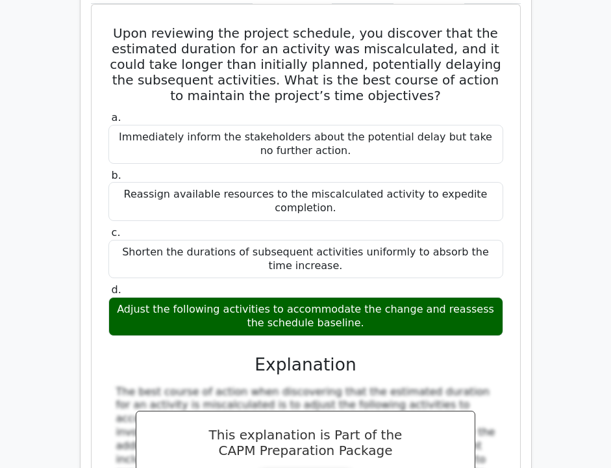
scroll to position [17706, 0]
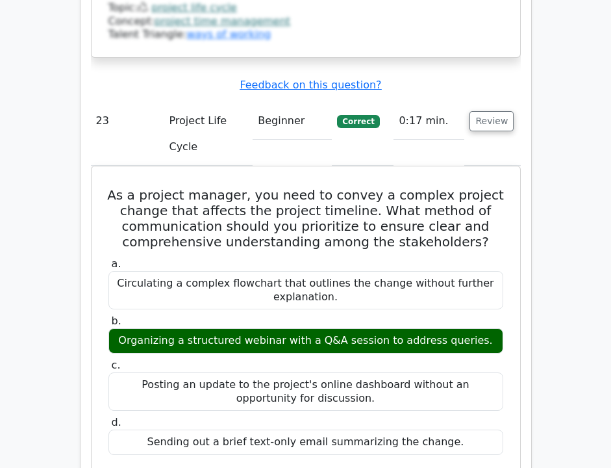
scroll to position [18362, 0]
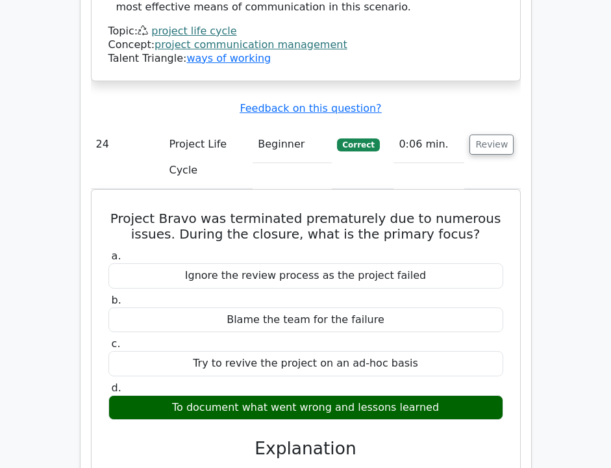
scroll to position [19073, 0]
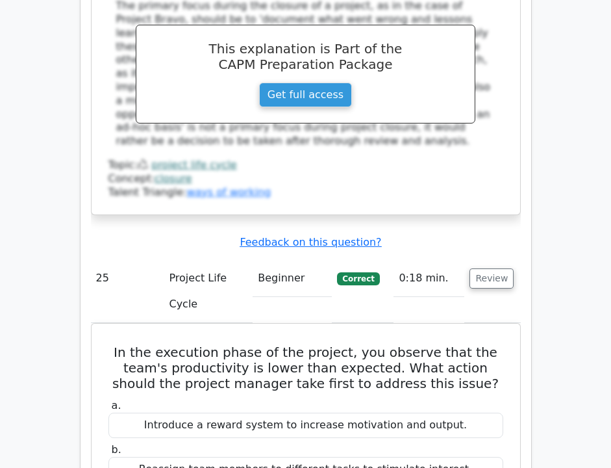
scroll to position [19540, 0]
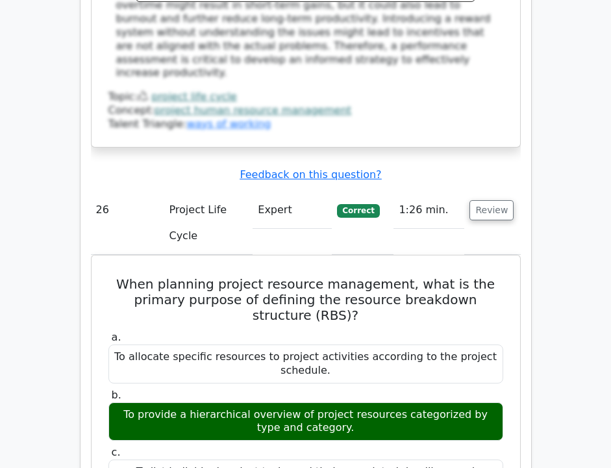
scroll to position [20276, 0]
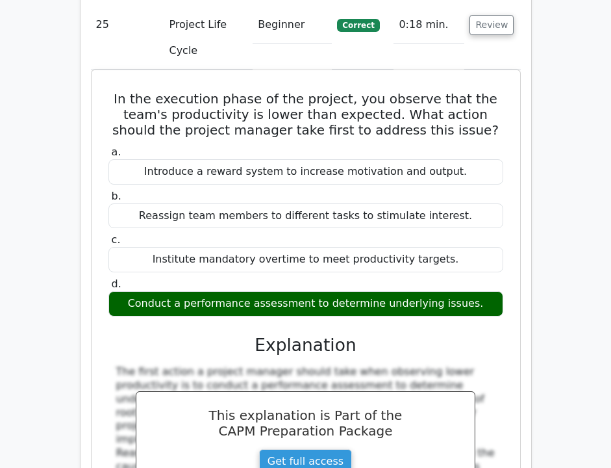
scroll to position [19761, 0]
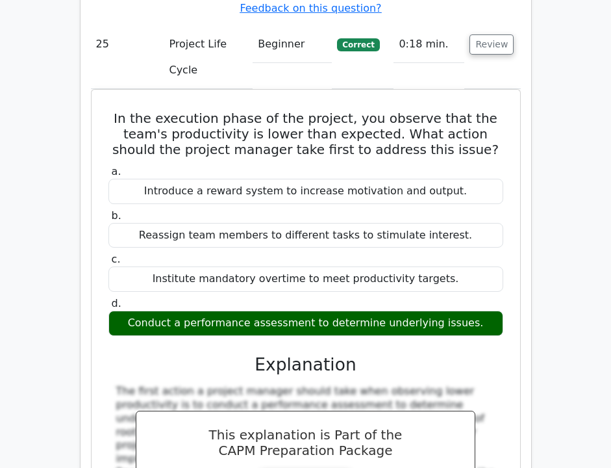
copy div "Upon closing Project Delta, you identify some remaining project funds. The clie…"
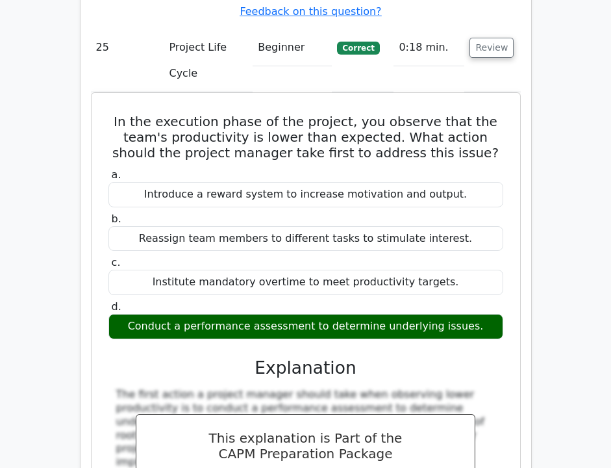
copy div "Confirm project objectives are met and initiate change control for scope modifi…"
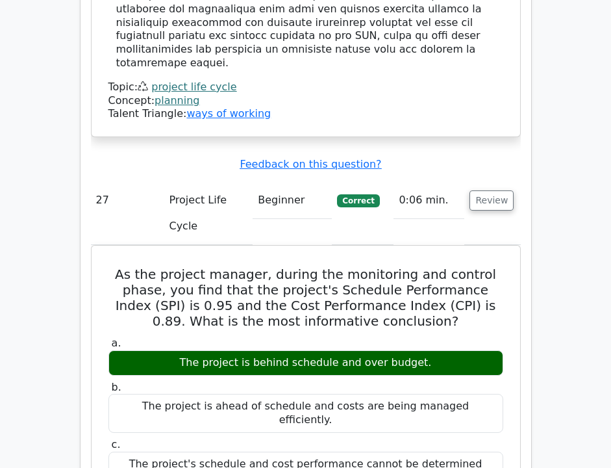
scroll to position [21176, 0]
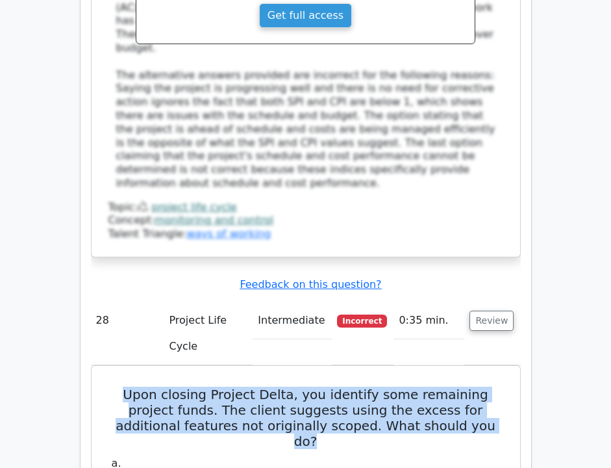
scroll to position [21809, 0]
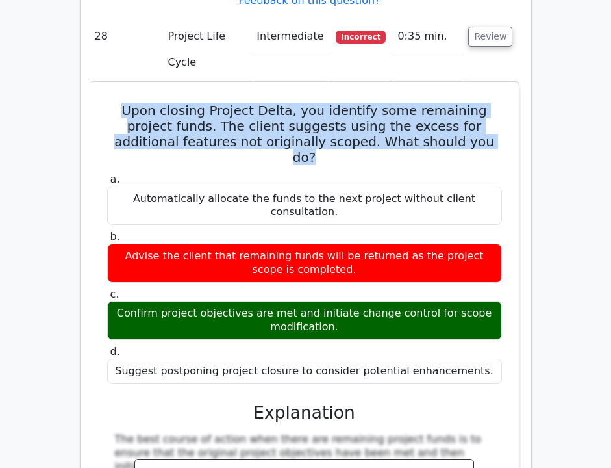
scroll to position [22008, 0]
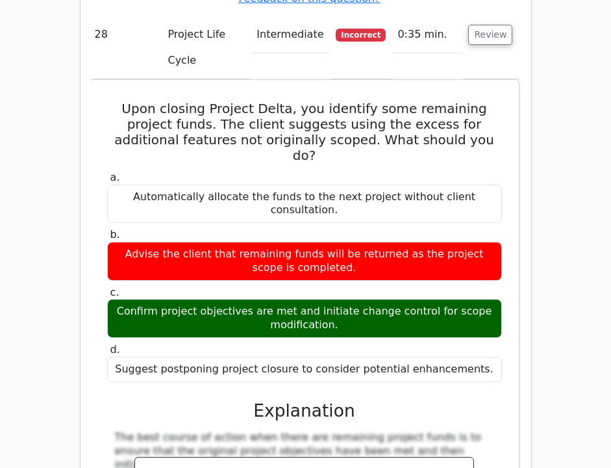
copy div "The critical path determines the shortest possible duration to complete the pro…"
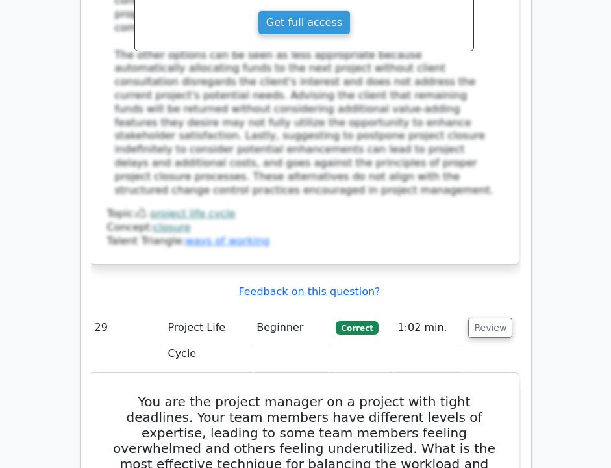
scroll to position [22521, 0]
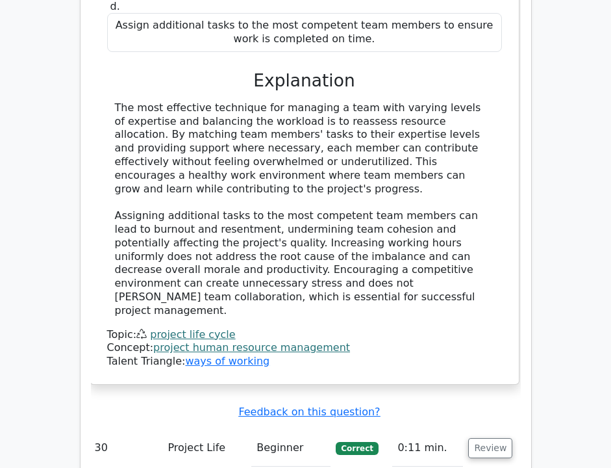
scroll to position [23322, 0]
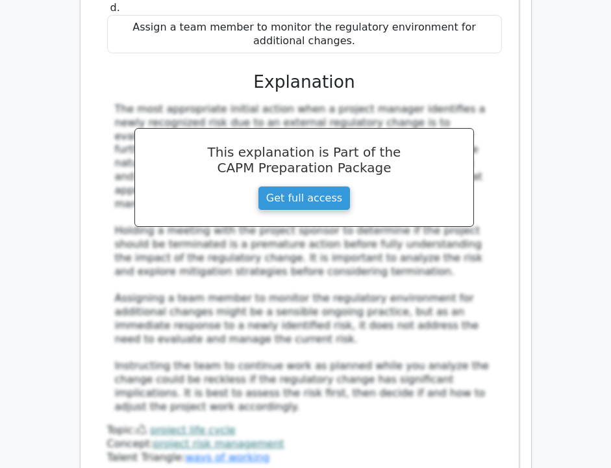
scroll to position [23925, 0]
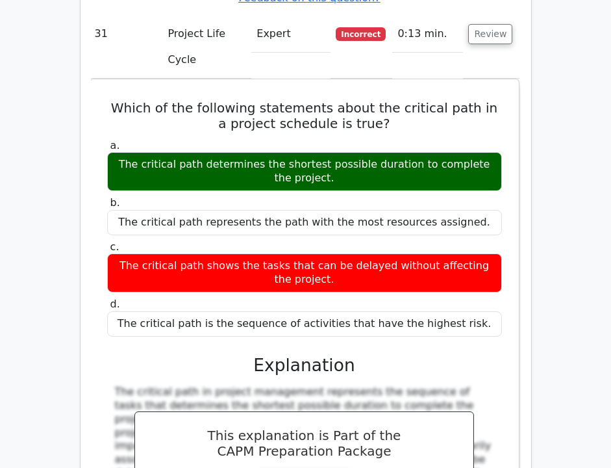
scroll to position [24452, 0]
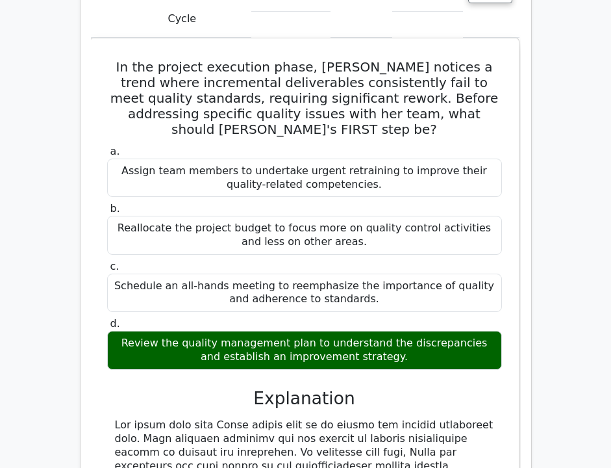
scroll to position [25111, 0]
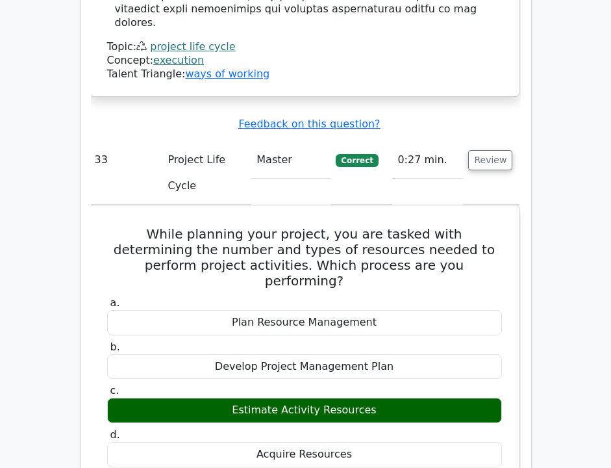
scroll to position [25804, 0]
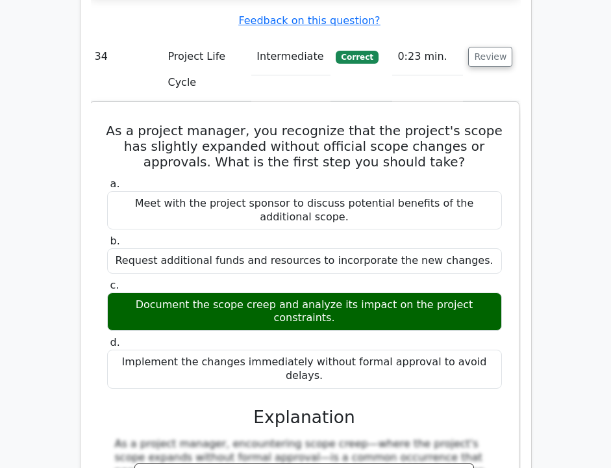
scroll to position [26621, 0]
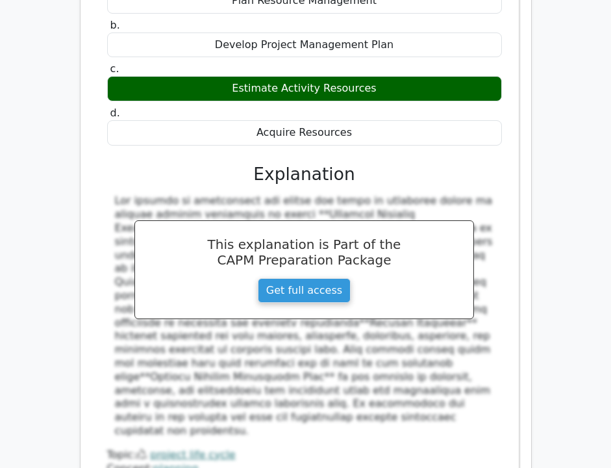
scroll to position [26072, 0]
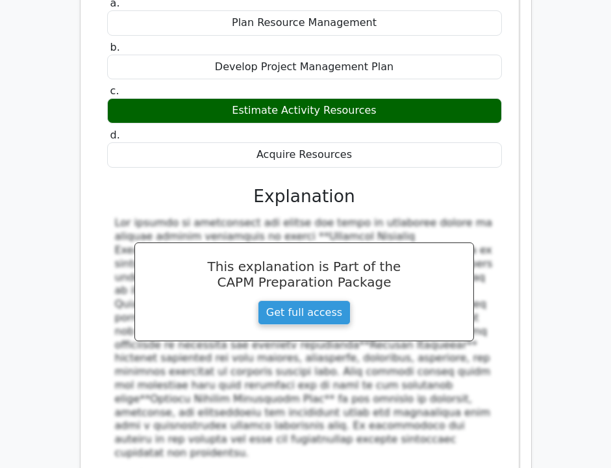
copy div "Upon finalizing Project Omega's closure, you discover a discrepancy between the…"
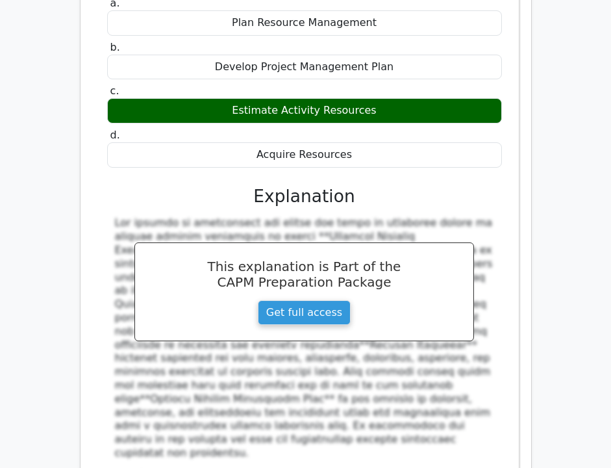
copy div "Inform the client and discuss any necessary steps for resolution."
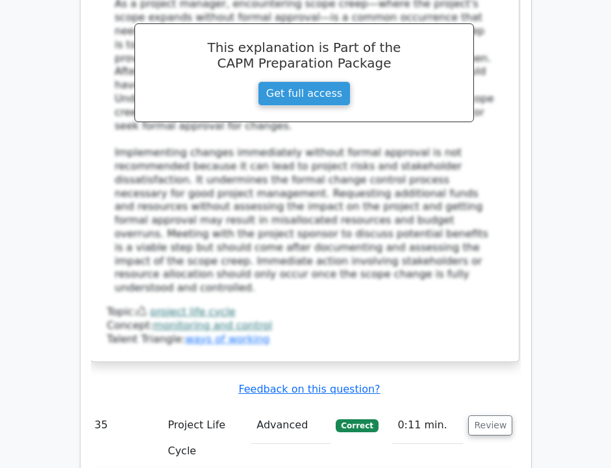
scroll to position [27042, 0]
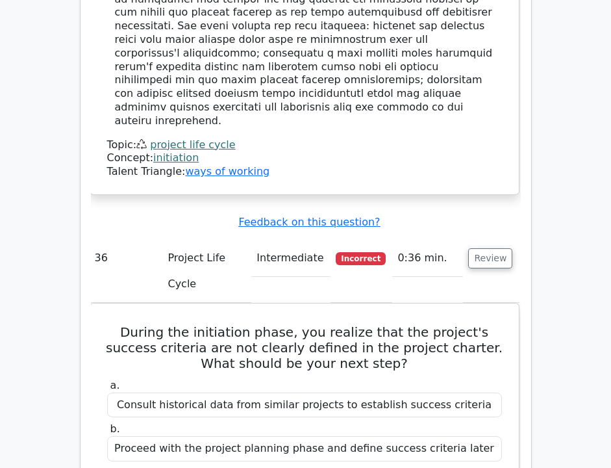
scroll to position [27961, 0]
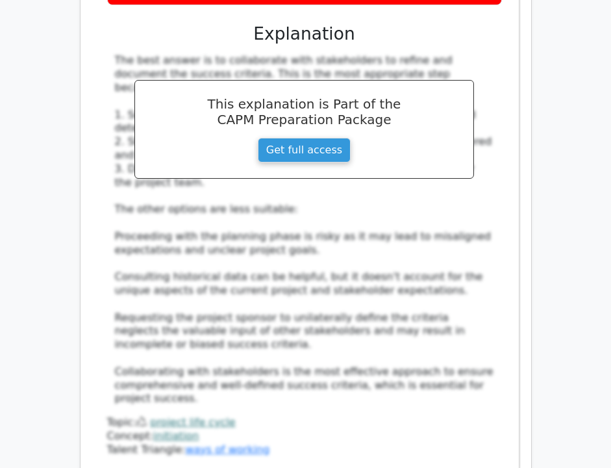
scroll to position [28502, 0]
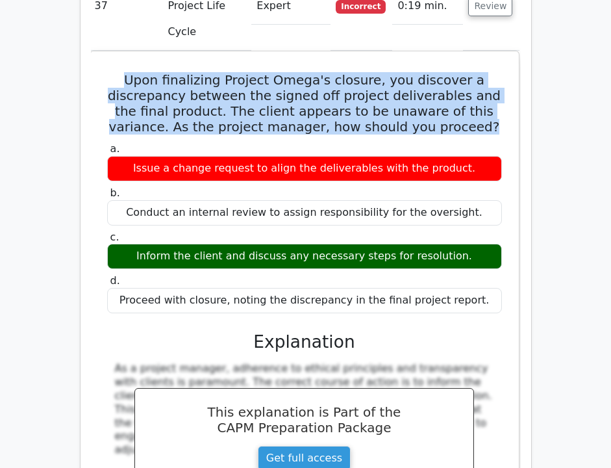
scroll to position [29278, 0]
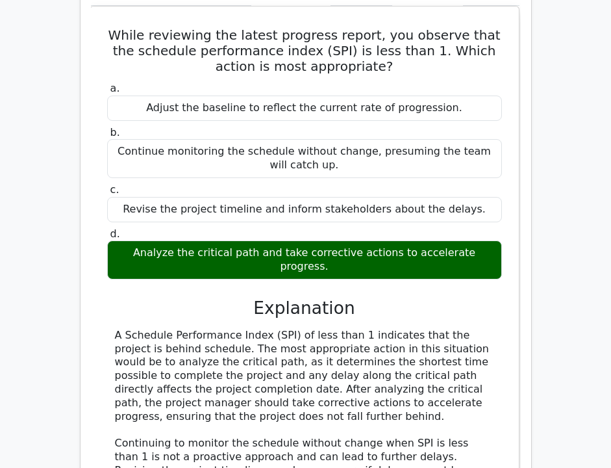
scroll to position [29816, 0]
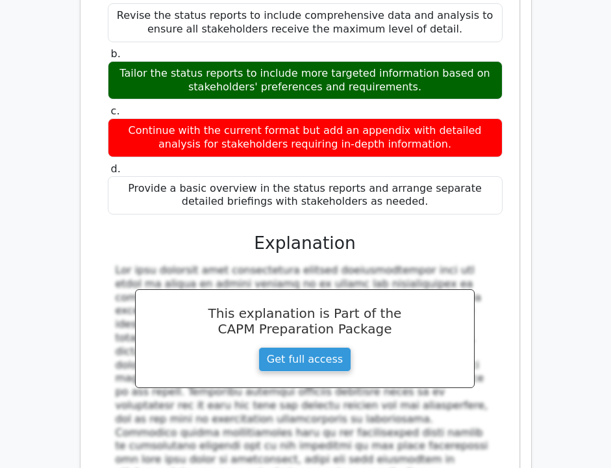
scroll to position [30578, 0]
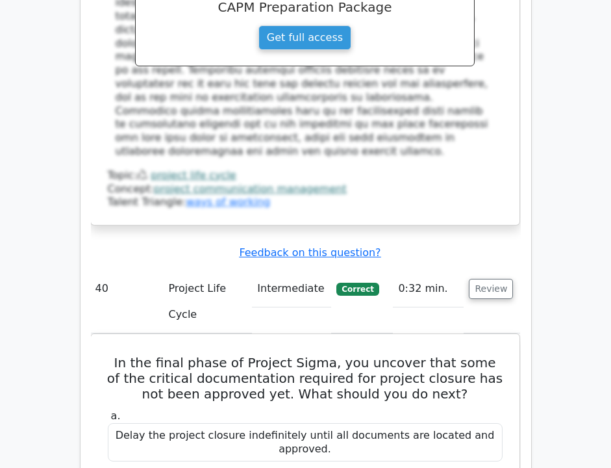
scroll to position [31120, 0]
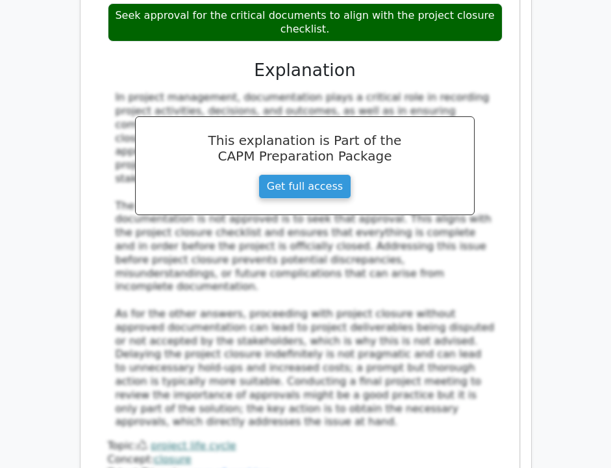
scroll to position [31695, 0]
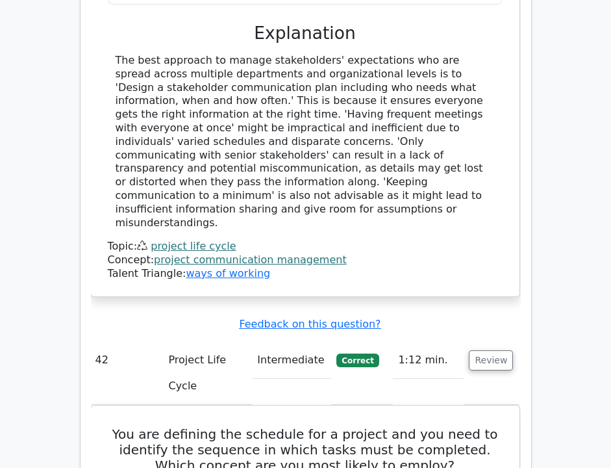
scroll to position [32367, 0]
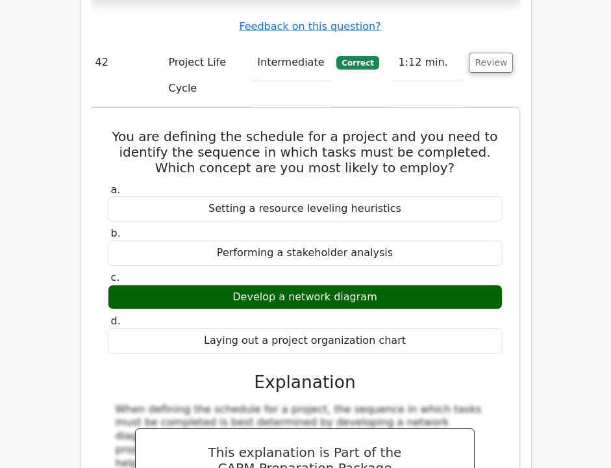
scroll to position [0, 0]
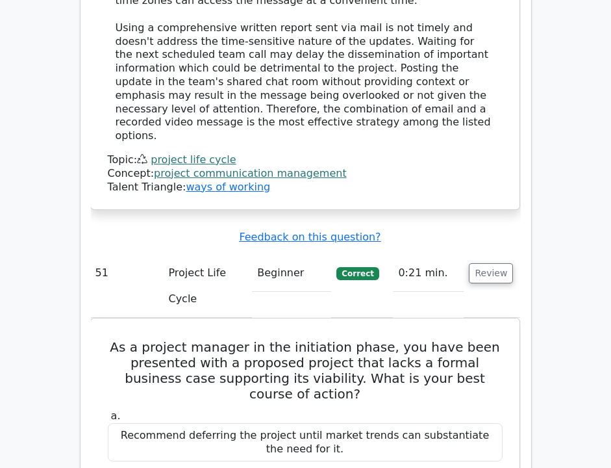
scroll to position [39124, 0]
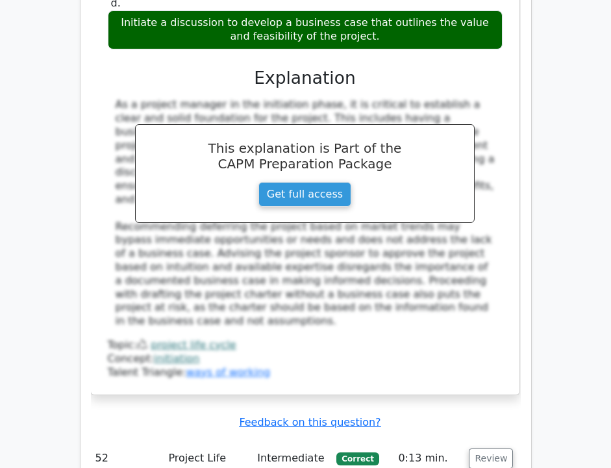
scroll to position [39709, 0]
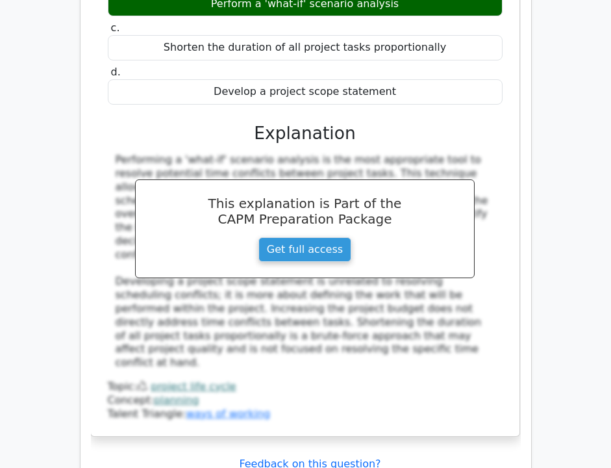
scroll to position [40364, 0]
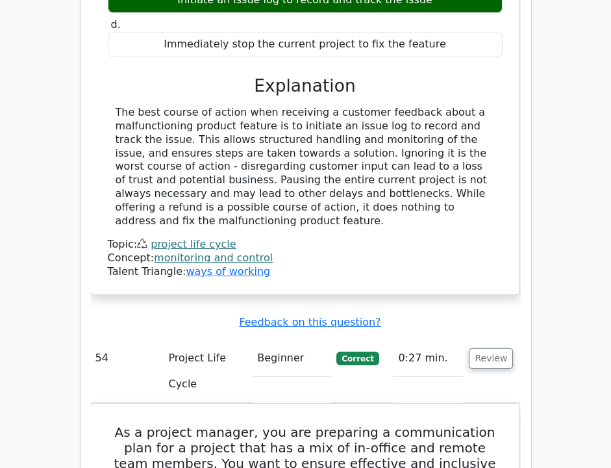
scroll to position [41103, 0]
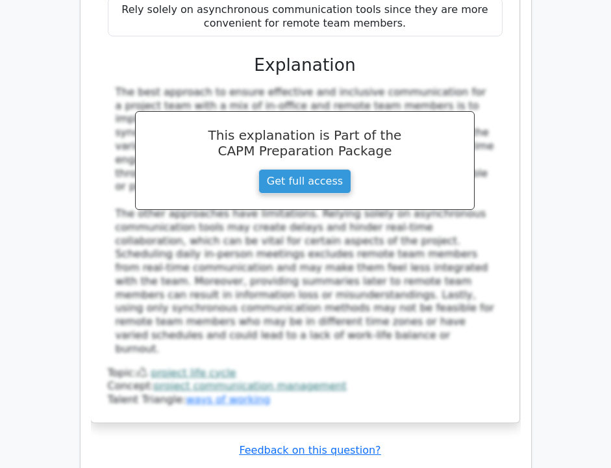
scroll to position [41843, 0]
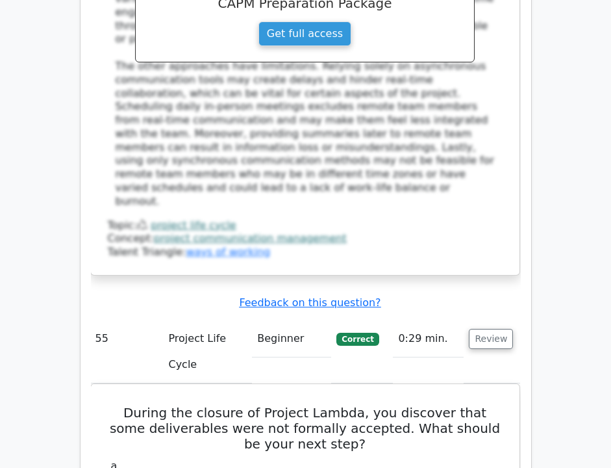
scroll to position [41959, 0]
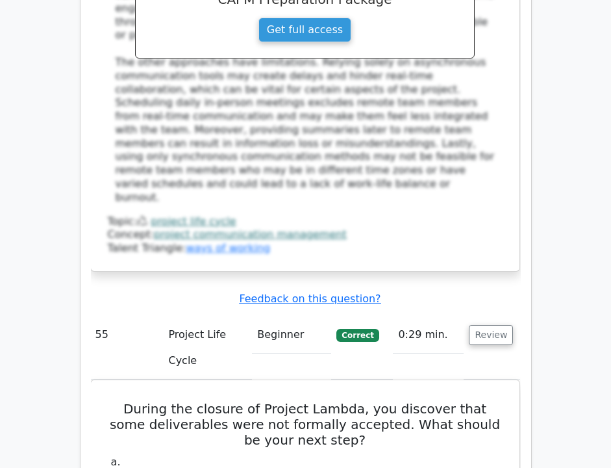
copy div "In a project where you need to determine the cost of each deliverable, which co…"
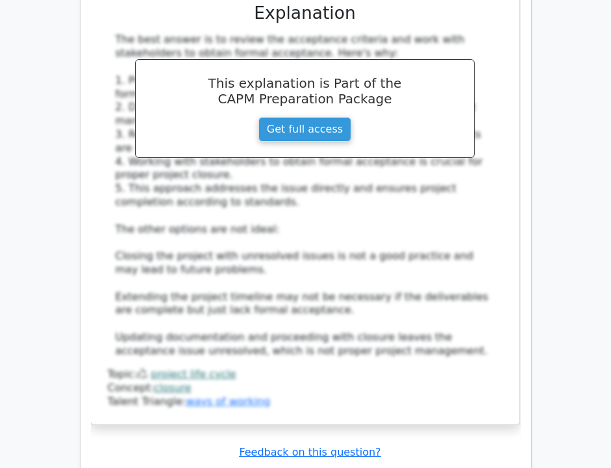
scroll to position [42852, 0]
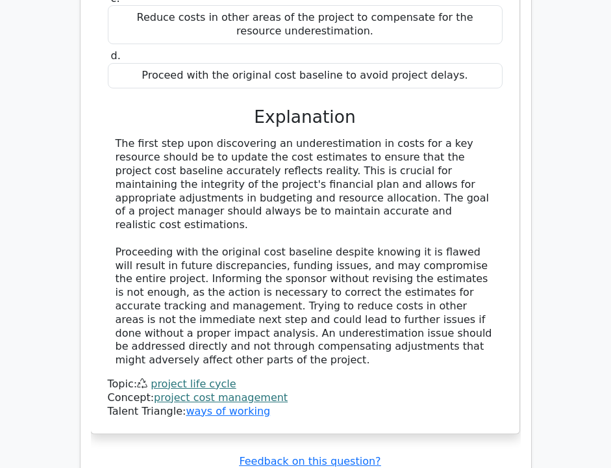
scroll to position [43387, 0]
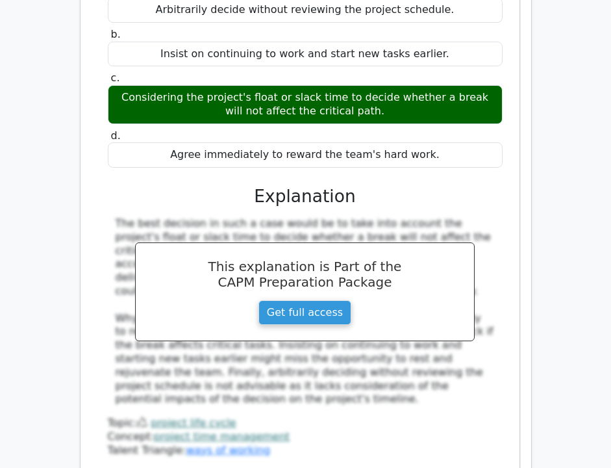
scroll to position [44196, 0]
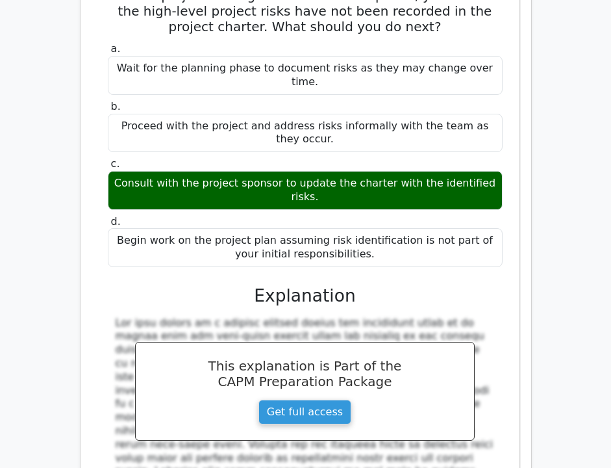
scroll to position [44860, 0]
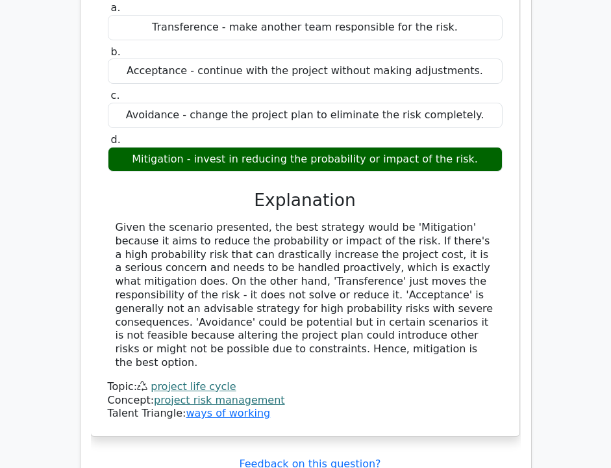
scroll to position [45492, 0]
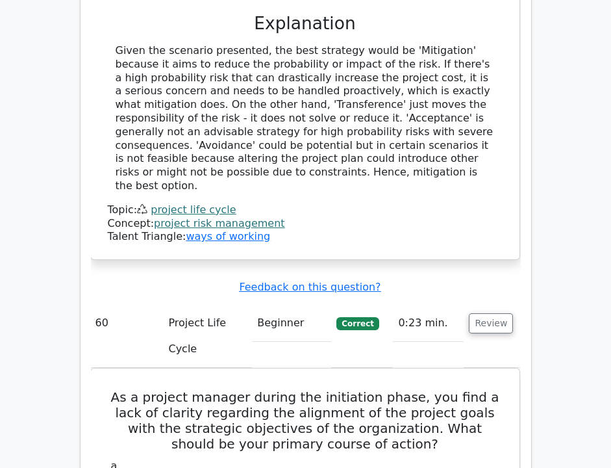
scroll to position [45638, 0]
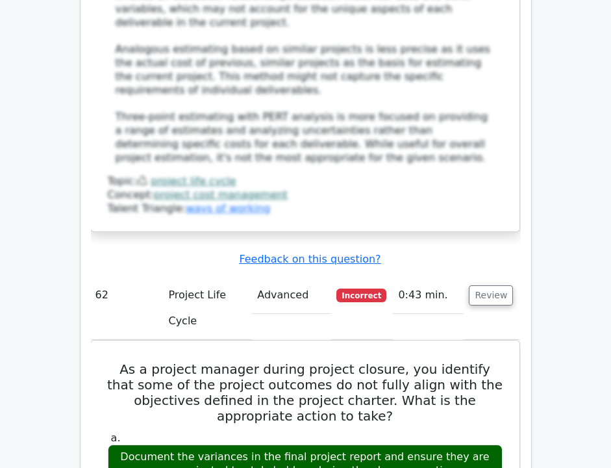
scroll to position [47421, 0]
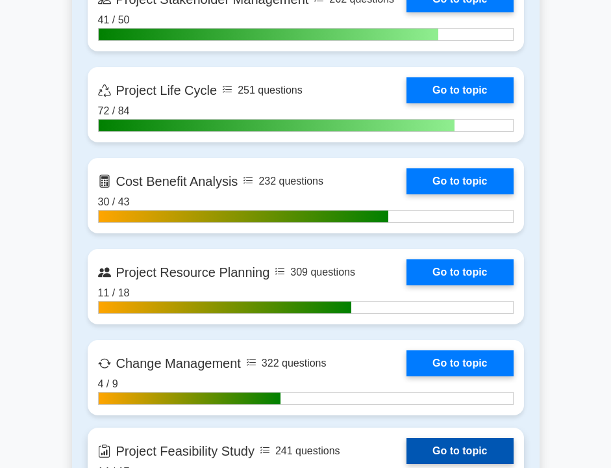
scroll to position [1864, 0]
